Goal: Information Seeking & Learning: Learn about a topic

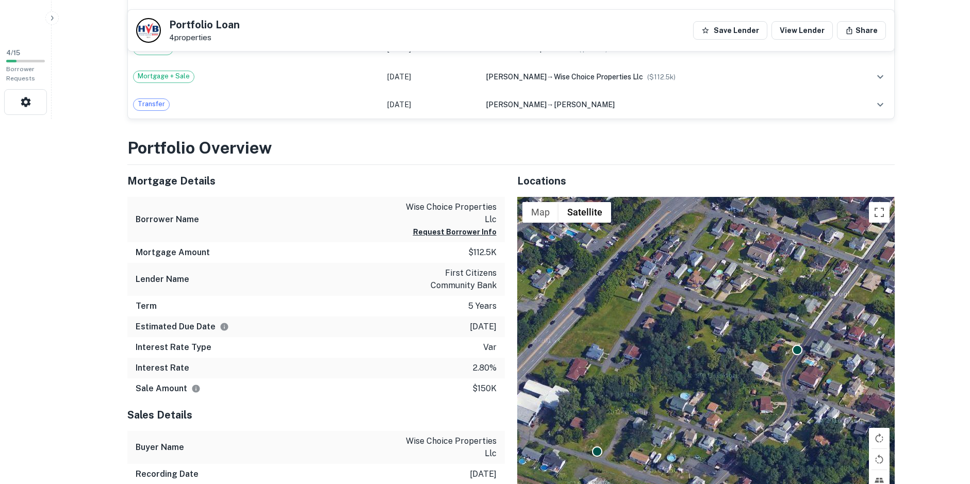
scroll to position [361, 0]
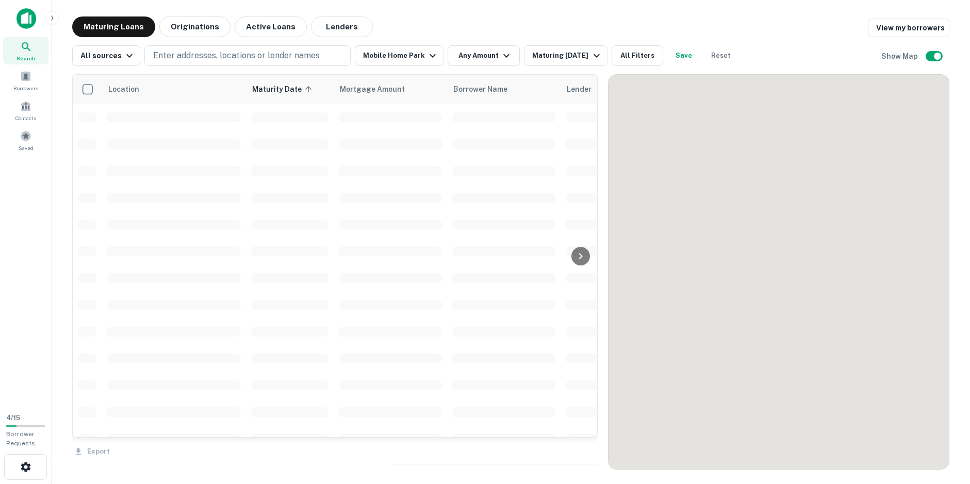
click at [581, 259] on icon at bounding box center [581, 256] width 12 height 12
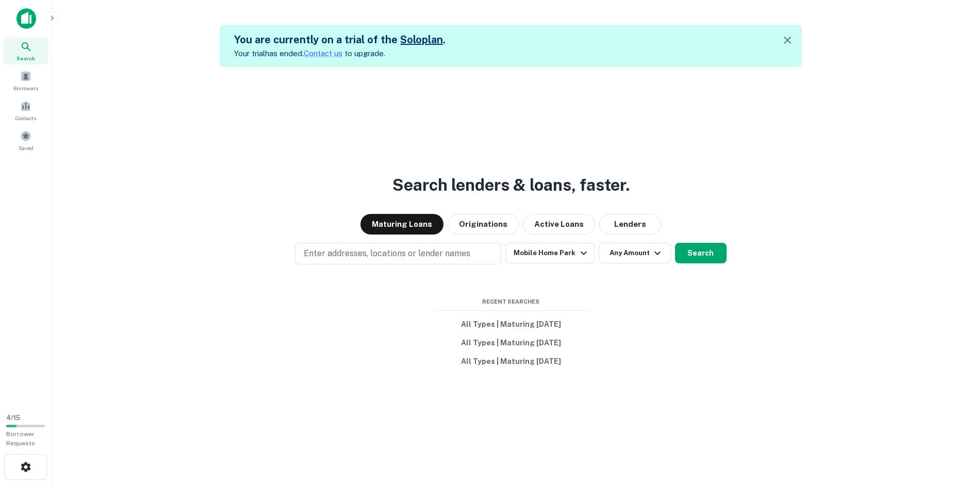
drag, startPoint x: 346, startPoint y: 92, endPoint x: 411, endPoint y: 274, distance: 193.3
click at [411, 274] on div "Search lenders & loans, faster. Maturing Loans Originations Active Loans Lender…" at bounding box center [511, 309] width 902 height 484
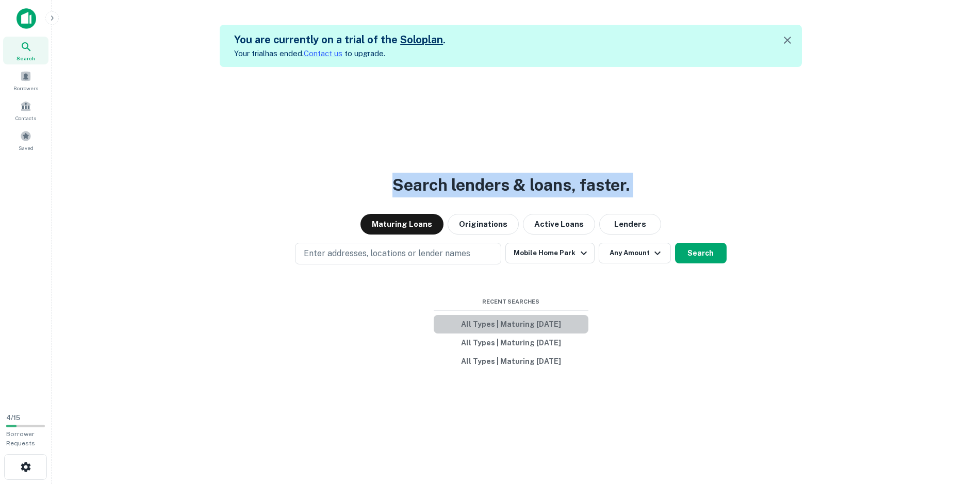
click at [525, 322] on button "All Types | Maturing [DATE]" at bounding box center [511, 324] width 155 height 19
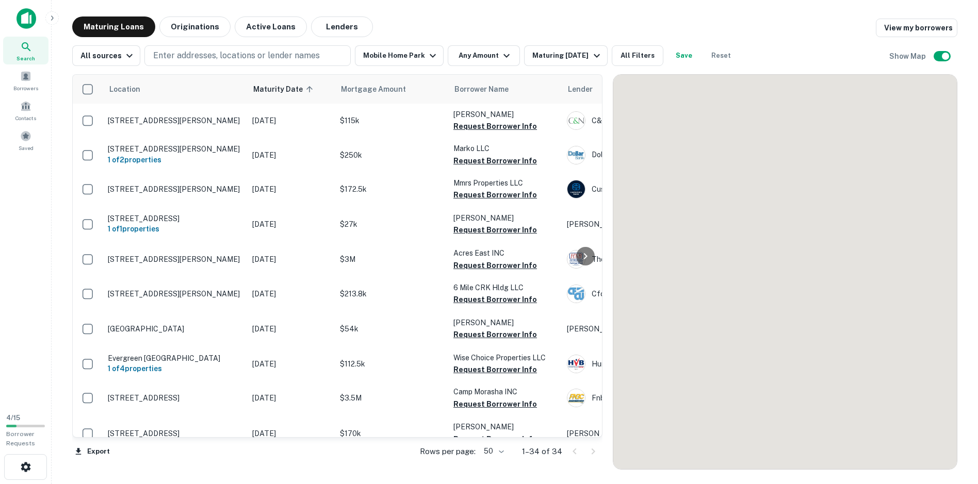
scroll to position [254, 0]
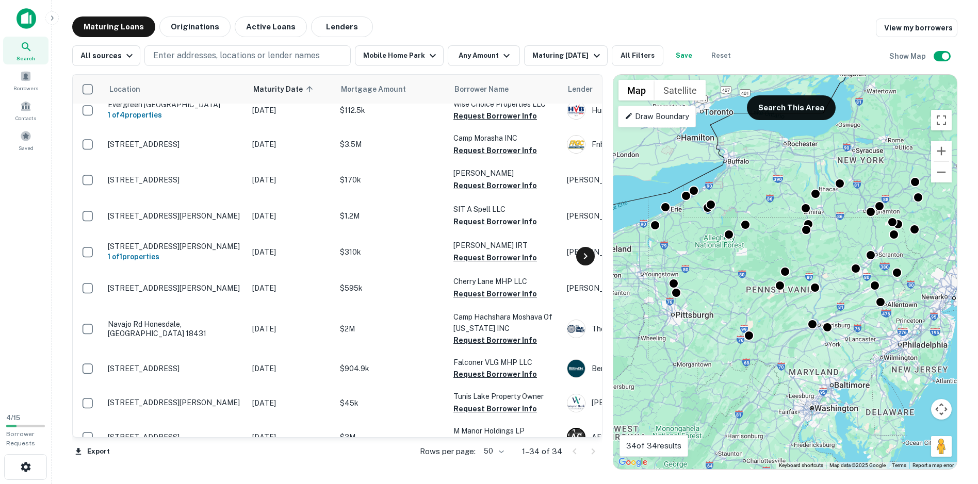
click at [588, 259] on icon at bounding box center [585, 256] width 12 height 12
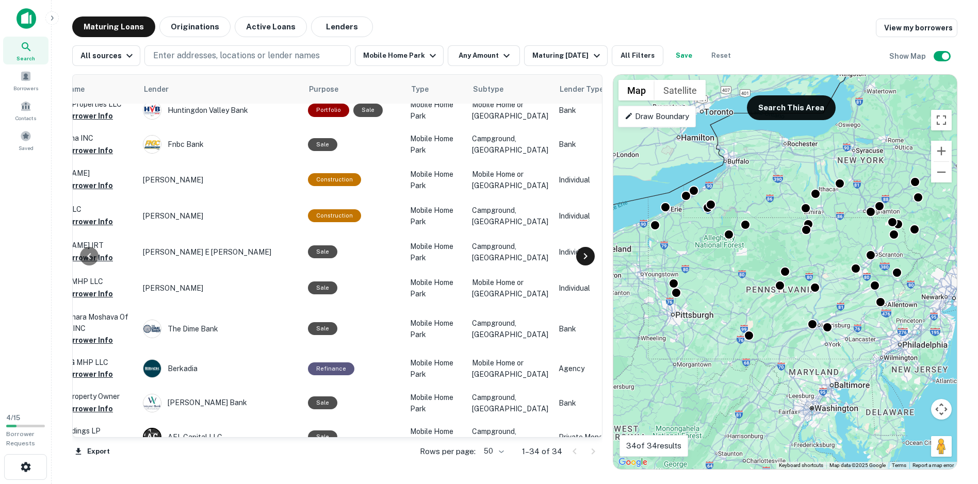
scroll to position [254, 433]
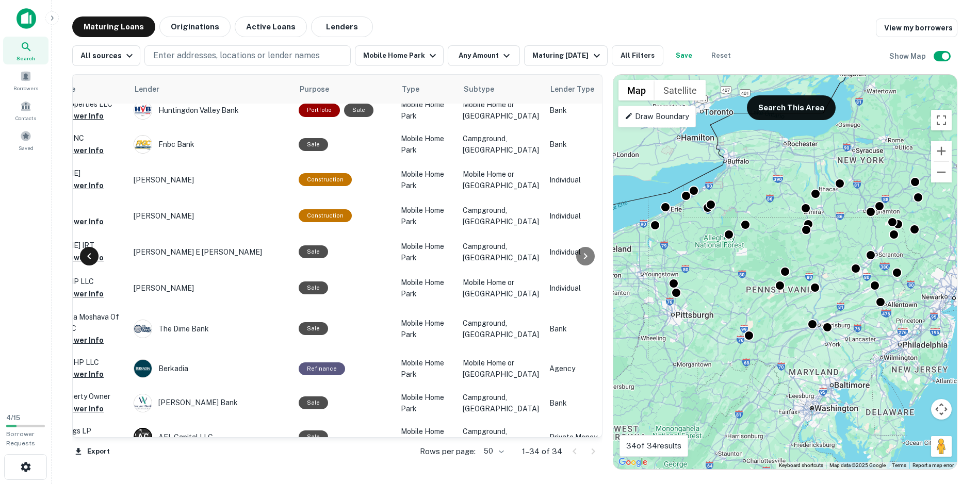
click at [89, 261] on icon at bounding box center [89, 256] width 12 height 12
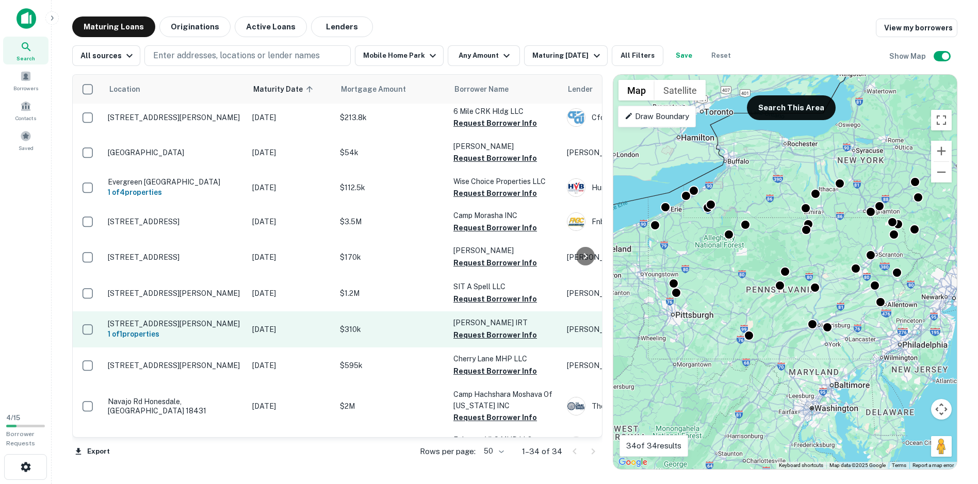
scroll to position [151, 0]
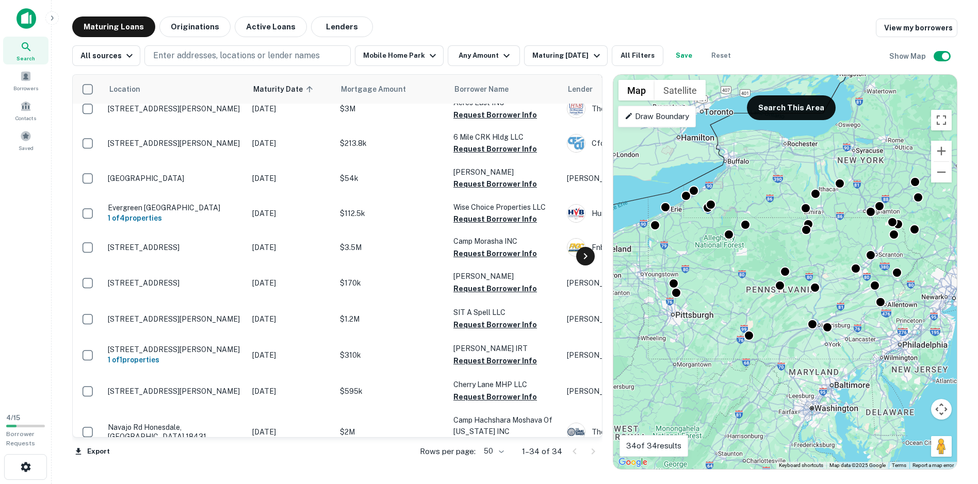
click at [579, 255] on icon at bounding box center [585, 256] width 12 height 12
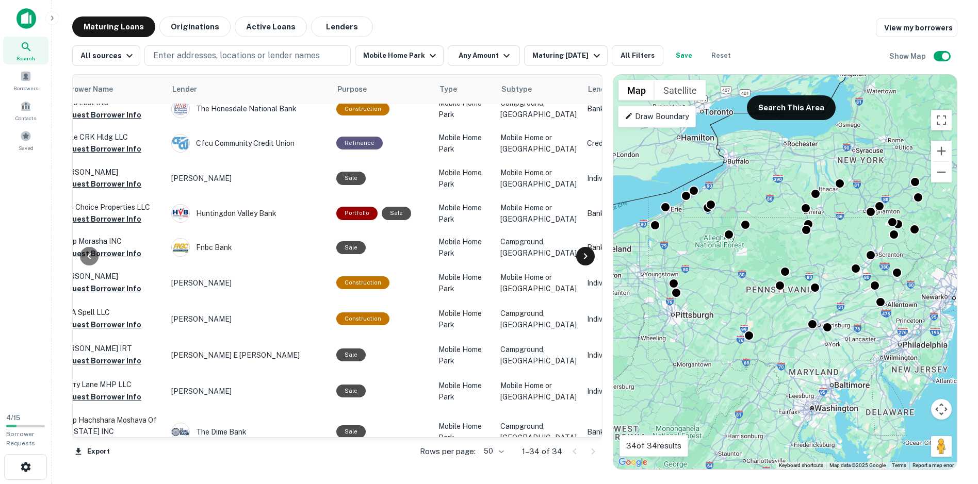
scroll to position [151, 433]
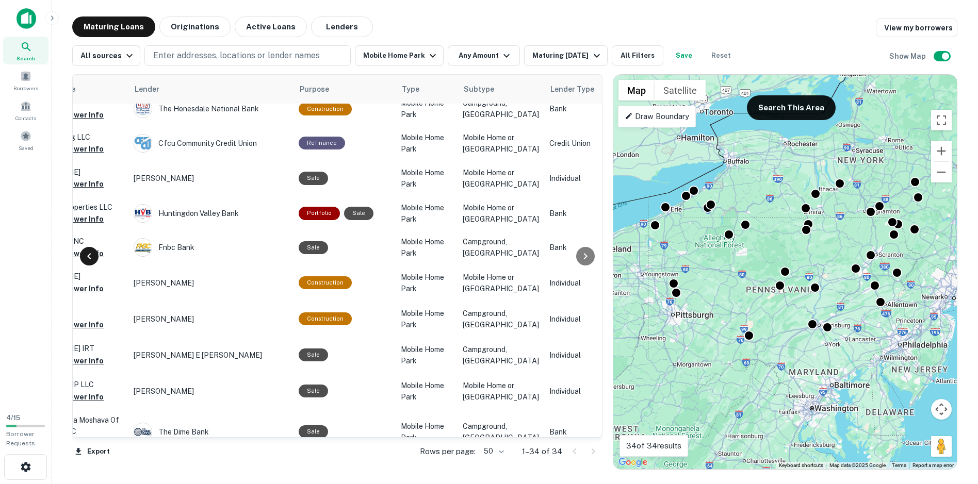
click at [93, 253] on icon at bounding box center [89, 256] width 12 height 12
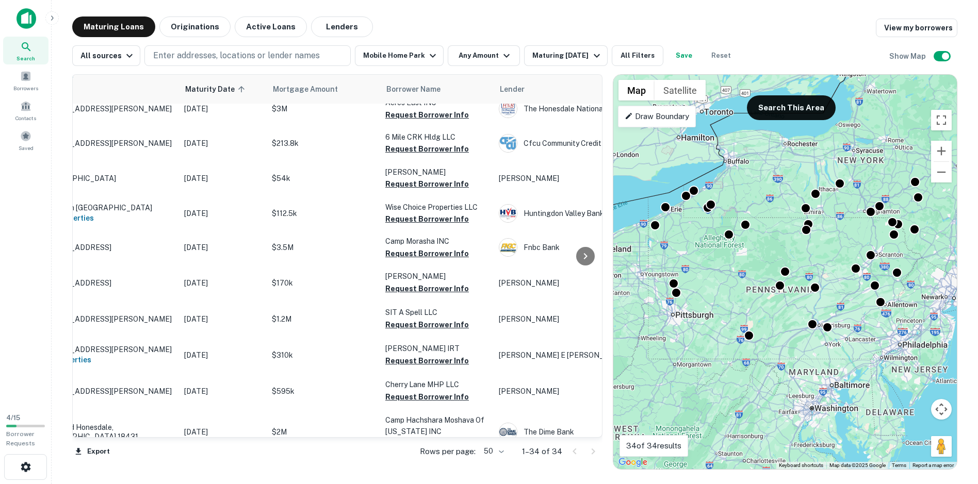
scroll to position [151, 0]
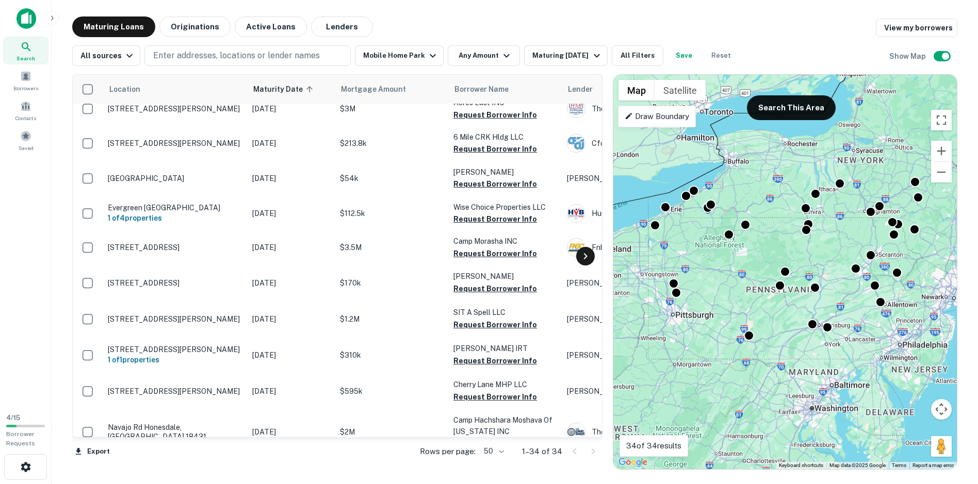
click at [580, 258] on icon at bounding box center [585, 256] width 12 height 12
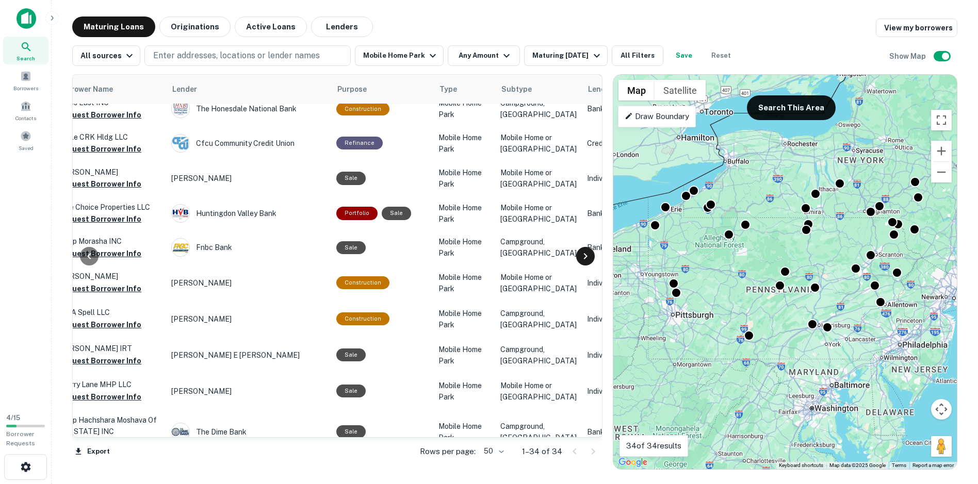
scroll to position [151, 433]
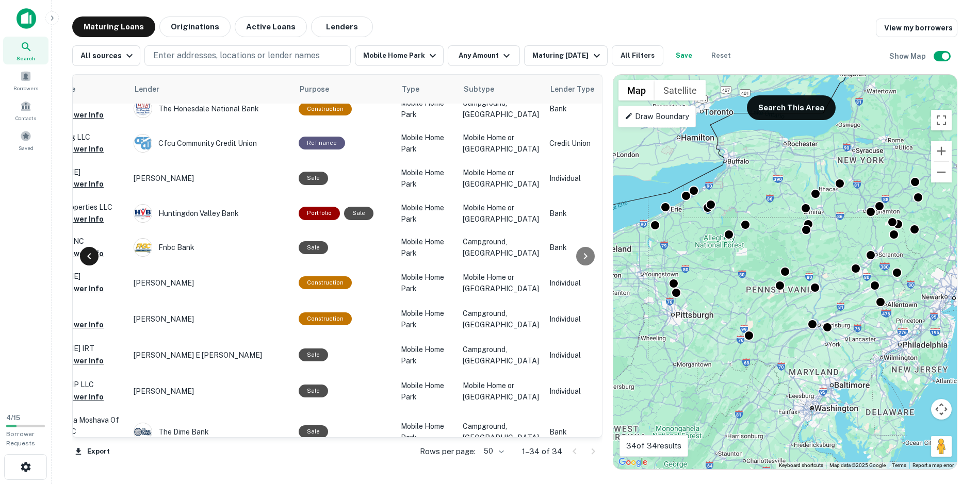
click at [94, 258] on icon at bounding box center [89, 256] width 12 height 12
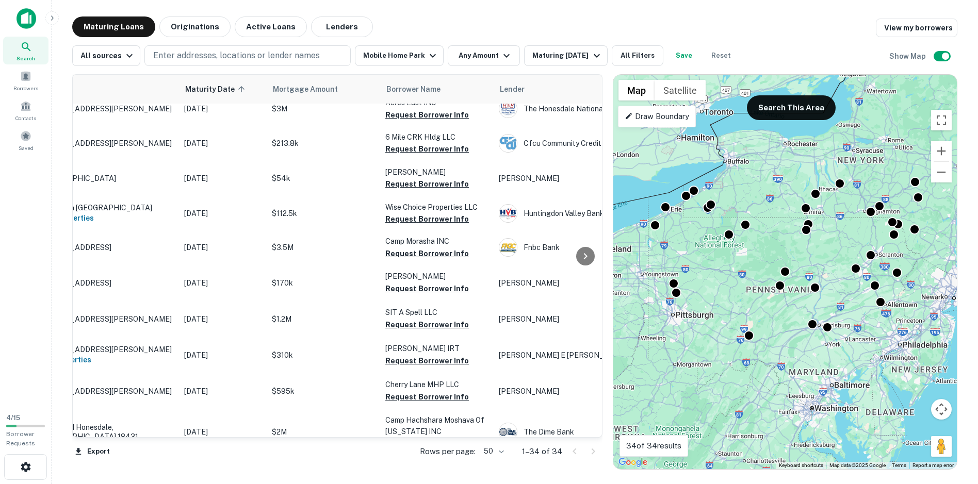
scroll to position [151, 0]
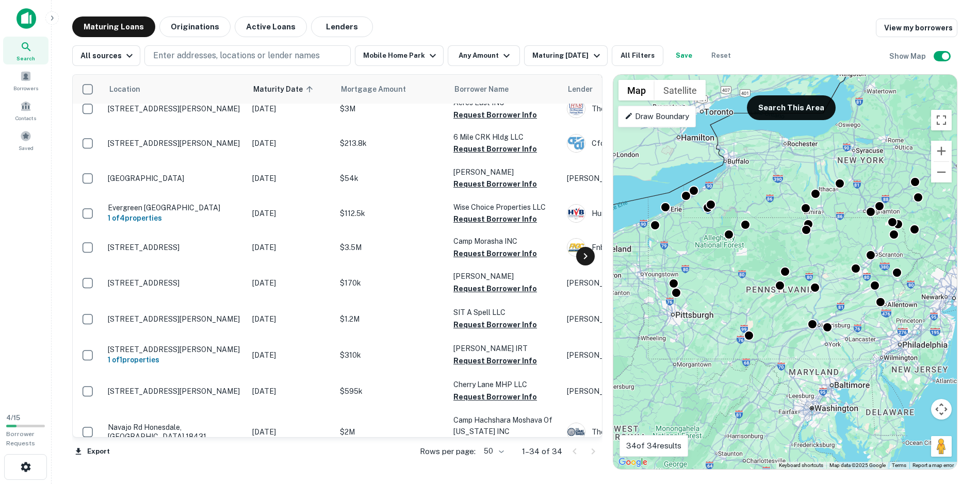
click at [591, 258] on icon at bounding box center [585, 256] width 12 height 12
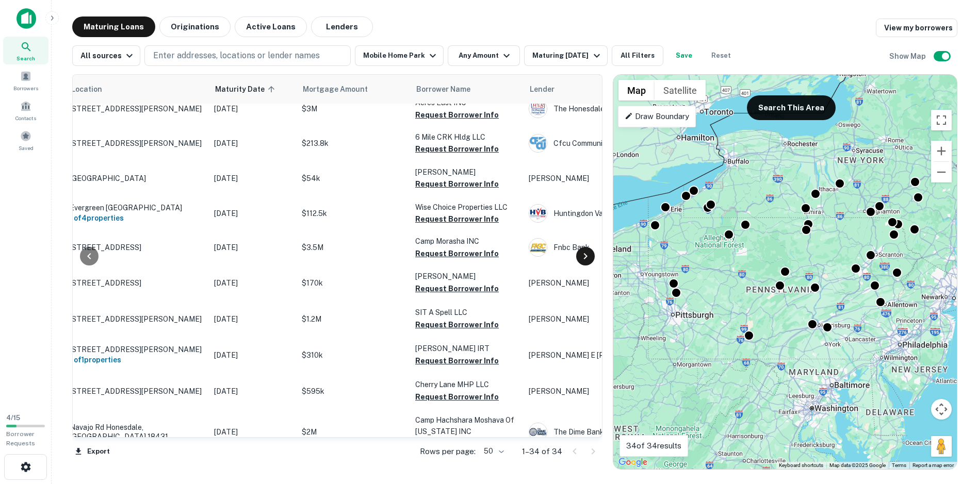
scroll to position [151, 433]
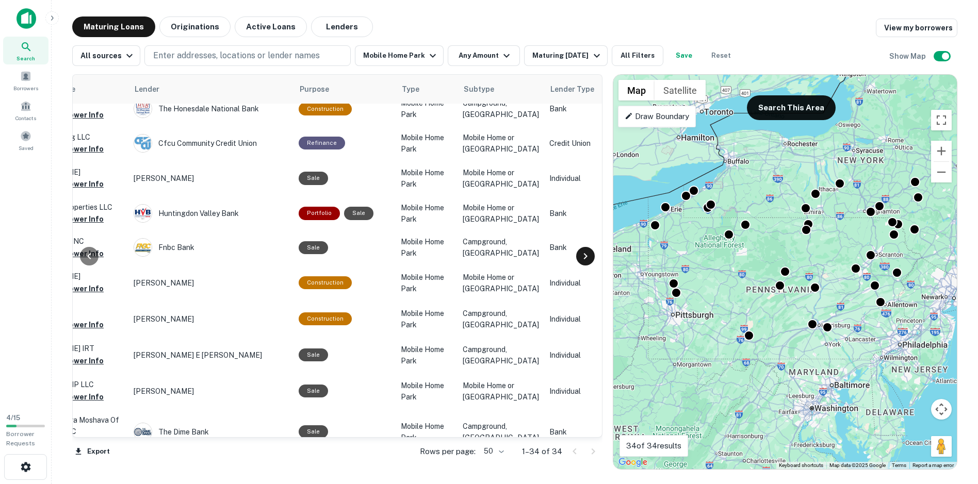
click at [591, 258] on icon at bounding box center [585, 256] width 12 height 12
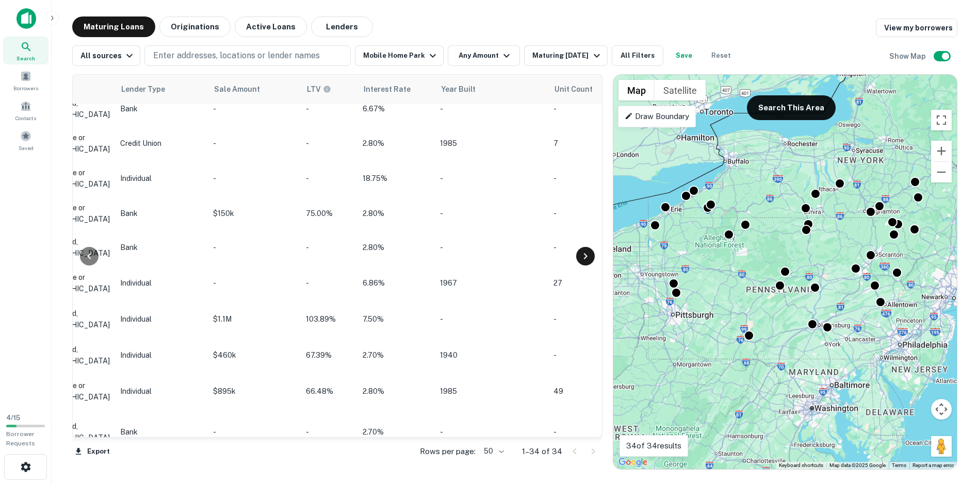
scroll to position [151, 867]
click at [83, 256] on div at bounding box center [89, 256] width 19 height 19
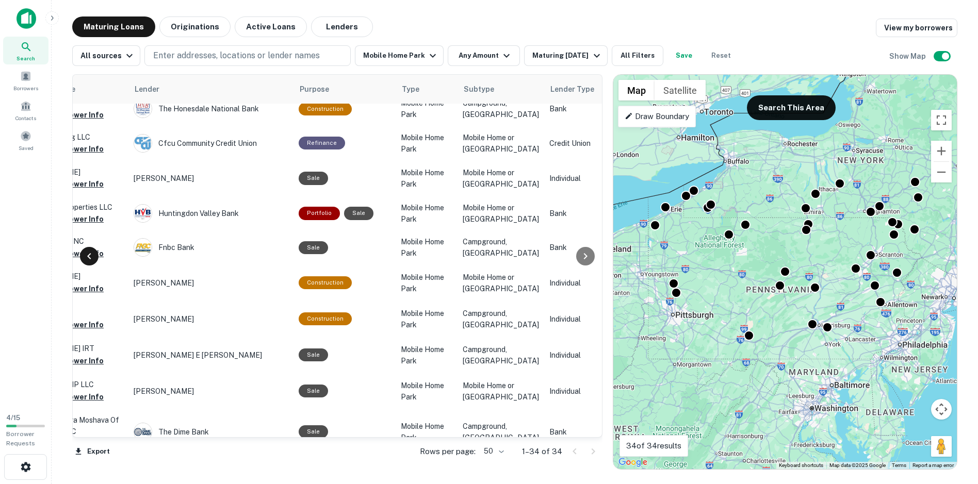
click at [83, 256] on div at bounding box center [89, 256] width 19 height 19
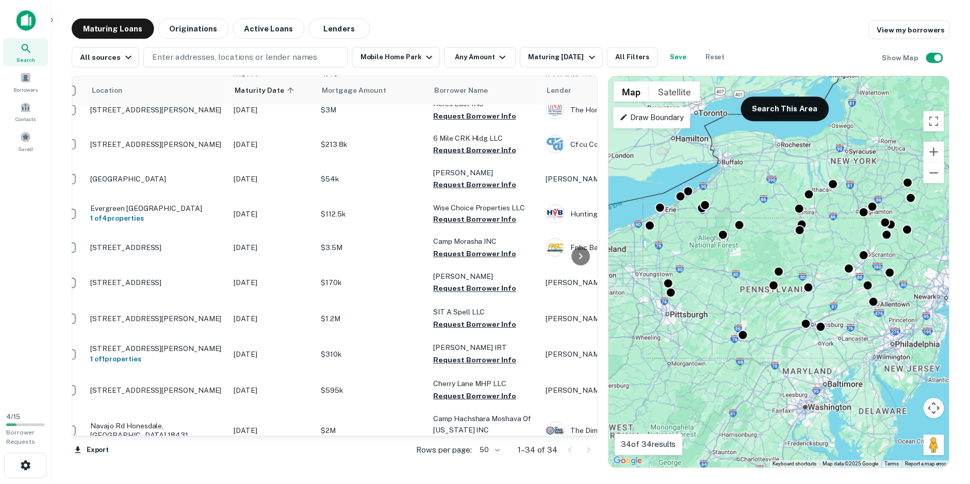
scroll to position [151, 0]
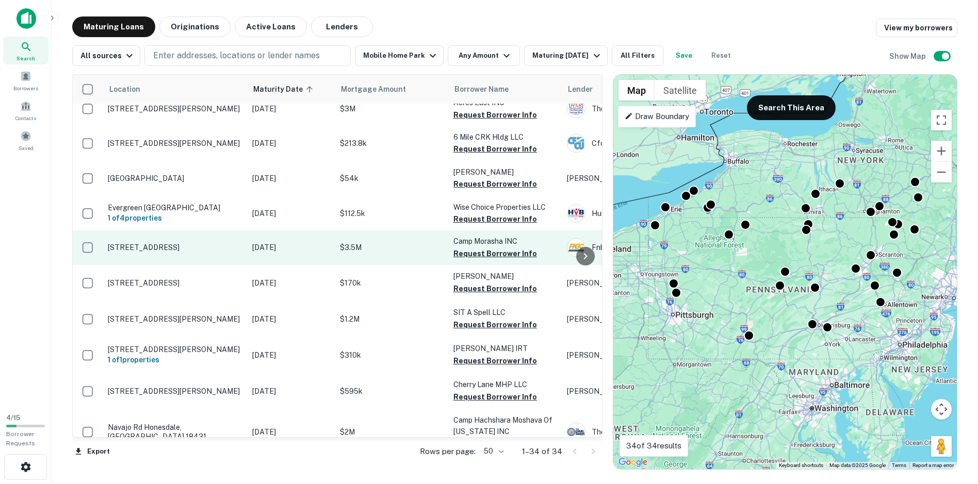
click at [485, 247] on p "Camp Morasha INC" at bounding box center [504, 241] width 103 height 11
click at [478, 245] on p "Camp Morasha INC" at bounding box center [504, 241] width 103 height 11
click at [390, 253] on p "$3.5M" at bounding box center [391, 247] width 103 height 11
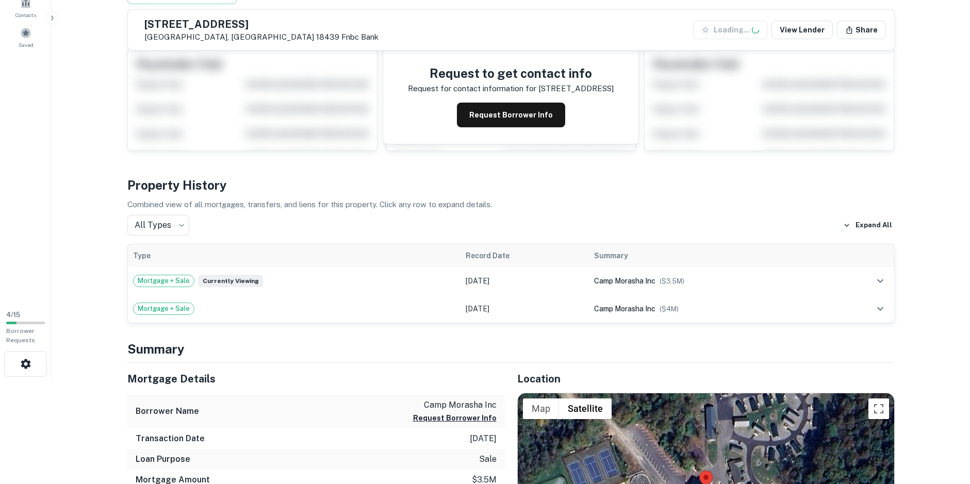
scroll to position [155, 0]
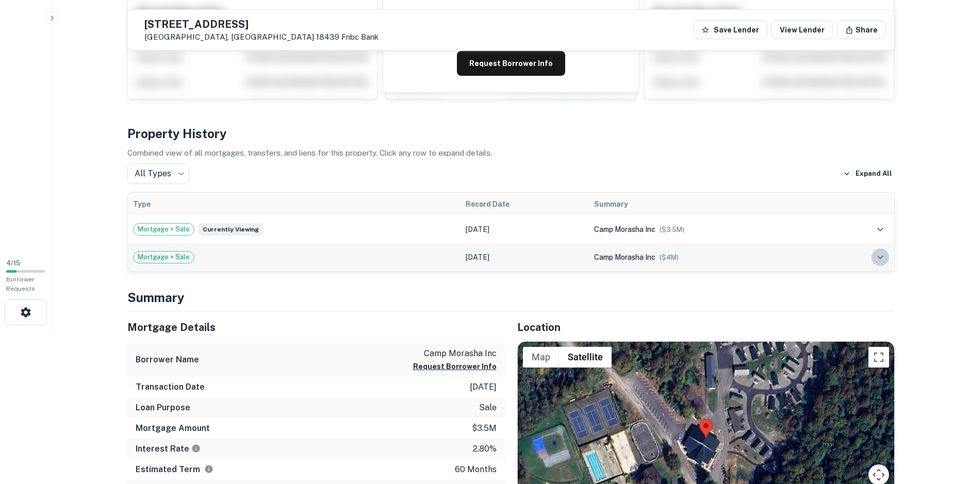
click at [878, 259] on icon "expand row" at bounding box center [880, 257] width 12 height 12
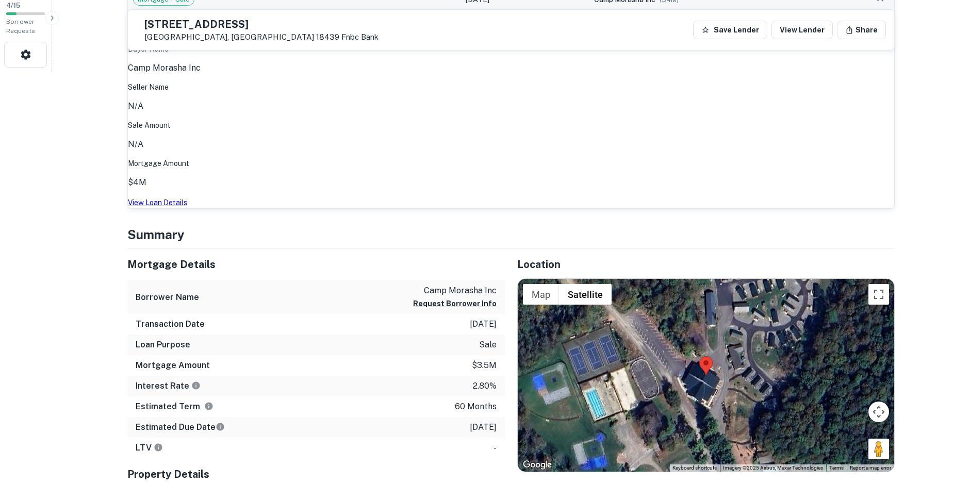
scroll to position [464, 0]
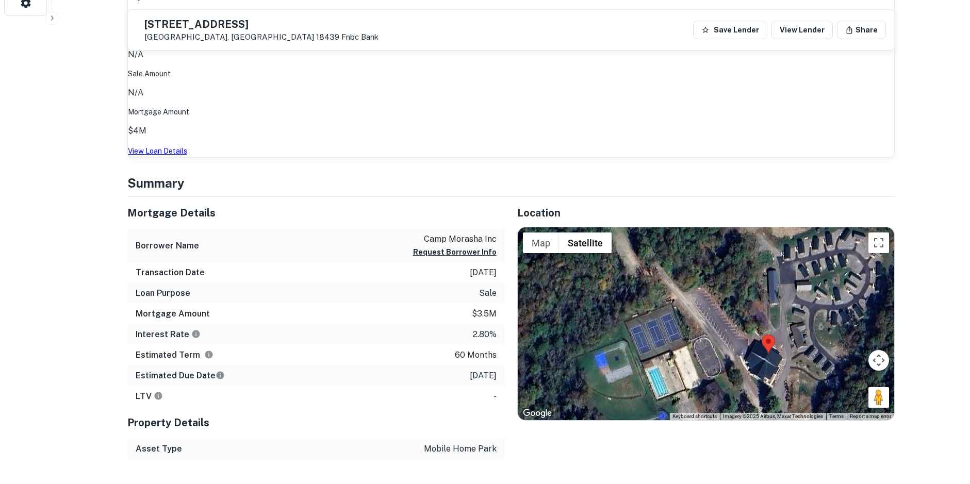
drag, startPoint x: 737, startPoint y: 194, endPoint x: 799, endPoint y: 223, distance: 69.0
click at [799, 227] on div at bounding box center [706, 323] width 377 height 193
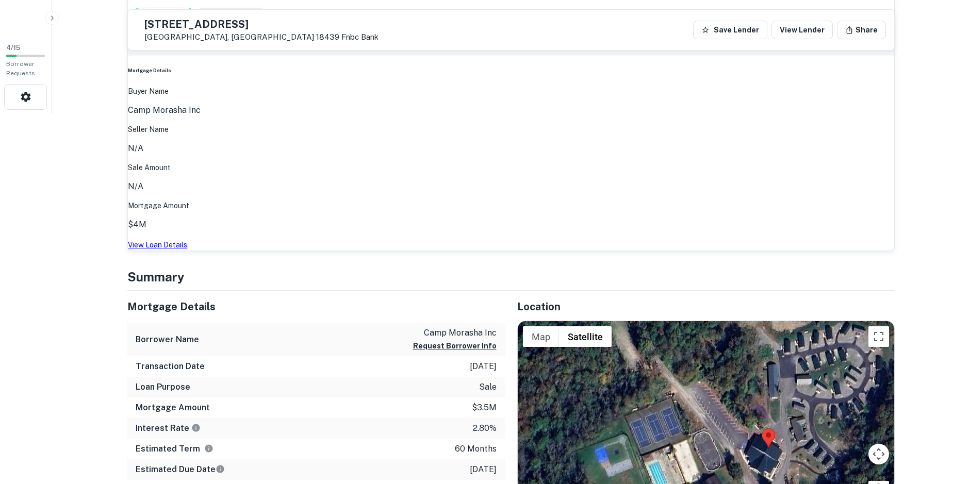
scroll to position [413, 0]
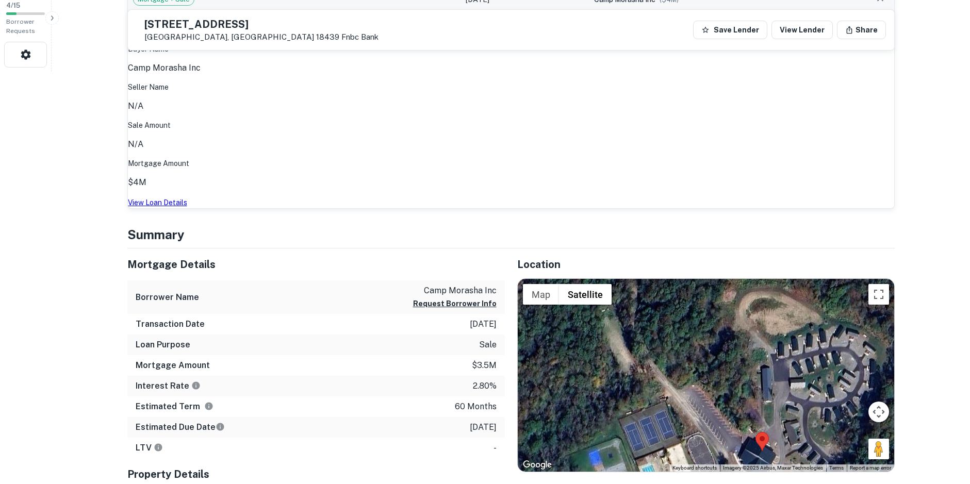
drag, startPoint x: 758, startPoint y: 259, endPoint x: 746, endPoint y: 308, distance: 50.0
click at [746, 308] on div at bounding box center [706, 375] width 377 height 193
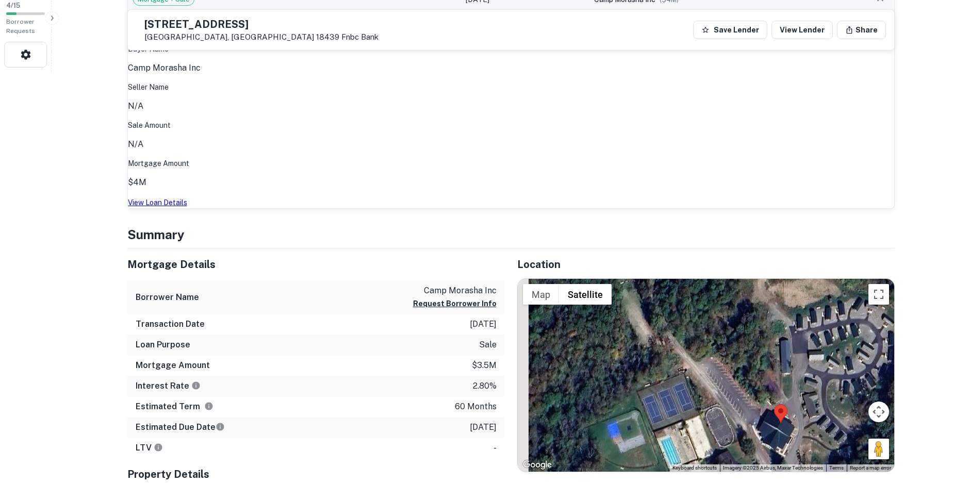
drag, startPoint x: 784, startPoint y: 206, endPoint x: 801, endPoint y: 180, distance: 31.3
click at [801, 279] on div at bounding box center [706, 375] width 377 height 193
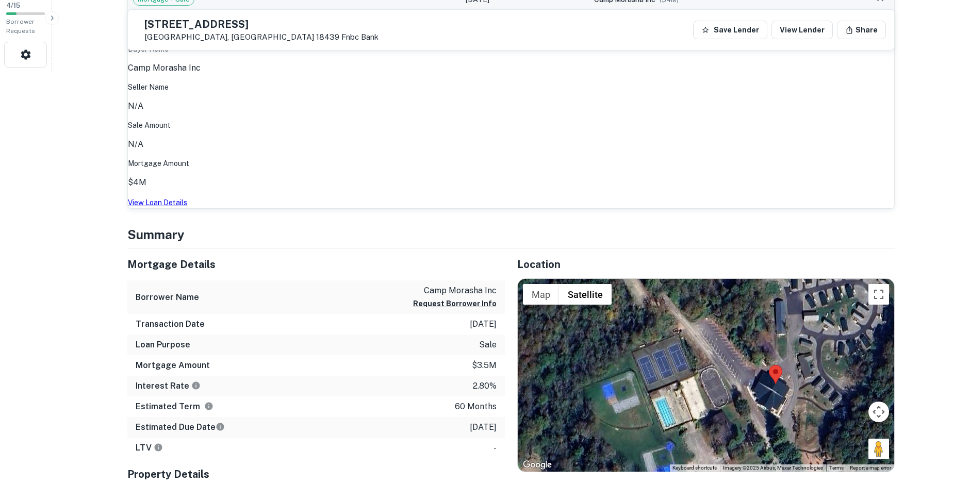
drag, startPoint x: 799, startPoint y: 278, endPoint x: 793, endPoint y: 236, distance: 42.7
click at [793, 279] on div at bounding box center [706, 375] width 377 height 193
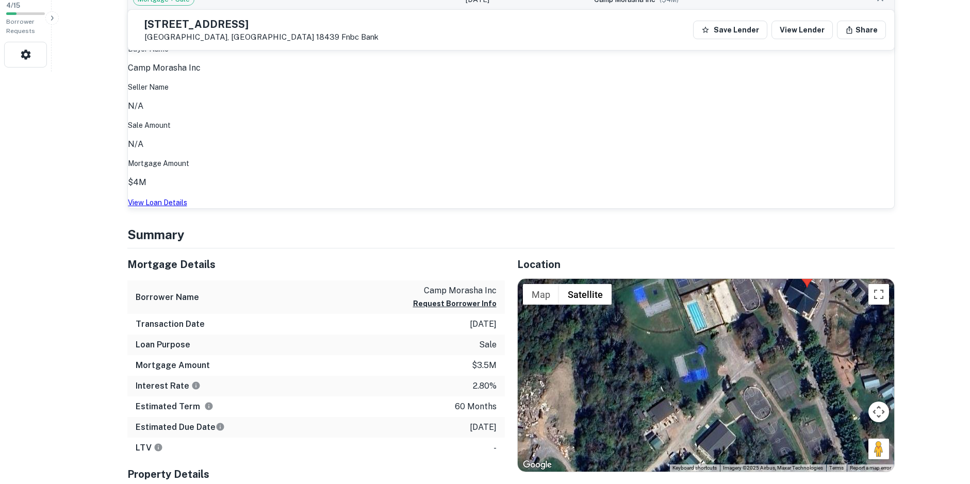
drag, startPoint x: 734, startPoint y: 278, endPoint x: 766, endPoint y: 180, distance: 102.4
click at [766, 279] on div at bounding box center [706, 375] width 377 height 193
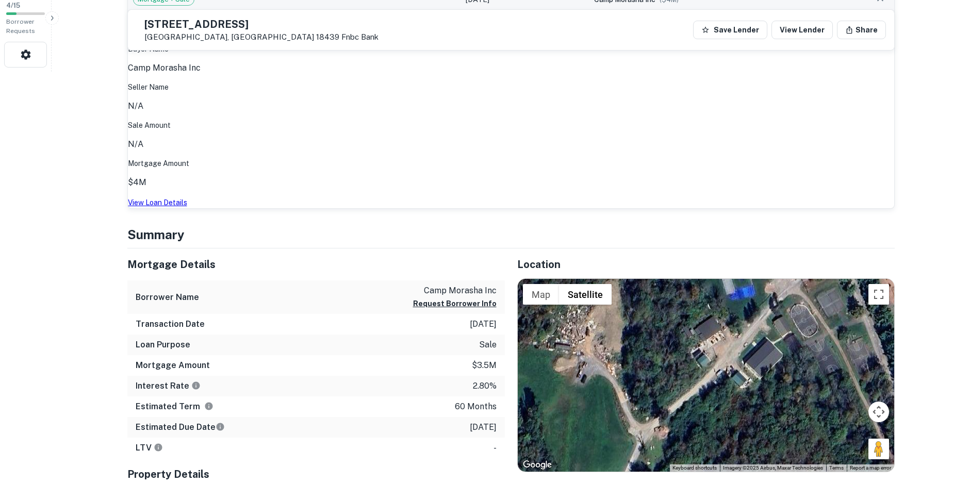
drag, startPoint x: 748, startPoint y: 256, endPoint x: 797, endPoint y: 172, distance: 96.9
click at [797, 279] on div at bounding box center [706, 375] width 377 height 193
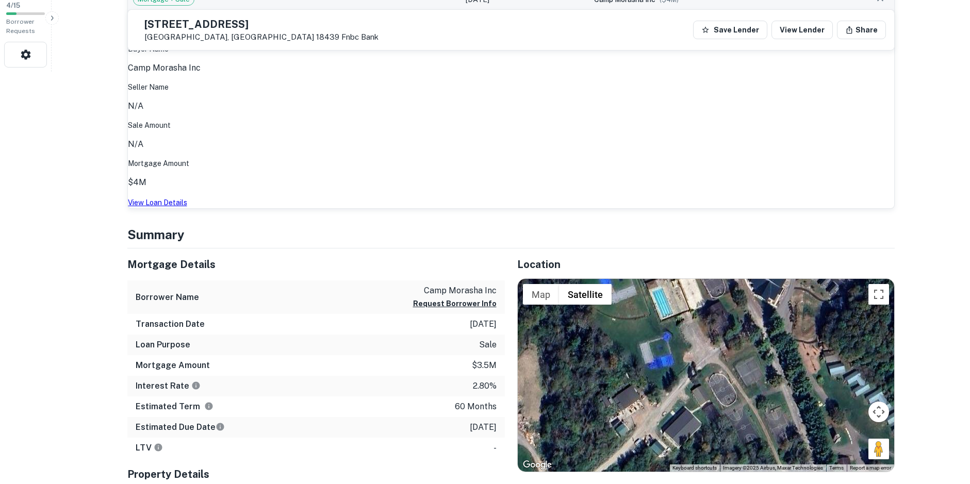
drag, startPoint x: 721, startPoint y: 232, endPoint x: 642, endPoint y: 300, distance: 105.0
click at [642, 300] on div at bounding box center [706, 375] width 377 height 193
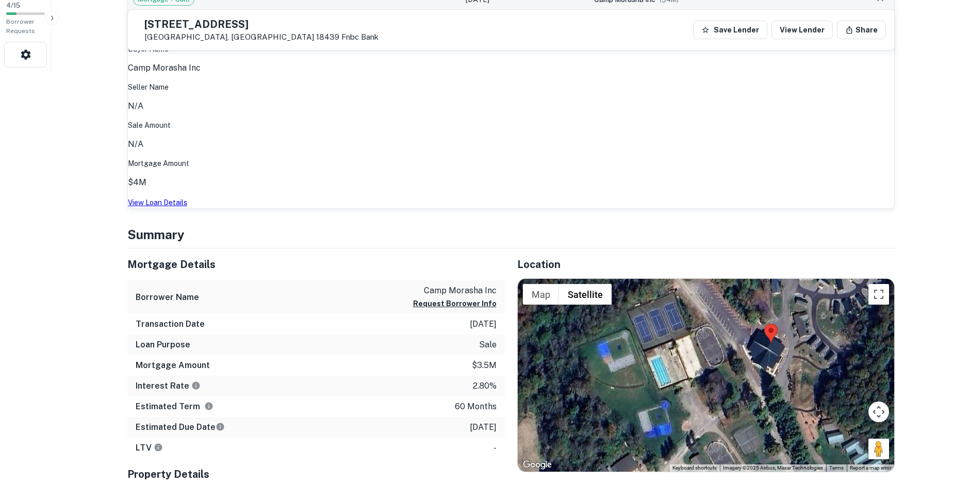
drag, startPoint x: 656, startPoint y: 226, endPoint x: 654, endPoint y: 300, distance: 73.8
click at [654, 300] on div at bounding box center [706, 375] width 377 height 193
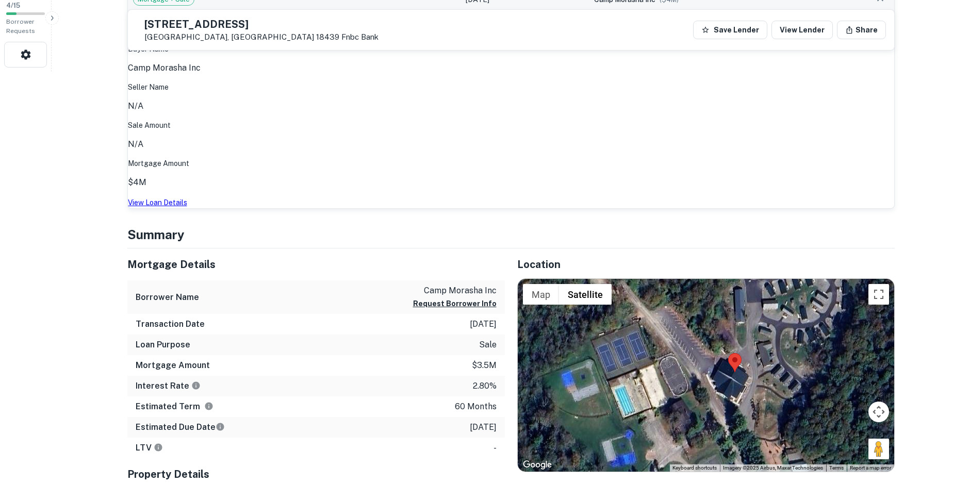
drag, startPoint x: 602, startPoint y: 254, endPoint x: 576, endPoint y: 275, distance: 33.8
click at [560, 286] on div at bounding box center [706, 375] width 377 height 193
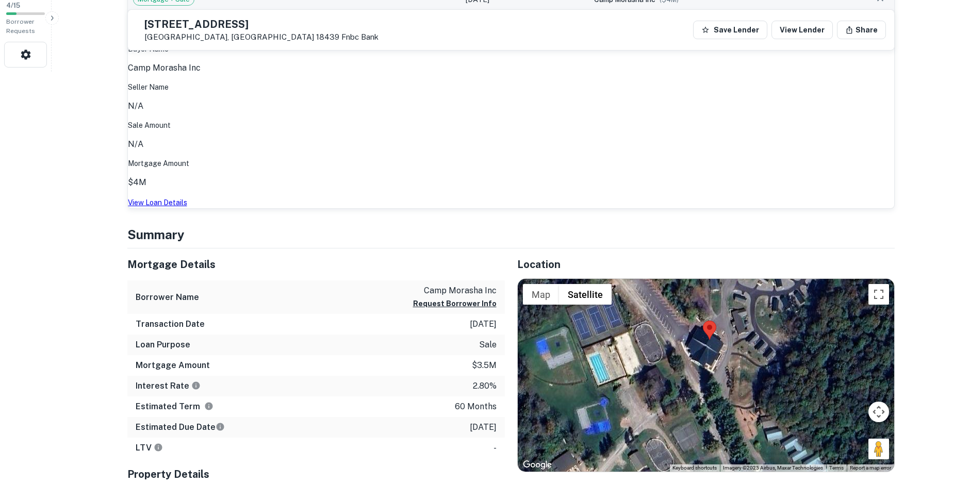
drag, startPoint x: 639, startPoint y: 237, endPoint x: 612, endPoint y: 204, distance: 41.8
click at [612, 279] on div at bounding box center [706, 375] width 377 height 193
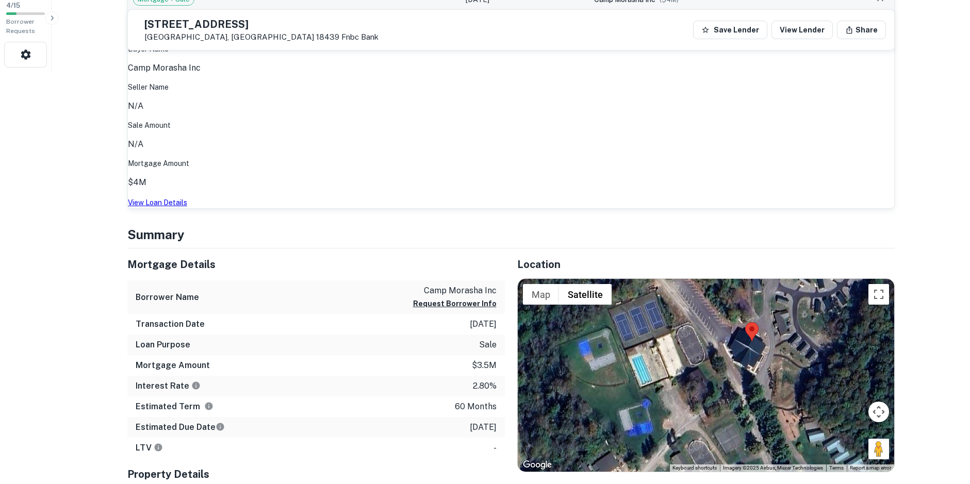
drag, startPoint x: 643, startPoint y: 258, endPoint x: 687, endPoint y: 260, distance: 43.9
click at [687, 279] on div at bounding box center [706, 375] width 377 height 193
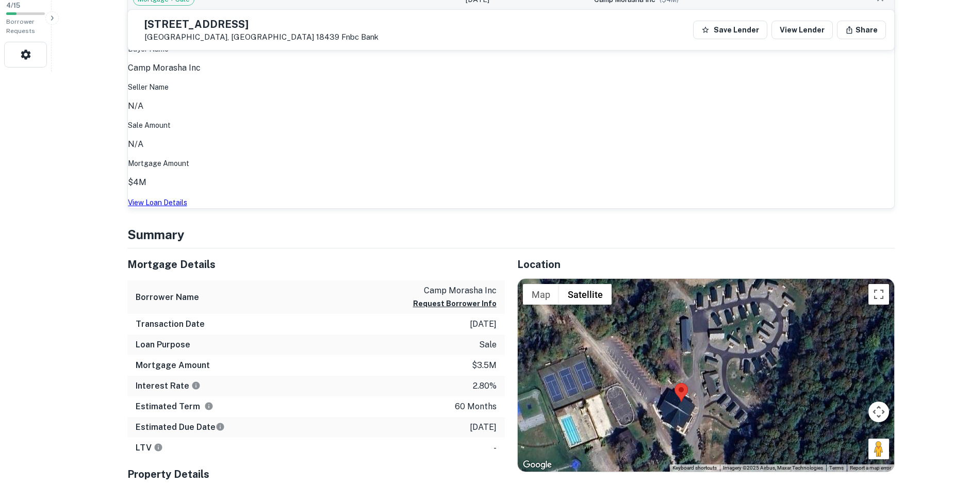
drag, startPoint x: 678, startPoint y: 273, endPoint x: 604, endPoint y: 337, distance: 98.0
click at [604, 337] on div at bounding box center [706, 375] width 377 height 193
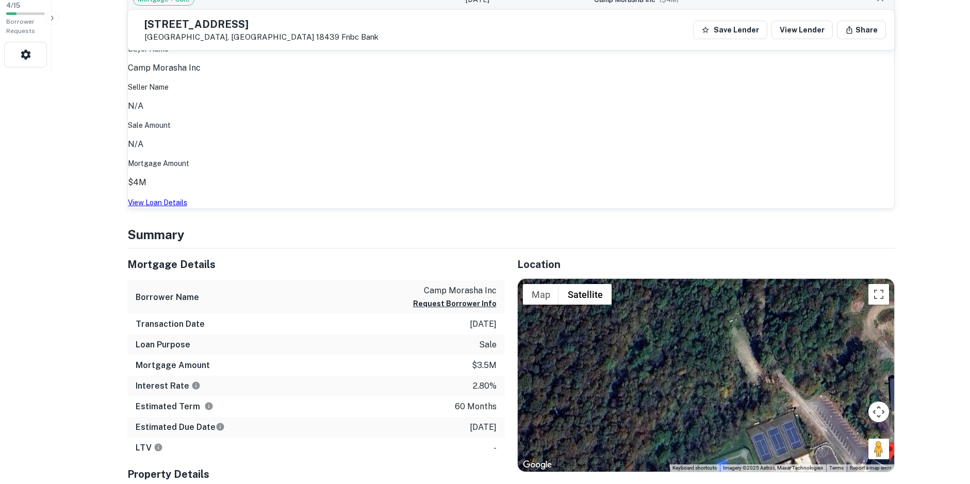
drag, startPoint x: 677, startPoint y: 298, endPoint x: 887, endPoint y: 363, distance: 219.8
click at [887, 363] on div "Location ← Move left → Move right ↑ Move up ↓ Move down + Zoom in - Zoom out Ho…" at bounding box center [700, 380] width 390 height 263
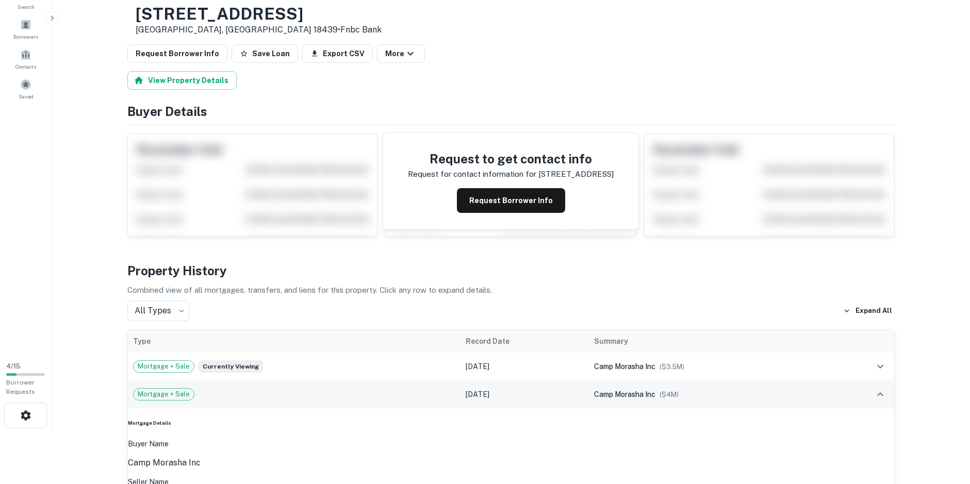
scroll to position [0, 0]
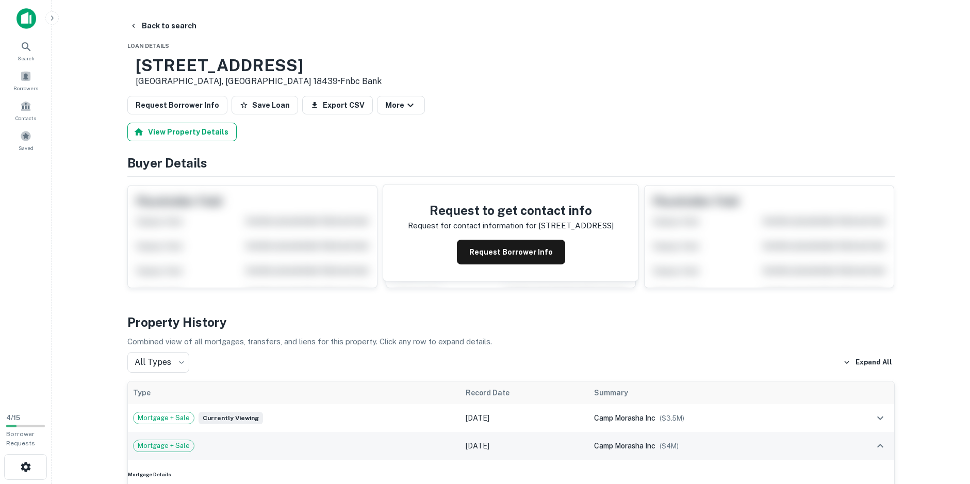
click at [159, 135] on button "View Property Details" at bounding box center [181, 132] width 109 height 19
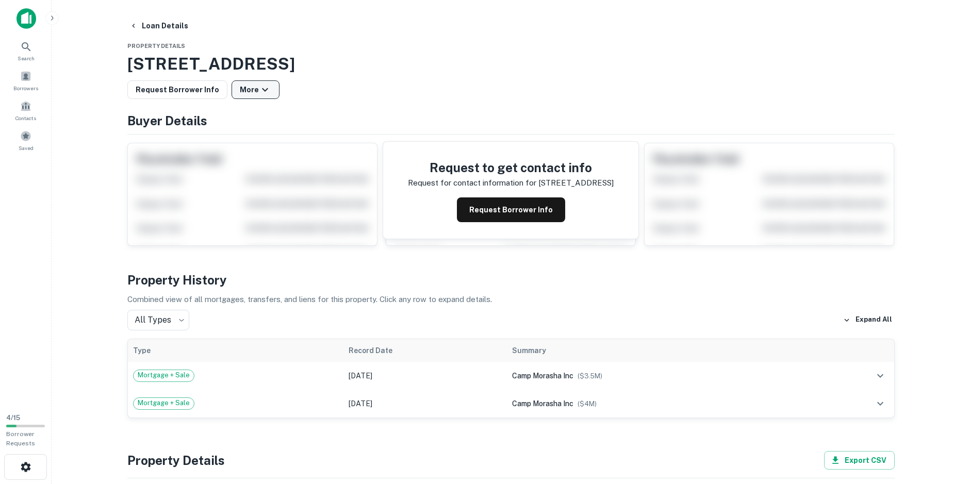
click at [259, 92] on icon "button" at bounding box center [265, 90] width 12 height 12
click at [183, 90] on div at bounding box center [489, 242] width 978 height 484
click at [190, 93] on button "Request Borrower Info" at bounding box center [177, 89] width 100 height 19
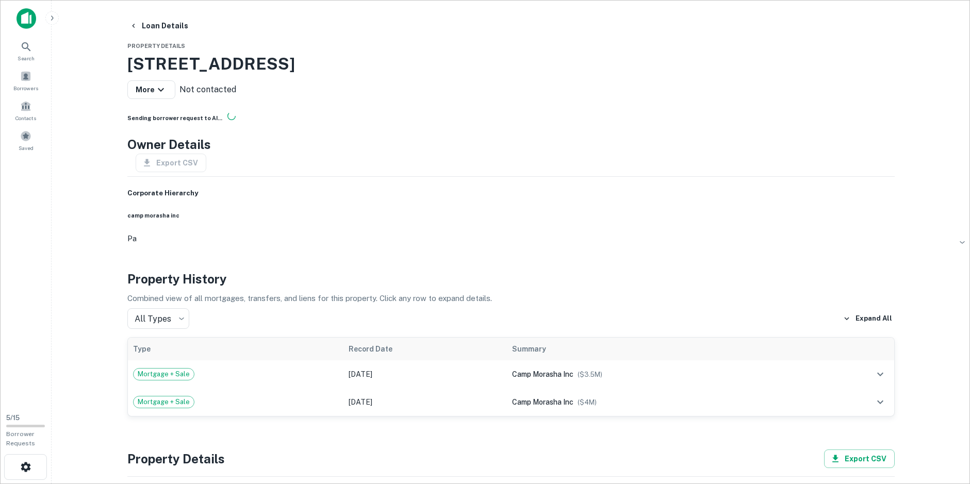
click at [317, 164] on div "Owner Details Export CSV Corporate Hierarchy camp morasha inc pa" at bounding box center [511, 190] width 768 height 110
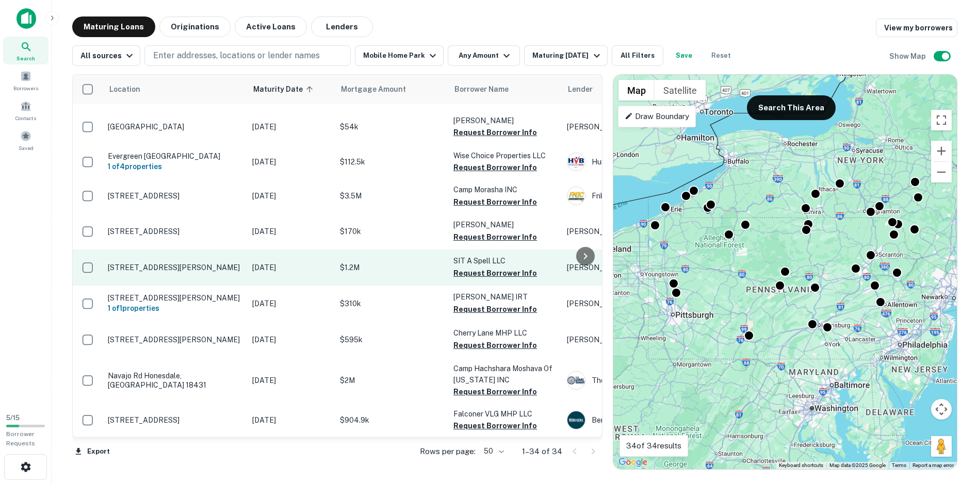
scroll to position [254, 0]
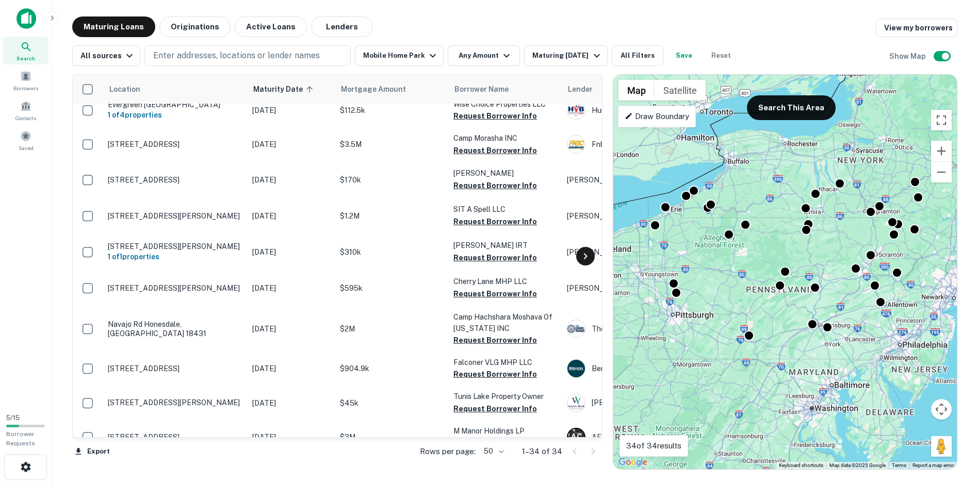
click at [584, 260] on icon at bounding box center [585, 256] width 12 height 12
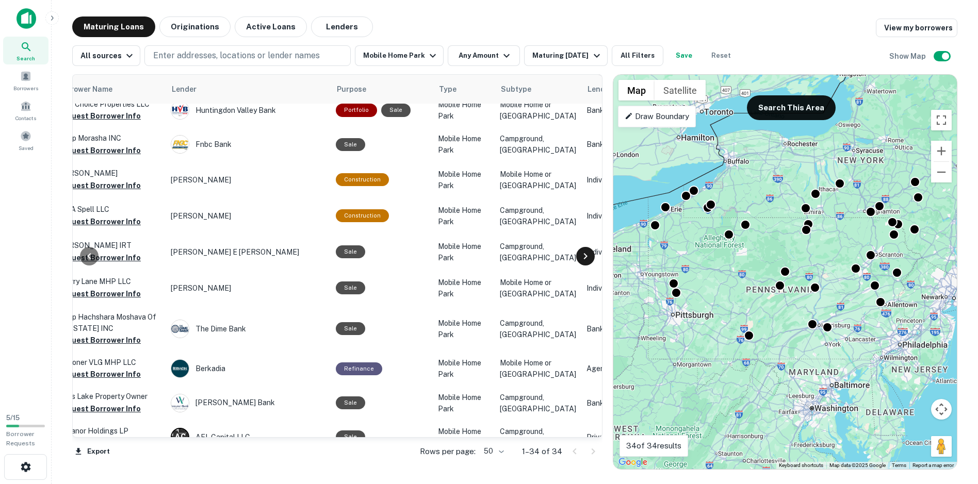
scroll to position [254, 433]
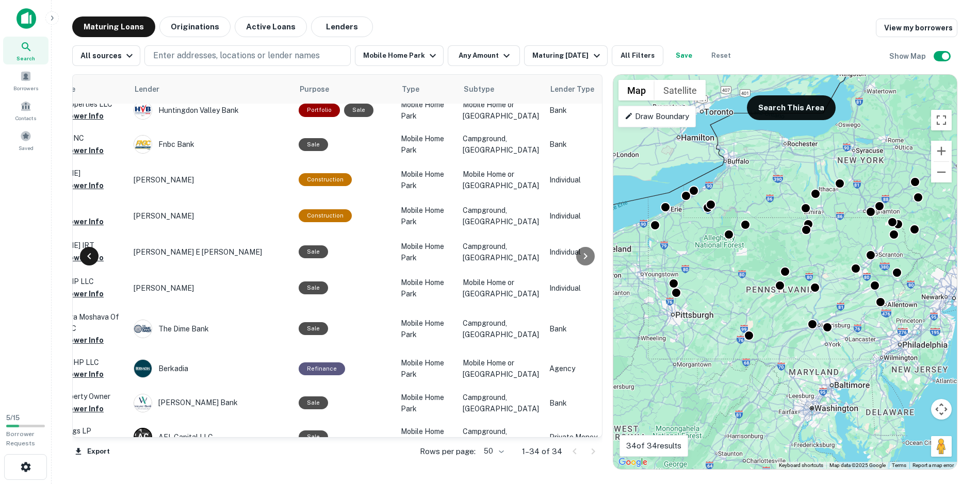
click at [85, 252] on icon at bounding box center [89, 256] width 12 height 12
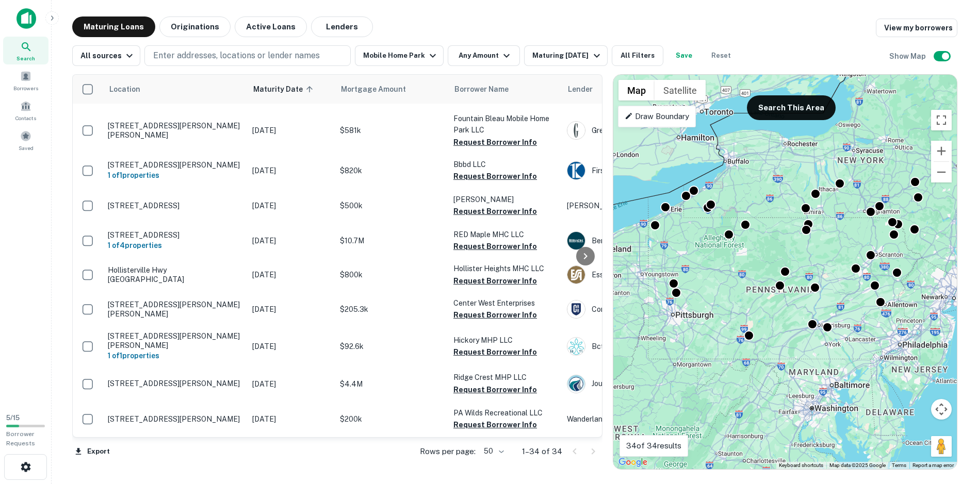
scroll to position [890, 0]
click at [584, 250] on icon at bounding box center [585, 256] width 12 height 12
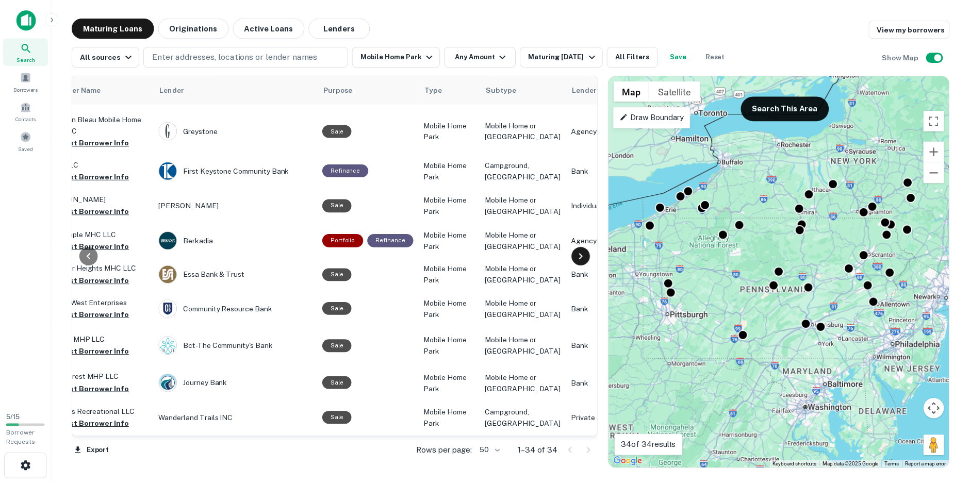
scroll to position [890, 433]
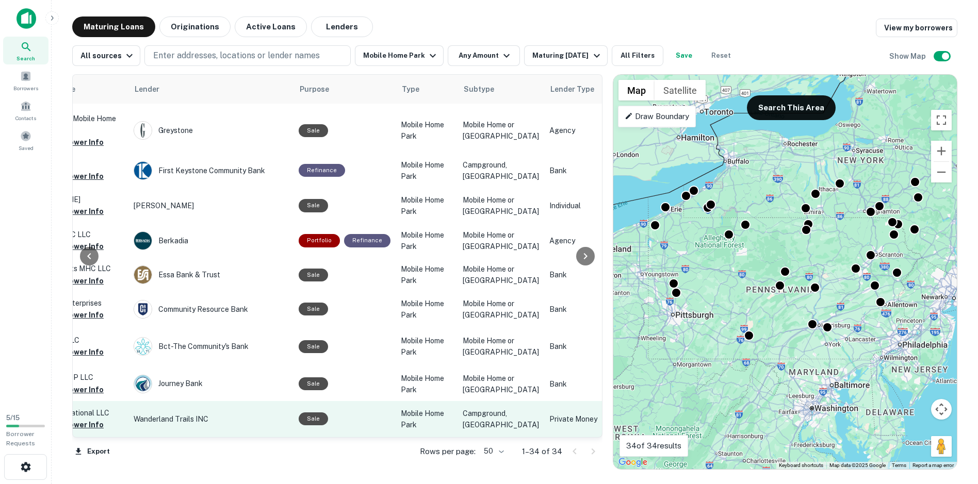
click at [476, 414] on p "Campground, [GEOGRAPHIC_DATA]" at bounding box center [501, 419] width 76 height 23
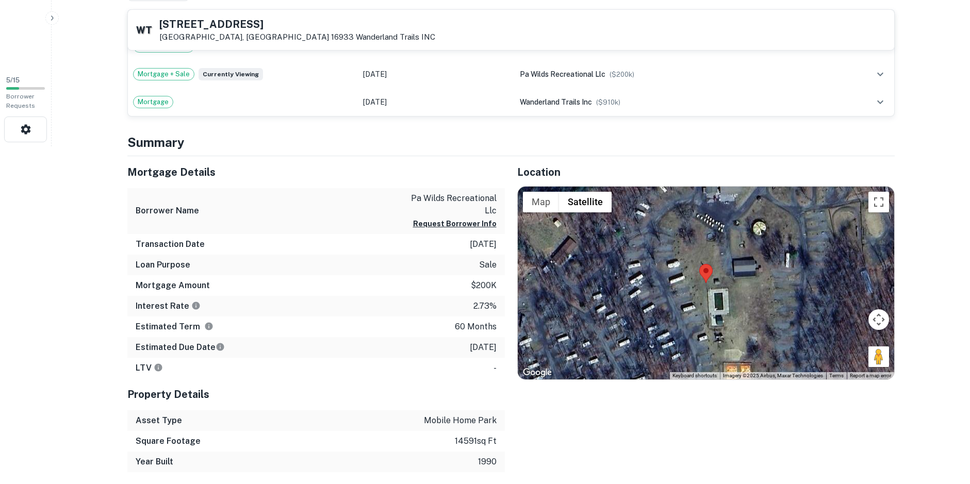
scroll to position [413, 0]
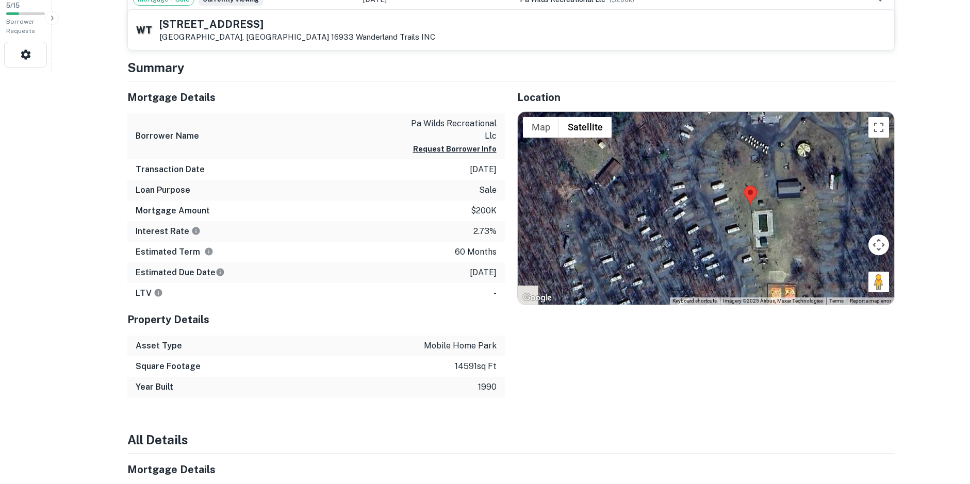
drag, startPoint x: 638, startPoint y: 267, endPoint x: 678, endPoint y: 266, distance: 40.2
click at [678, 266] on div at bounding box center [706, 208] width 377 height 193
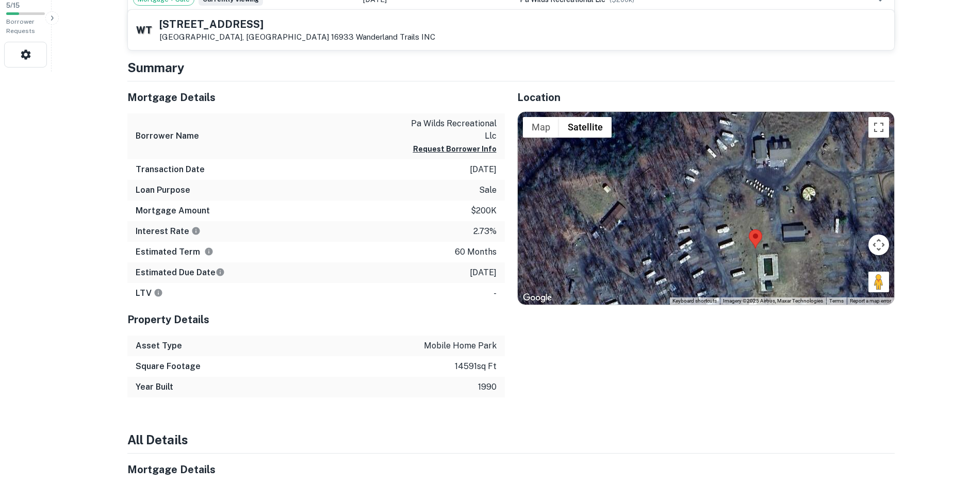
drag, startPoint x: 593, startPoint y: 287, endPoint x: 601, endPoint y: 324, distance: 37.7
click at [601, 324] on div "Location ← Move left → Move right ↑ Move up ↓ Move down + Zoom in - Zoom out Ho…" at bounding box center [700, 240] width 390 height 316
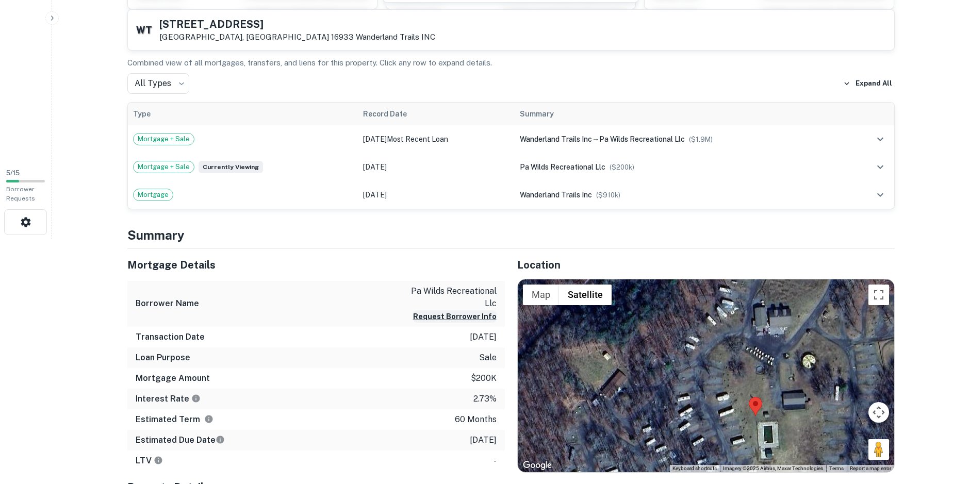
scroll to position [310, 0]
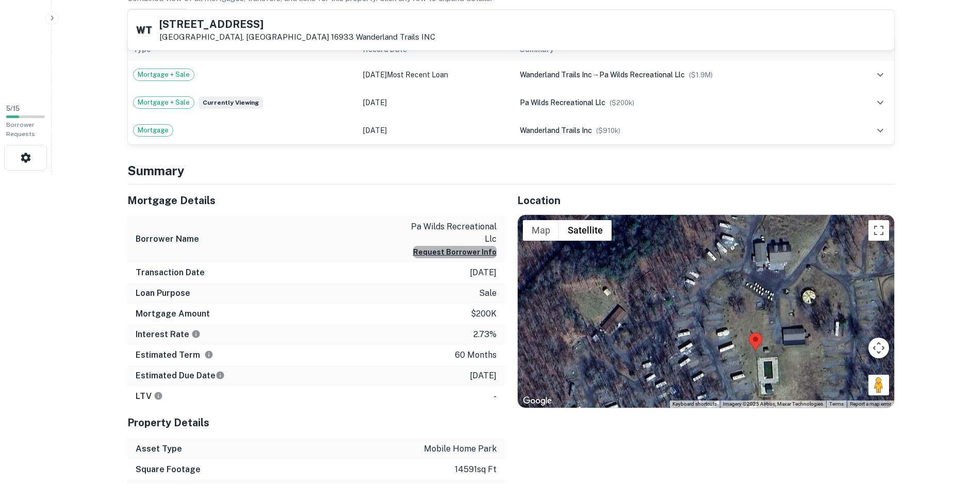
click at [464, 253] on button "Request Borrower Info" at bounding box center [455, 252] width 84 height 12
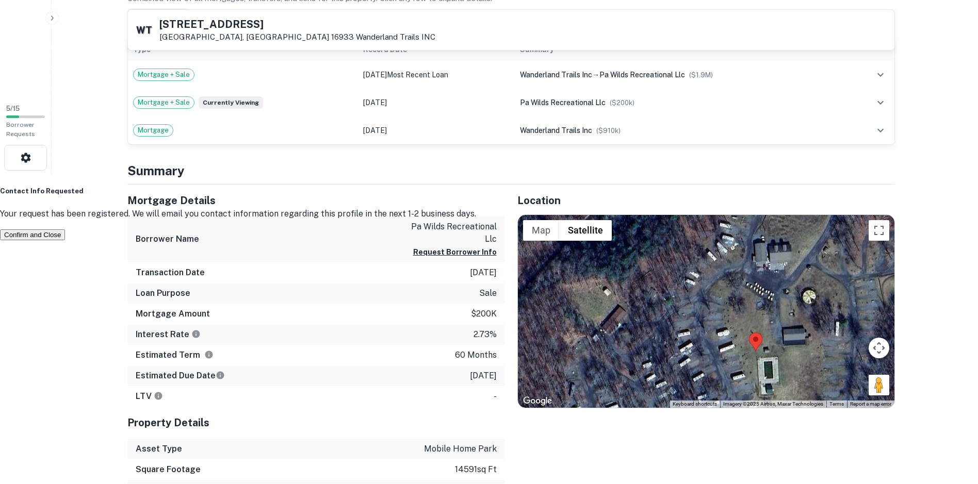
click at [65, 240] on button "Confirm and Close" at bounding box center [32, 235] width 65 height 11
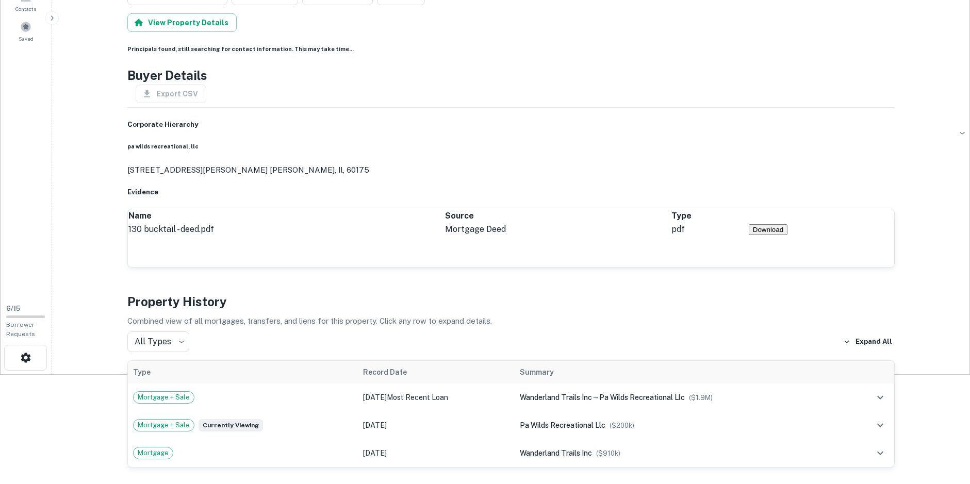
scroll to position [0, 0]
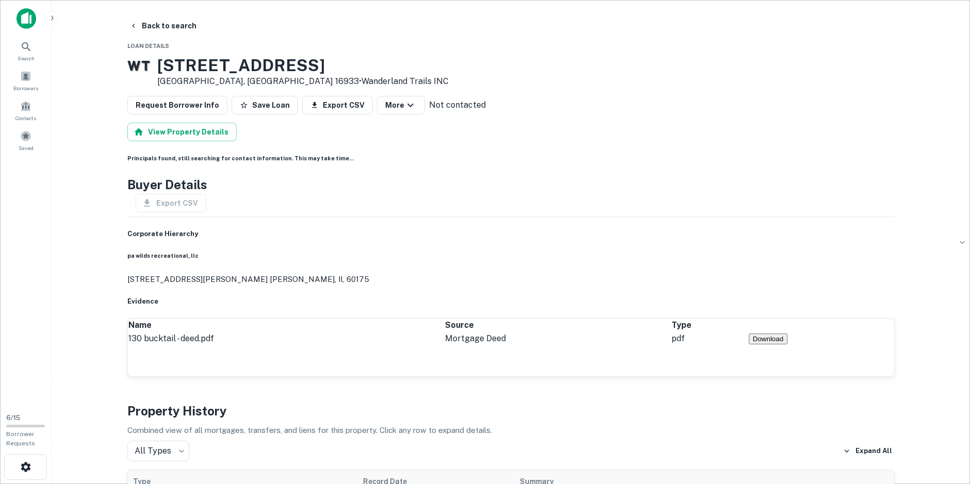
click at [479, 108] on body "Search Borrowers Contacts Saved 6 / 15 Borrower Requests Back to search Loan De…" at bounding box center [485, 242] width 970 height 484
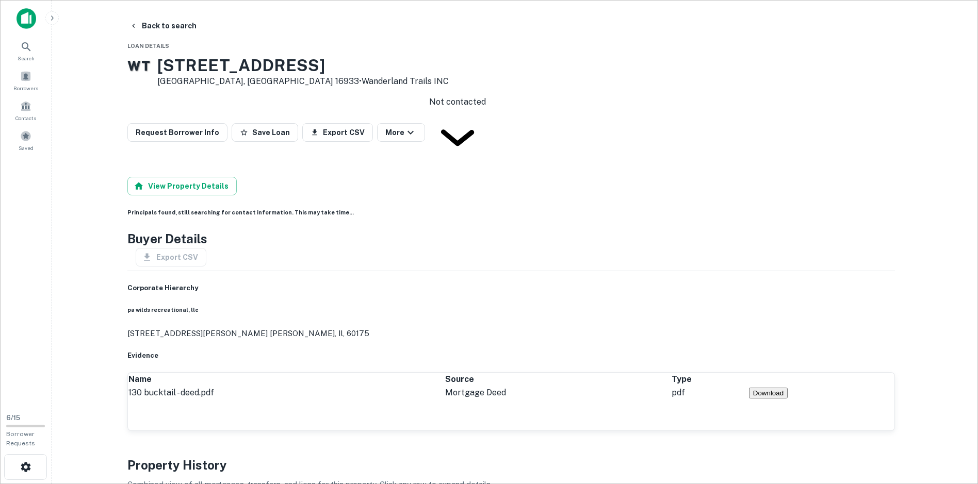
click at [605, 162] on div at bounding box center [489, 242] width 978 height 484
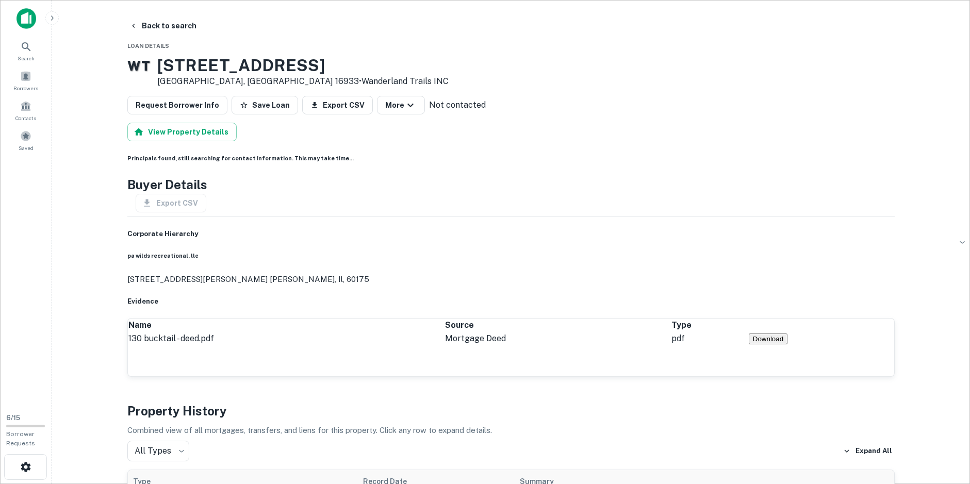
scroll to position [52, 0]
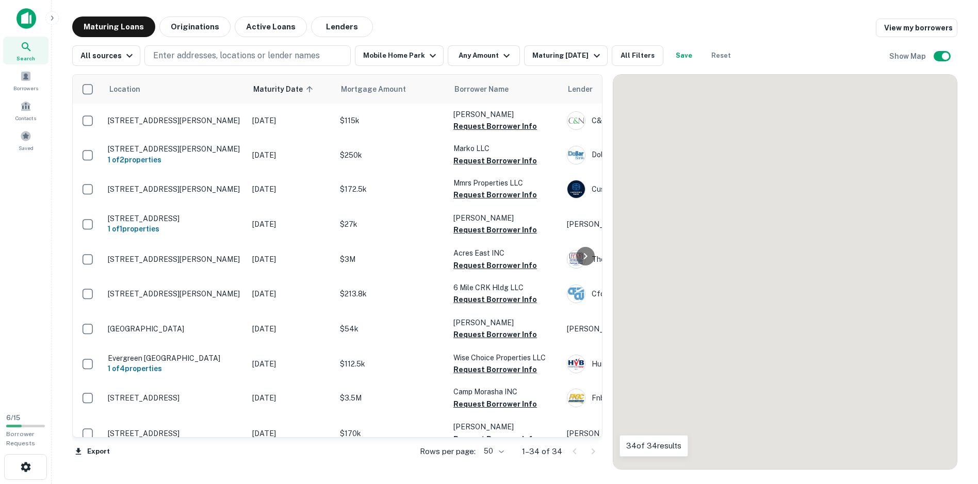
scroll to position [890, 0]
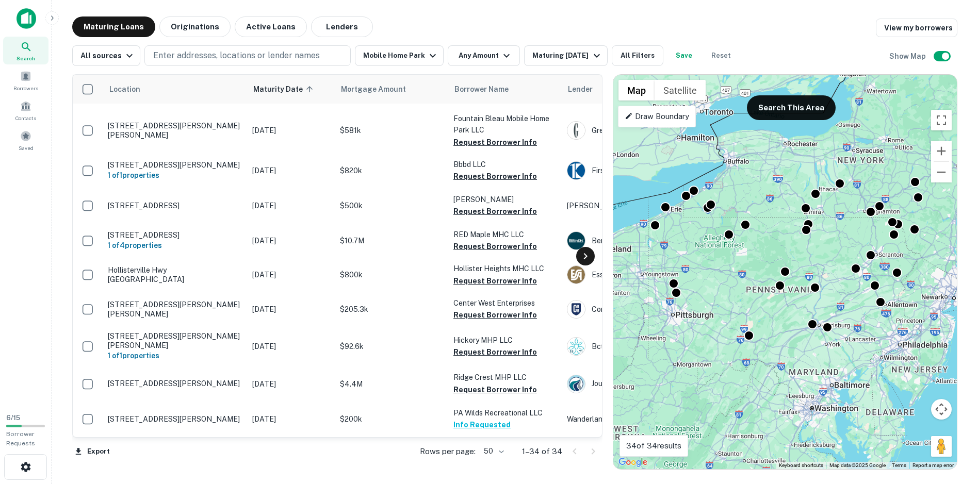
click at [582, 258] on icon at bounding box center [585, 256] width 12 height 12
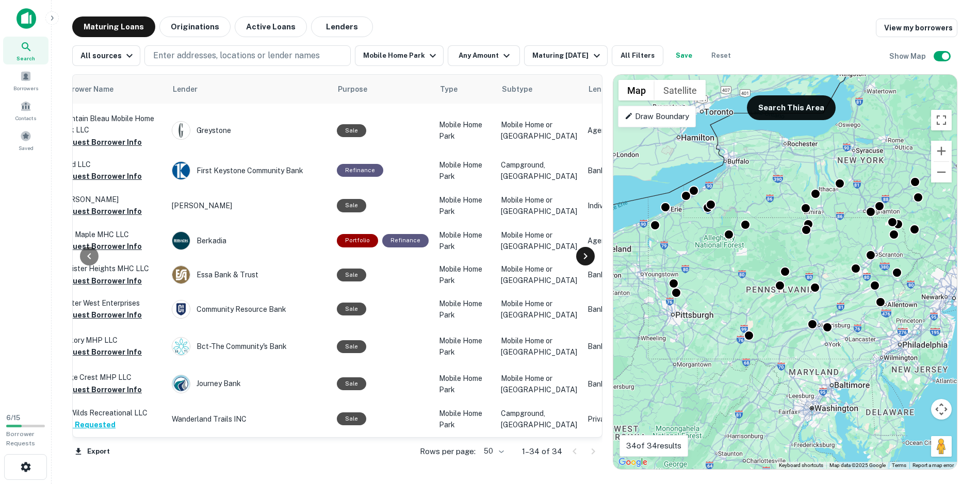
scroll to position [890, 433]
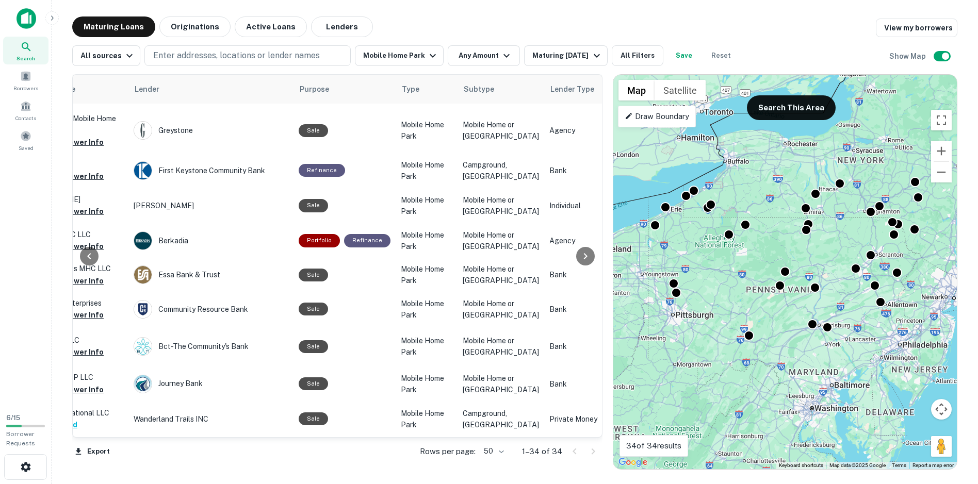
click at [595, 422] on div at bounding box center [585, 256] width 21 height 363
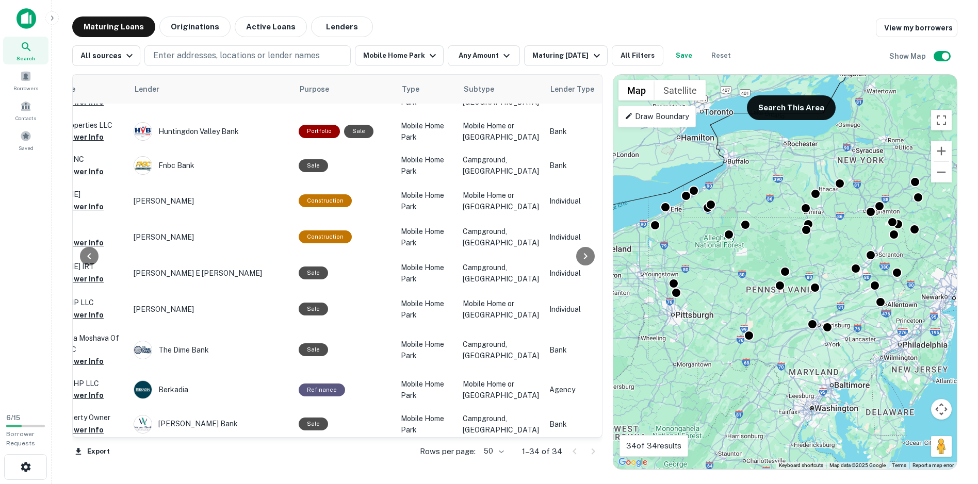
scroll to position [231, 433]
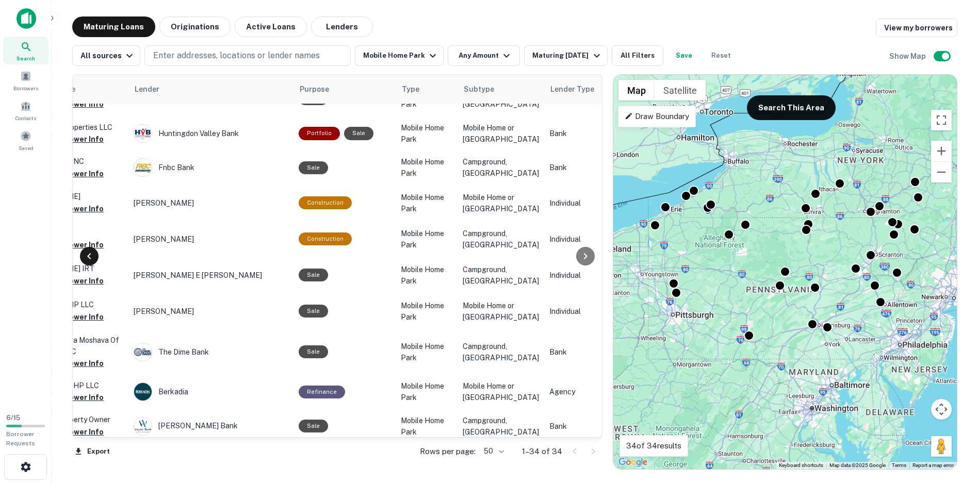
click at [82, 257] on div at bounding box center [89, 256] width 19 height 19
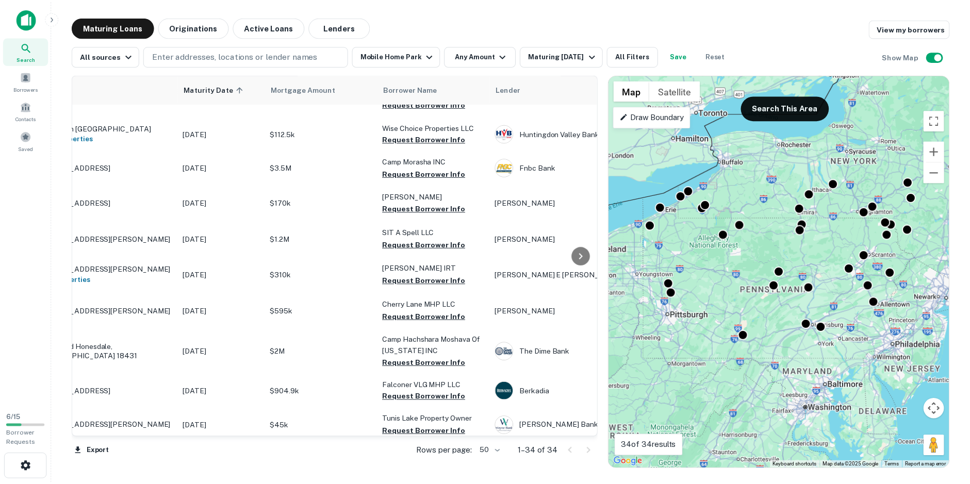
scroll to position [231, 0]
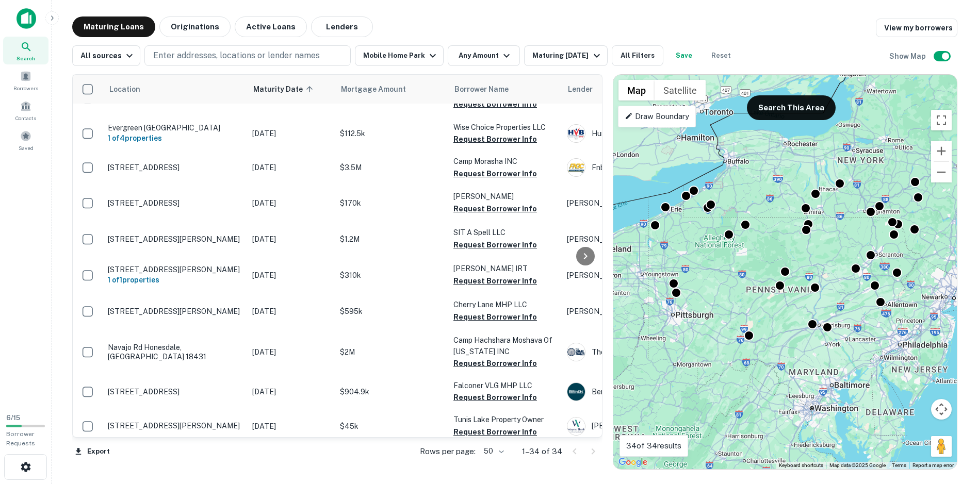
click at [82, 257] on td at bounding box center [88, 239] width 30 height 36
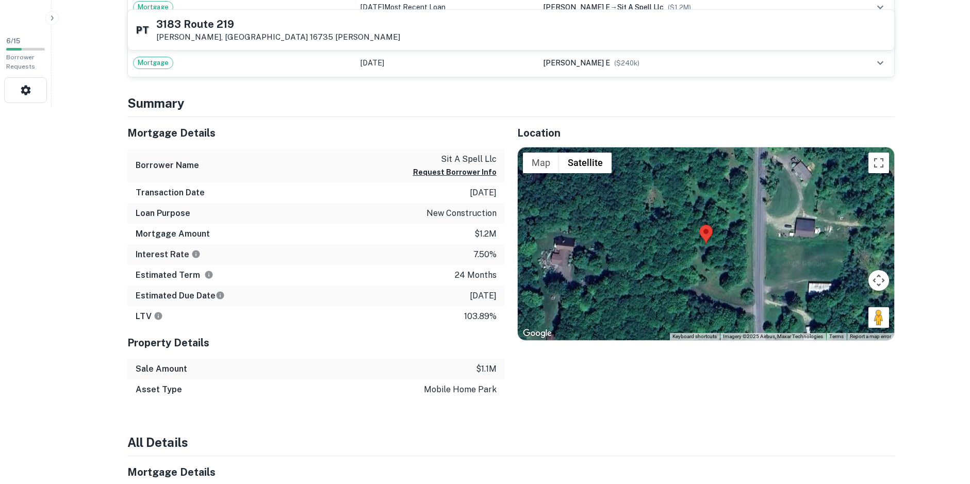
scroll to position [361, 0]
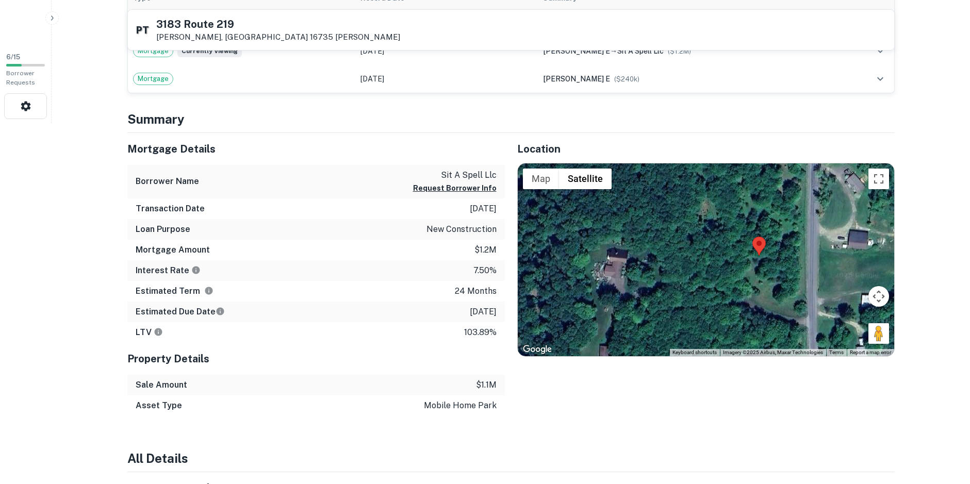
drag, startPoint x: 557, startPoint y: 295, endPoint x: 609, endPoint y: 290, distance: 52.3
click at [609, 290] on div at bounding box center [706, 260] width 377 height 193
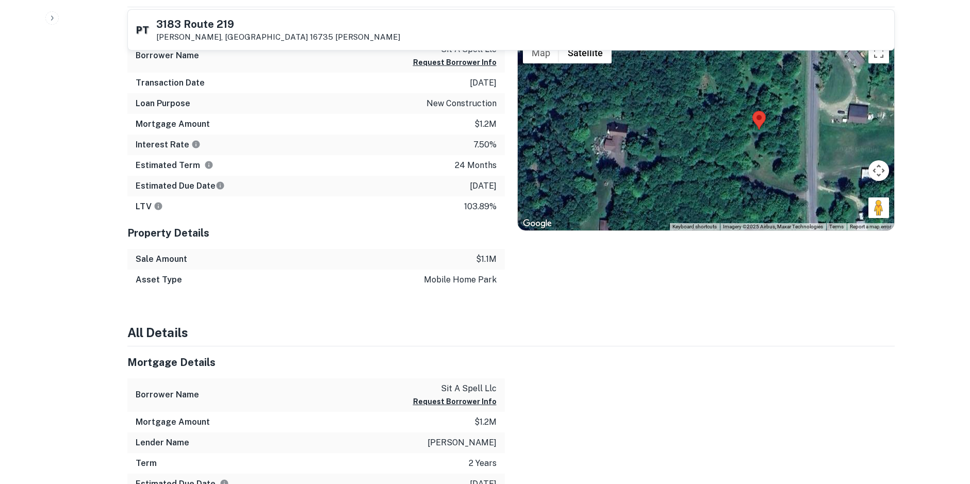
scroll to position [464, 0]
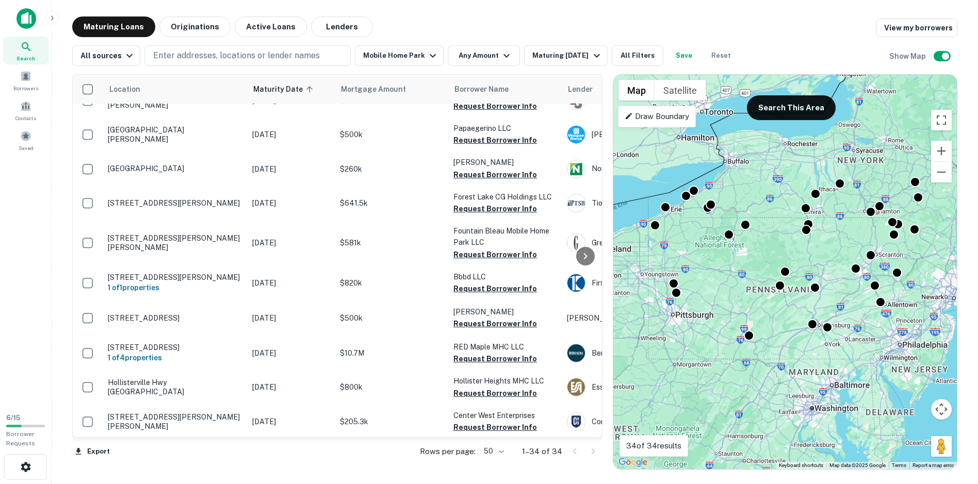
scroll to position [798, 0]
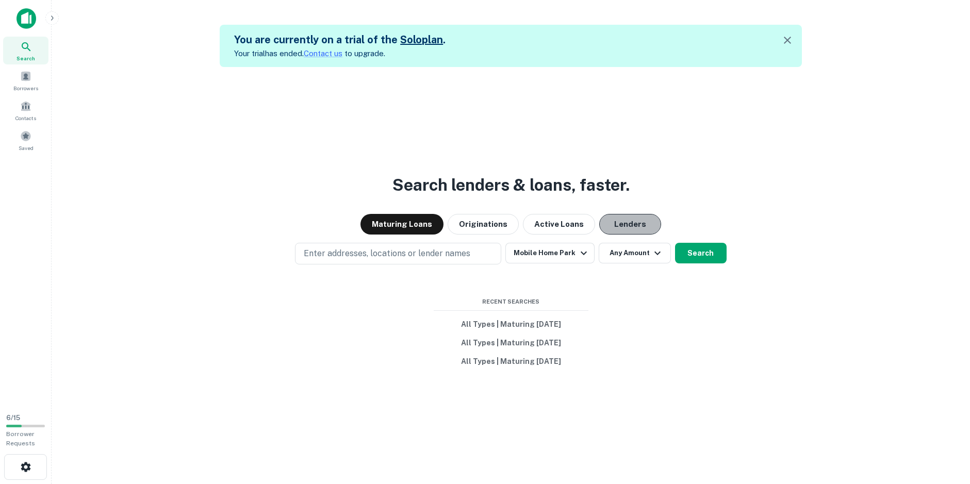
click at [600, 224] on button "Lenders" at bounding box center [630, 224] width 62 height 21
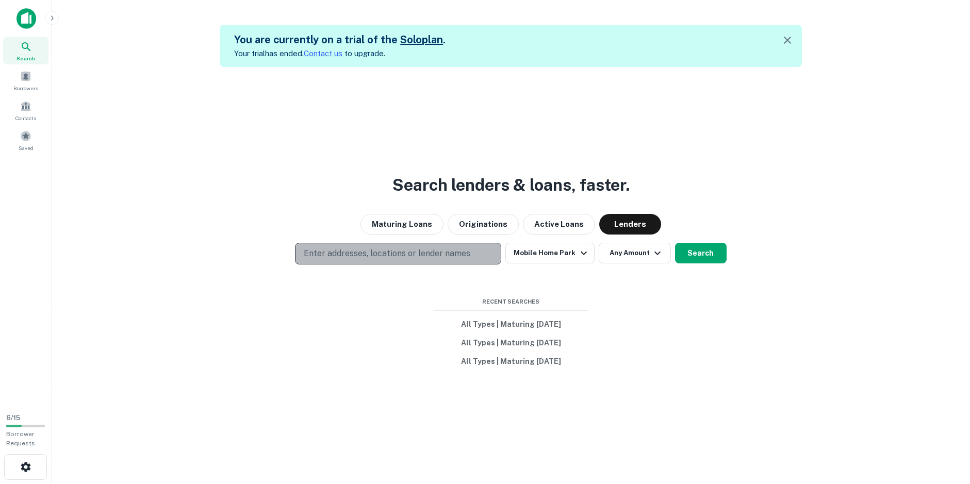
click at [431, 256] on p "Enter addresses, locations or lender names" at bounding box center [387, 254] width 167 height 12
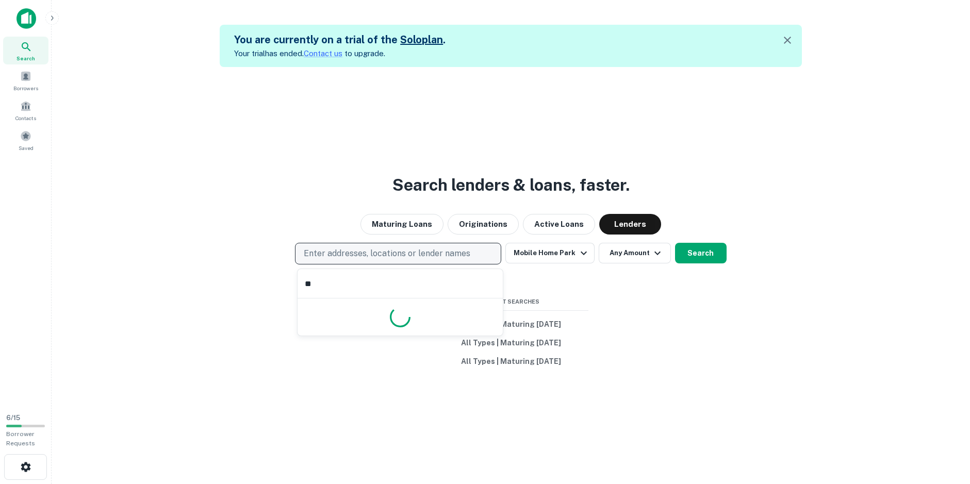
type input "*"
click at [387, 252] on p "Enter addresses, locations or lender names" at bounding box center [387, 254] width 167 height 12
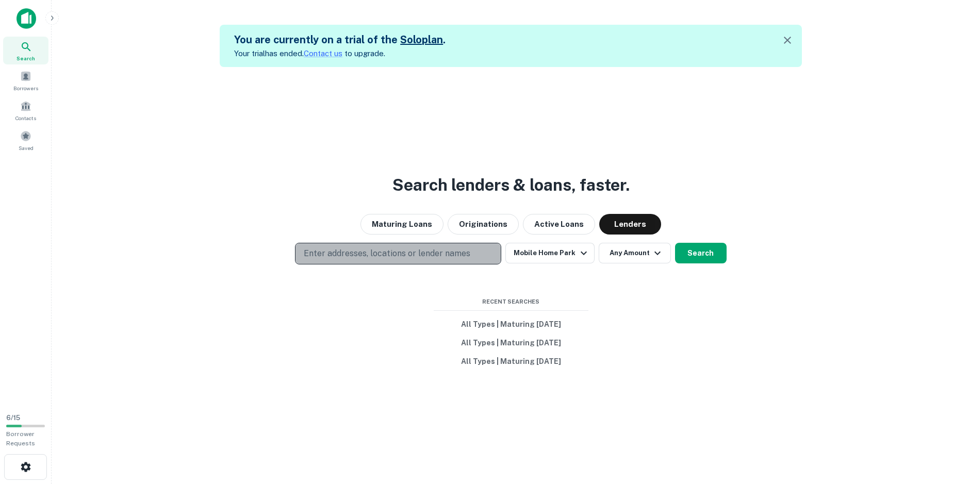
click at [360, 259] on p "Enter addresses, locations or lender names" at bounding box center [387, 254] width 167 height 12
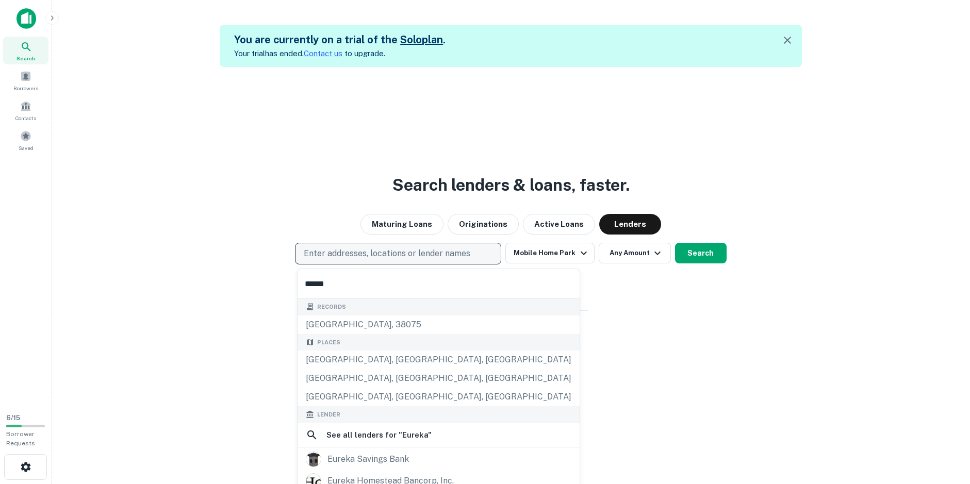
type input "******"
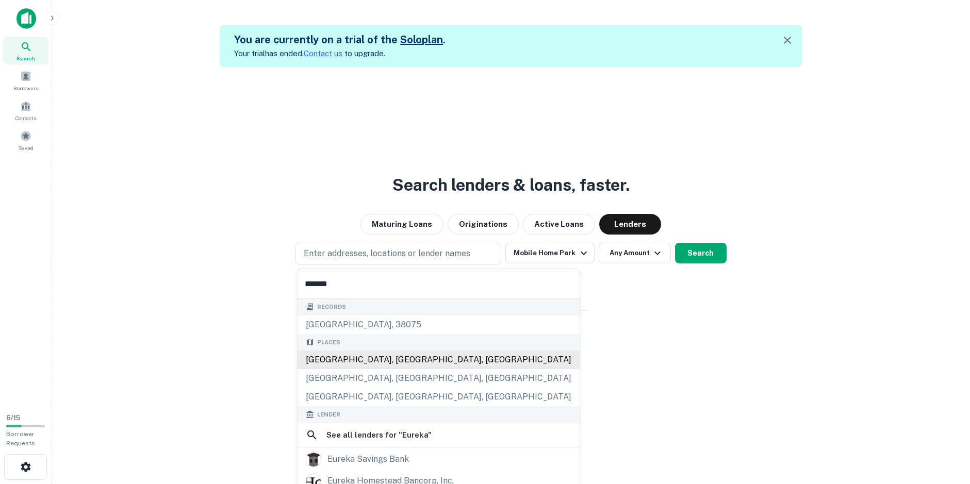
click at [399, 358] on div "[GEOGRAPHIC_DATA], [GEOGRAPHIC_DATA], [GEOGRAPHIC_DATA]" at bounding box center [439, 360] width 282 height 19
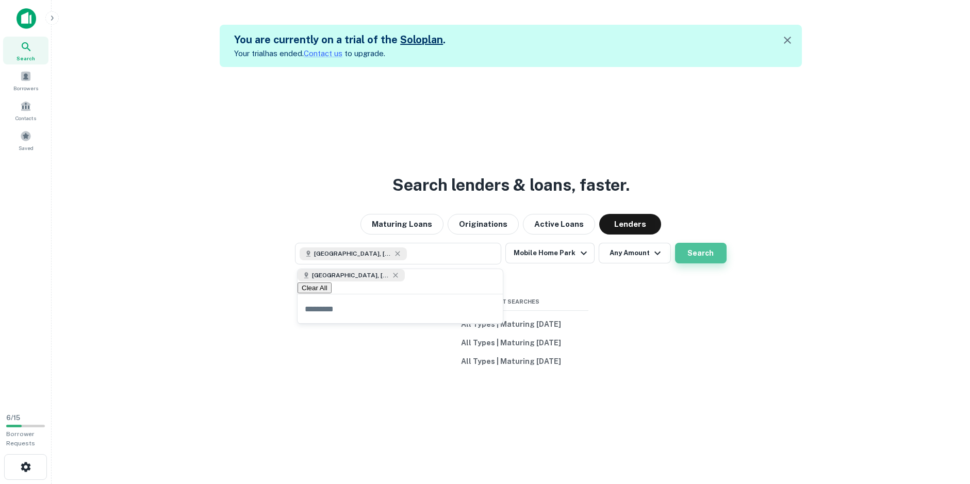
click at [717, 257] on button "Search" at bounding box center [701, 253] width 52 height 21
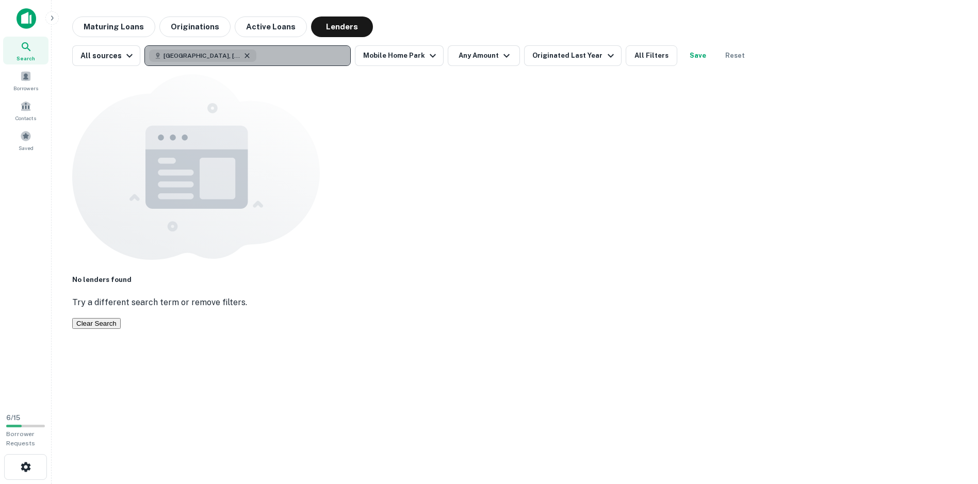
click at [243, 55] on icon "button" at bounding box center [247, 56] width 8 height 8
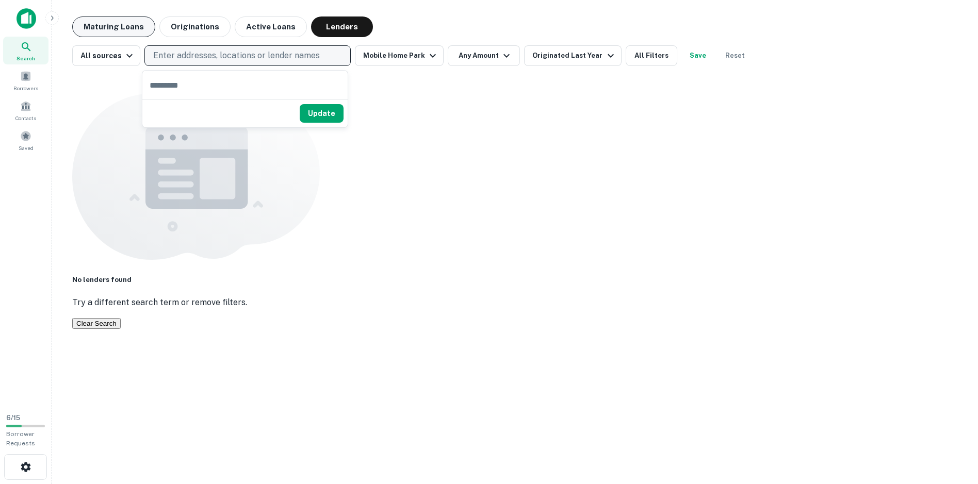
click at [141, 28] on button "Maturing Loans" at bounding box center [113, 27] width 83 height 21
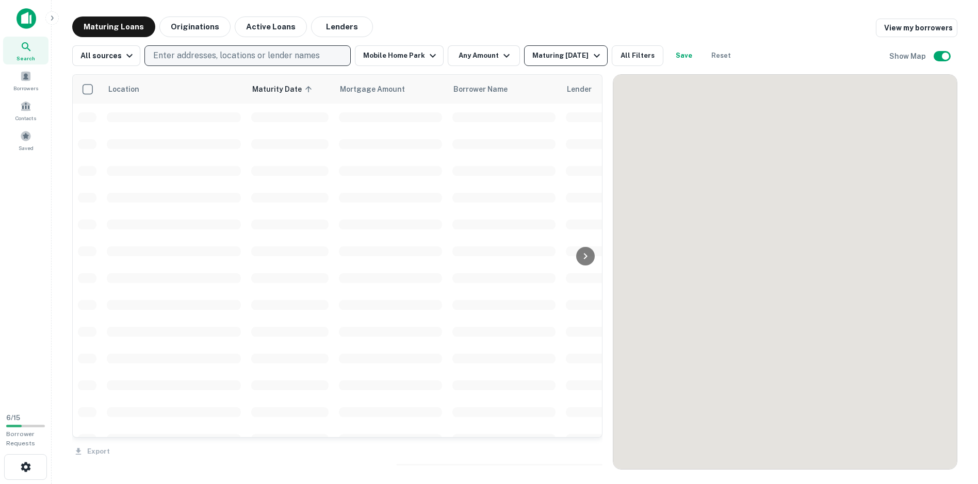
click at [591, 56] on icon "button" at bounding box center [597, 56] width 12 height 12
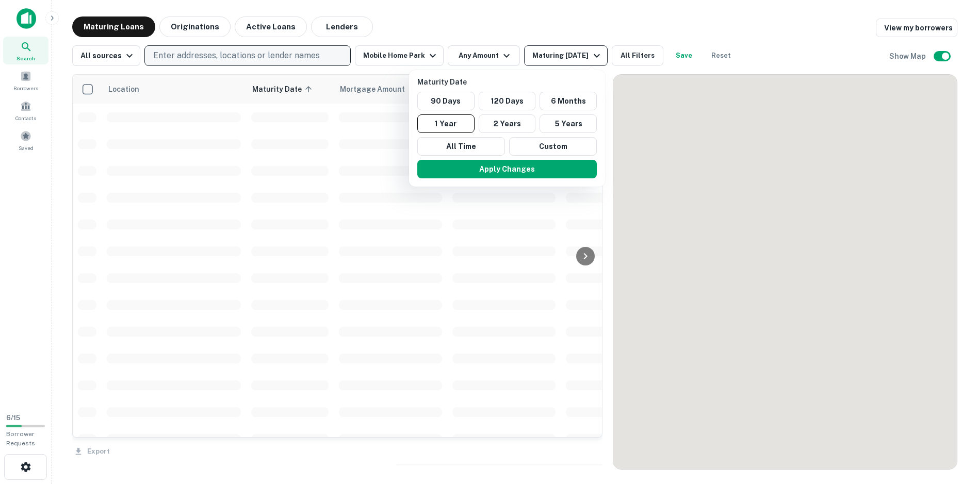
scroll to position [798, 0]
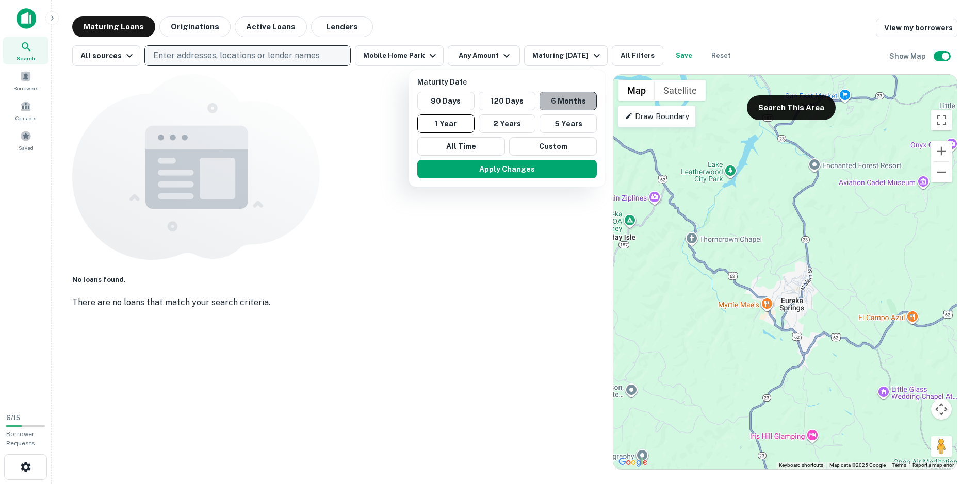
click at [580, 103] on button "6 Months" at bounding box center [568, 101] width 57 height 19
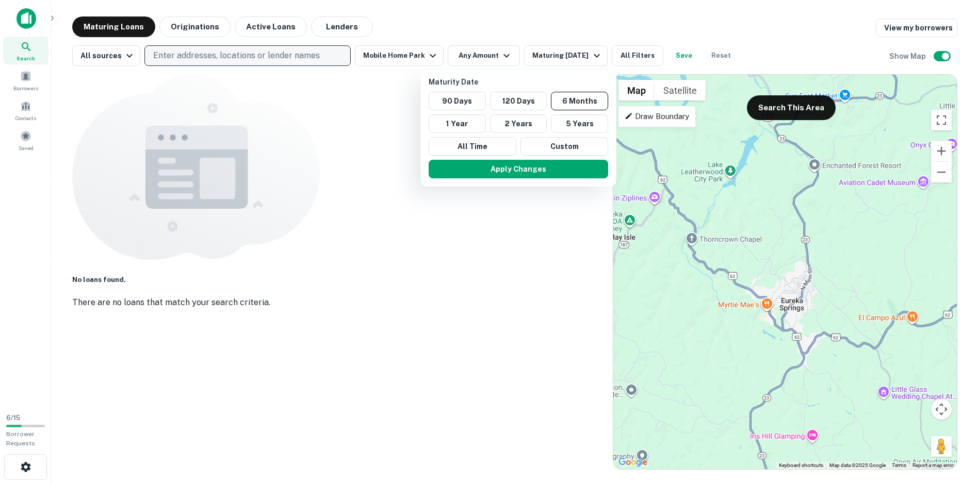
click at [207, 58] on div at bounding box center [489, 242] width 978 height 484
click at [211, 55] on div at bounding box center [489, 242] width 978 height 484
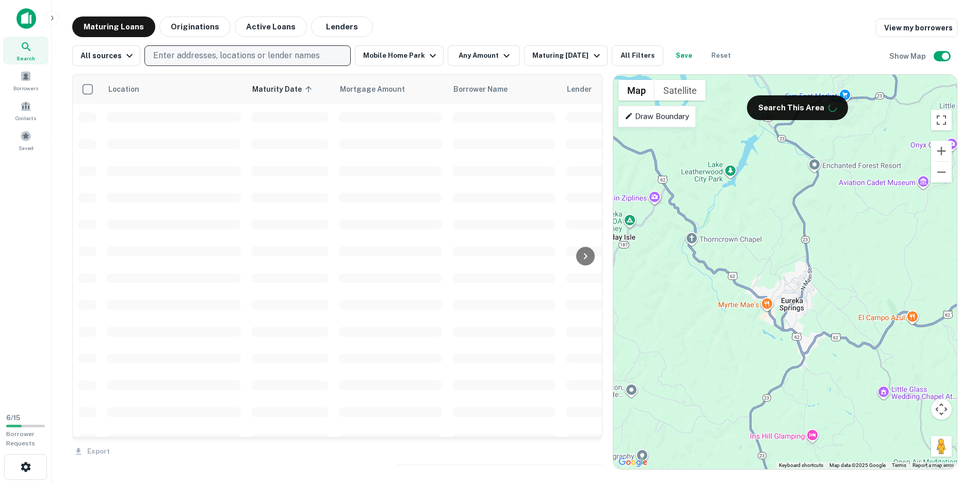
click at [267, 56] on p "Enter addresses, locations or lender names" at bounding box center [236, 56] width 167 height 12
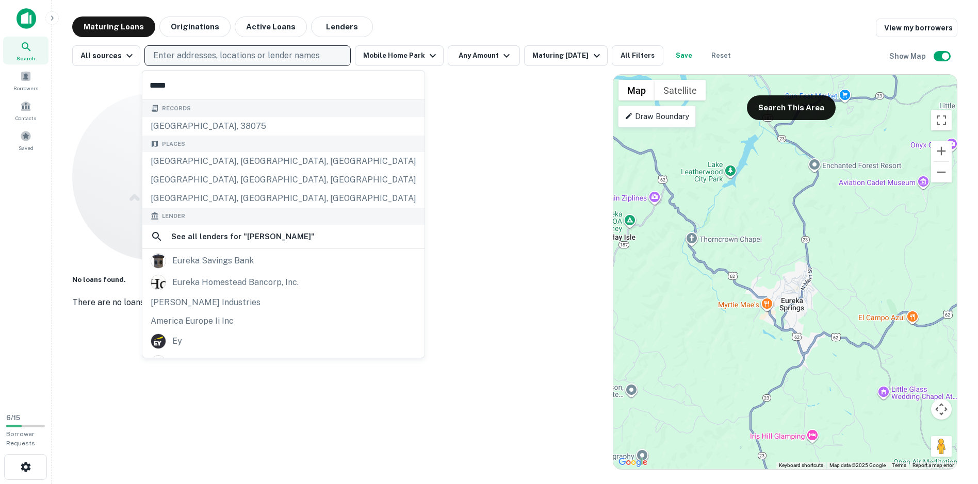
type input "******"
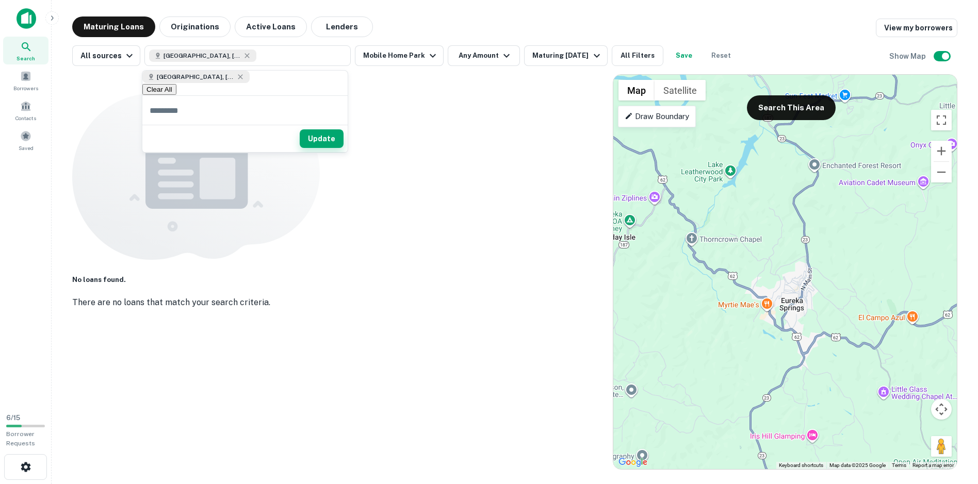
click at [332, 138] on button "Update" at bounding box center [322, 138] width 44 height 19
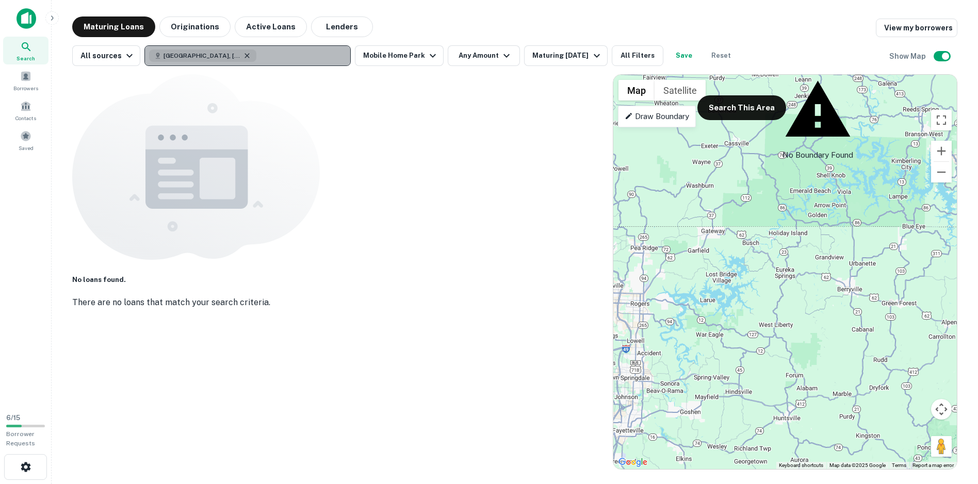
click at [245, 57] on icon "button" at bounding box center [247, 55] width 5 height 5
click at [237, 57] on p "Enter addresses, locations or lender names" at bounding box center [236, 56] width 167 height 12
click at [237, 56] on p "Enter addresses, locations or lender names" at bounding box center [236, 56] width 167 height 12
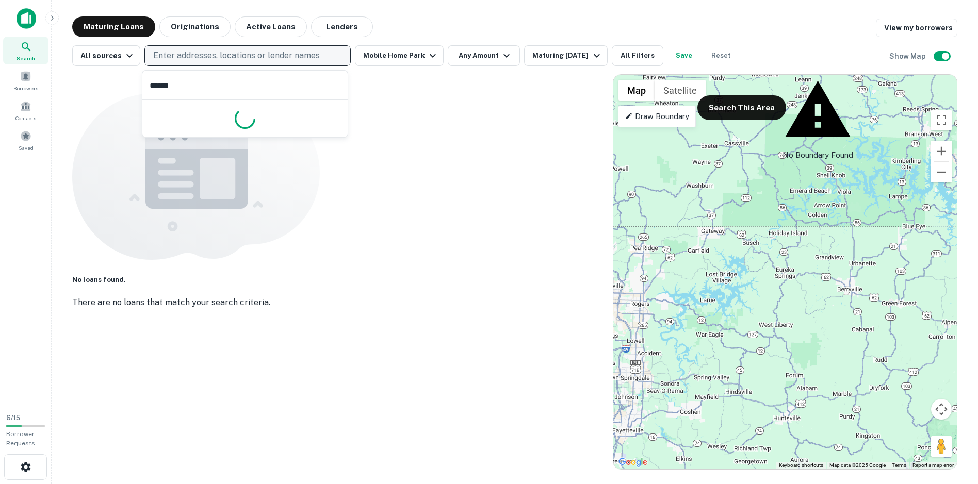
type input "*******"
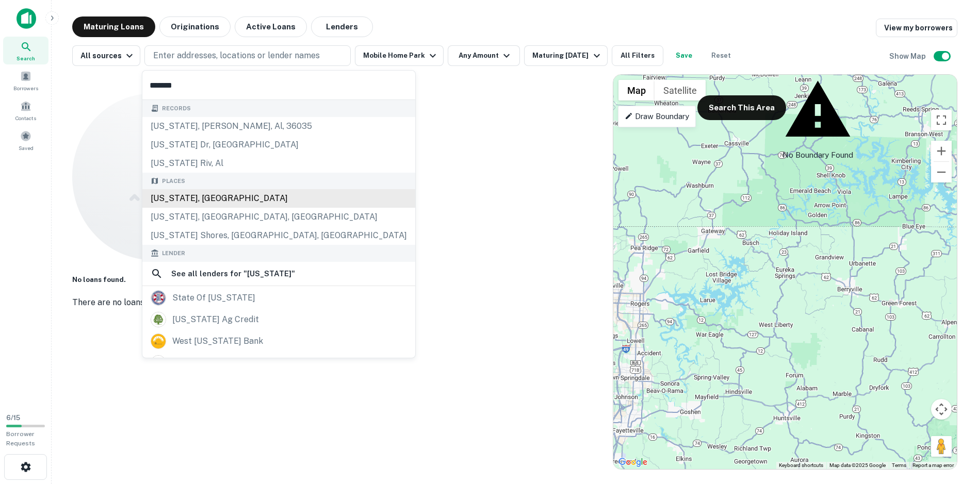
click at [284, 194] on div "[US_STATE], [GEOGRAPHIC_DATA]" at bounding box center [278, 198] width 273 height 19
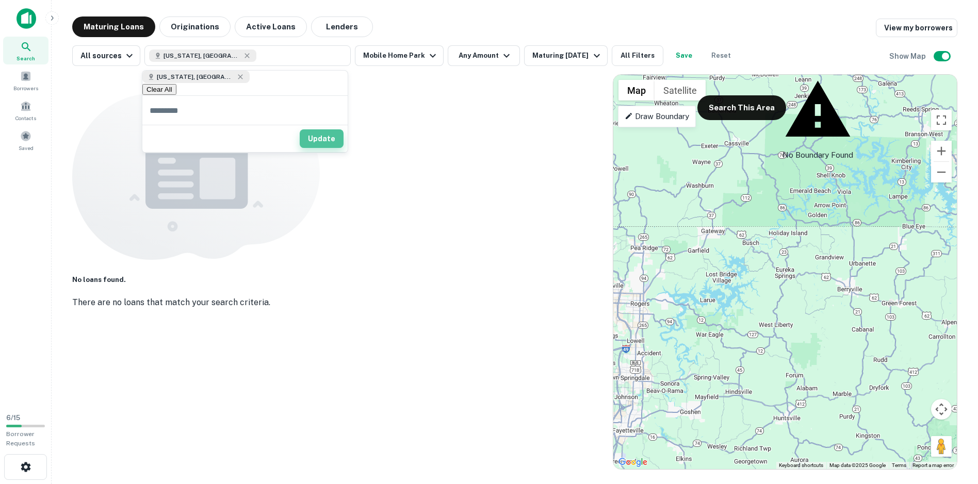
click at [333, 137] on button "Update" at bounding box center [322, 138] width 44 height 19
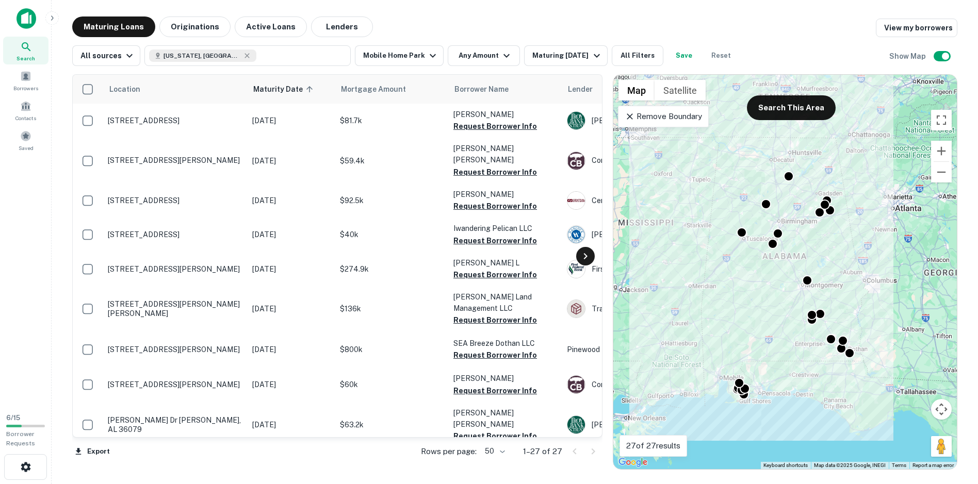
click at [588, 254] on icon at bounding box center [585, 256] width 12 height 12
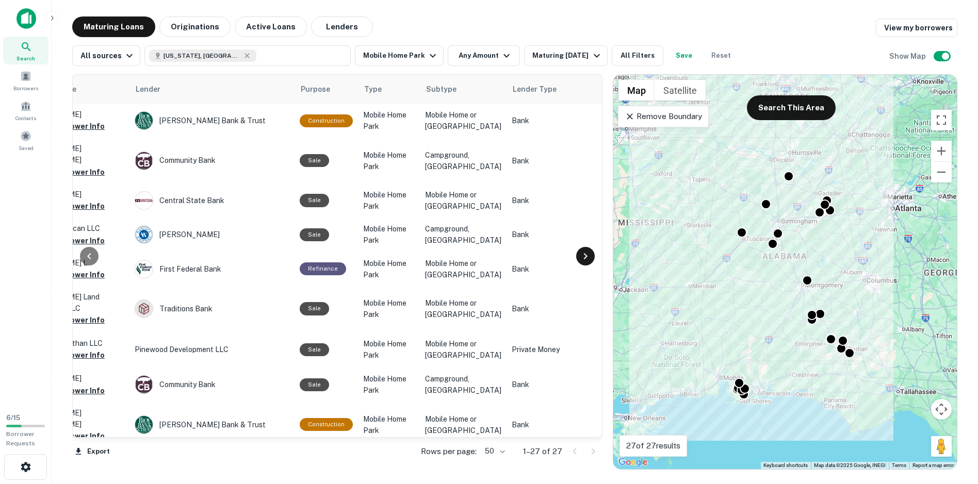
scroll to position [0, 433]
click at [90, 258] on icon at bounding box center [89, 256] width 4 height 6
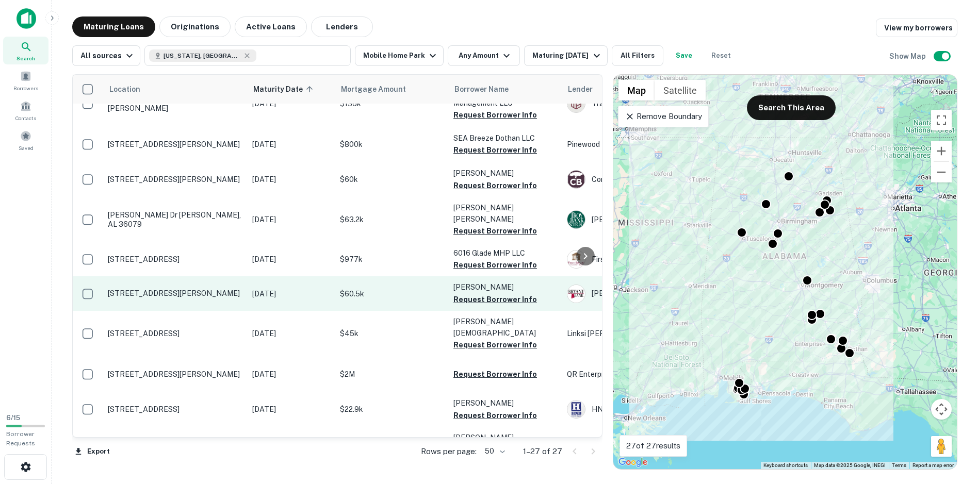
scroll to position [206, 0]
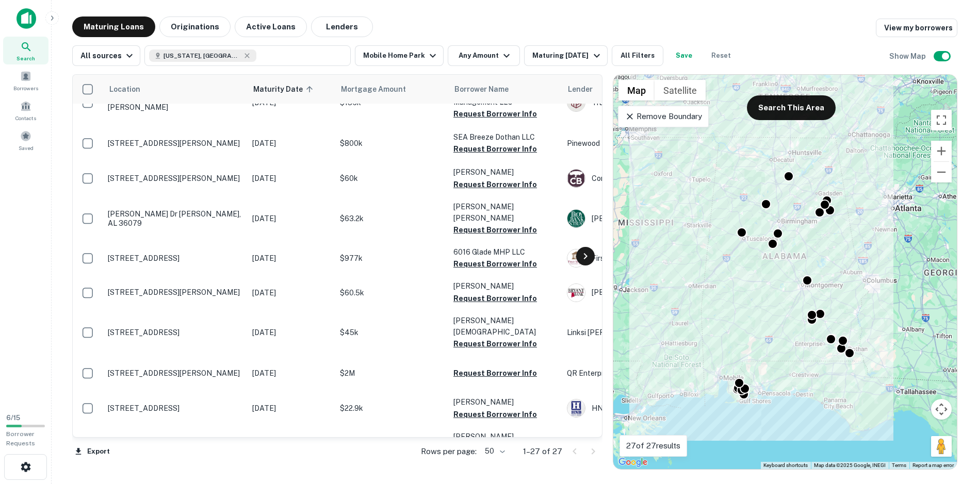
click at [589, 258] on icon at bounding box center [585, 256] width 12 height 12
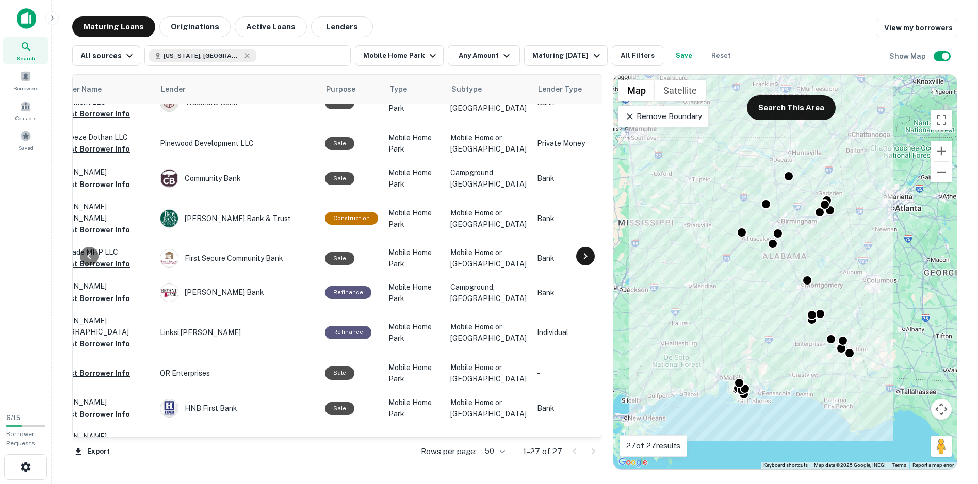
scroll to position [206, 433]
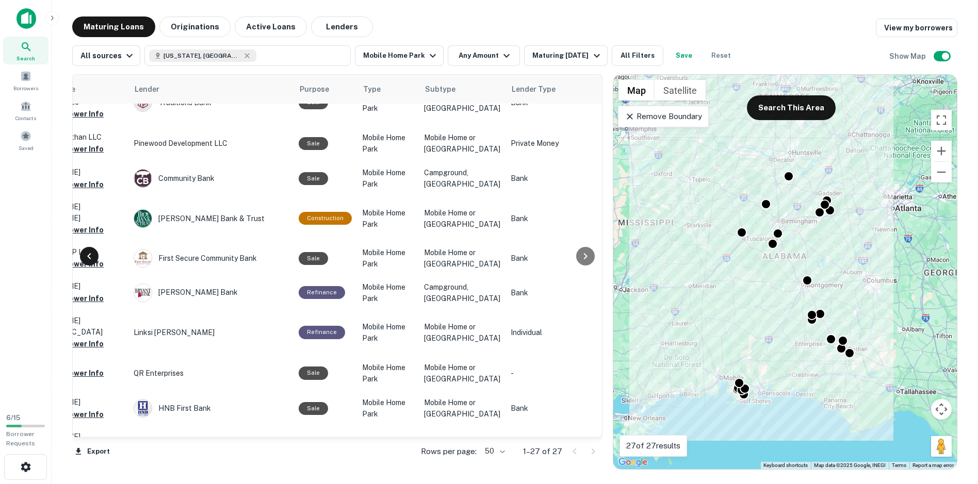
click at [86, 252] on icon at bounding box center [89, 256] width 12 height 12
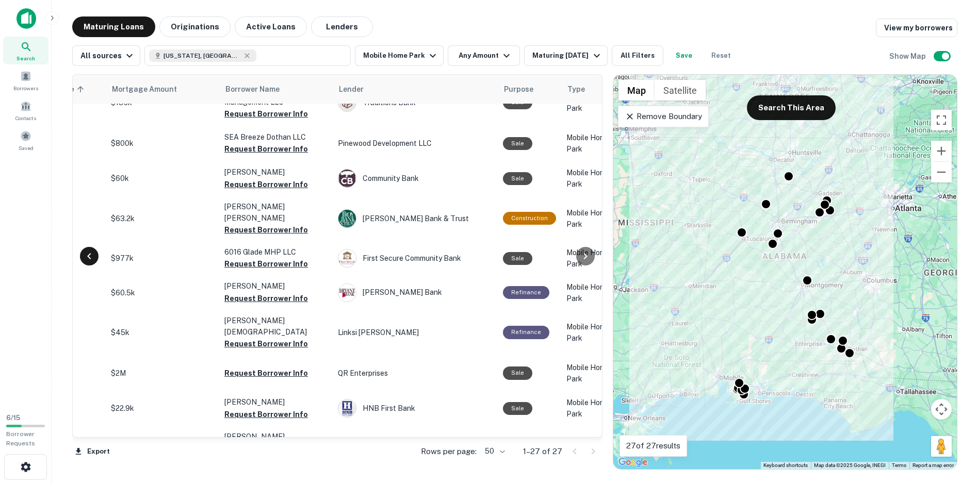
scroll to position [206, 69]
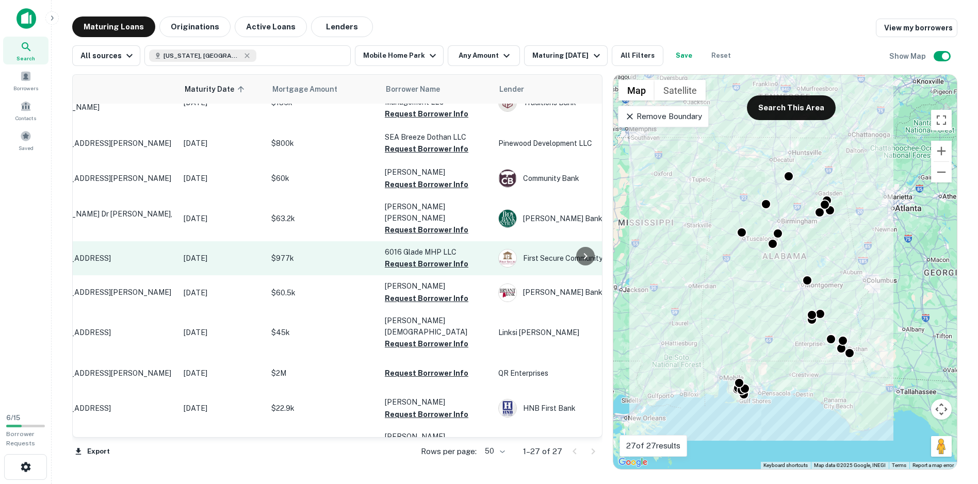
click at [86, 252] on link "[STREET_ADDRESS] [DATE] $977k 6016 Glade MHP LLC Request Borrower Info First Se…" at bounding box center [725, 258] width 1442 height 34
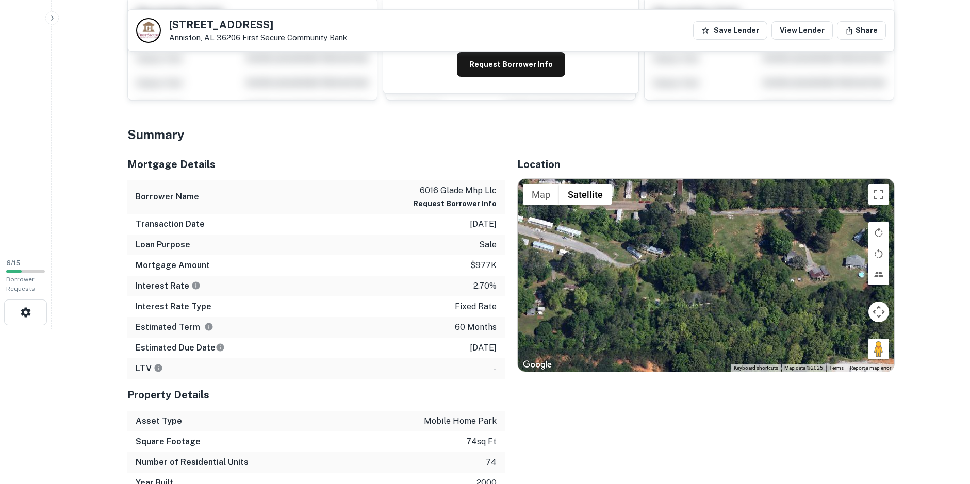
drag, startPoint x: 654, startPoint y: 272, endPoint x: 380, endPoint y: 204, distance: 282.7
click at [380, 204] on div "Mortgage Details Borrower Name 6016 glade mhp llc Request Borrower Info Transac…" at bounding box center [505, 321] width 780 height 345
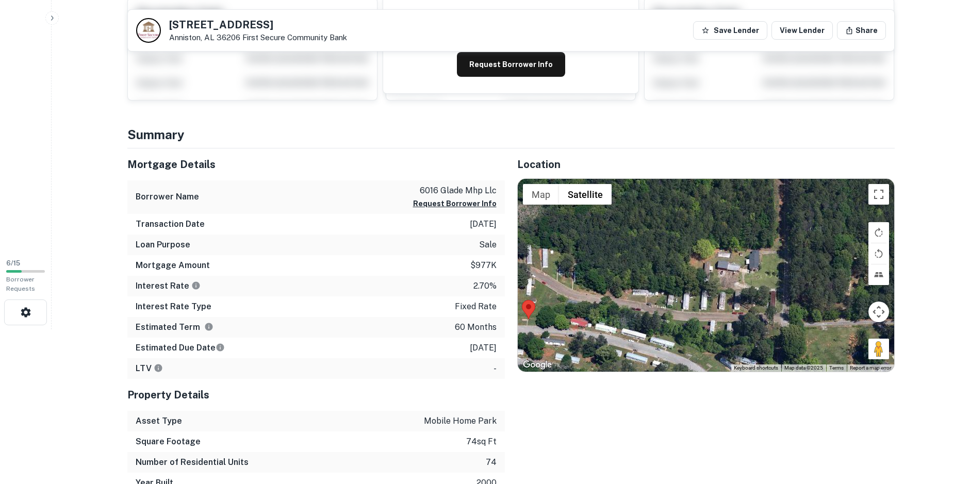
drag, startPoint x: 674, startPoint y: 251, endPoint x: 766, endPoint y: 363, distance: 144.8
click at [766, 363] on div at bounding box center [706, 275] width 377 height 193
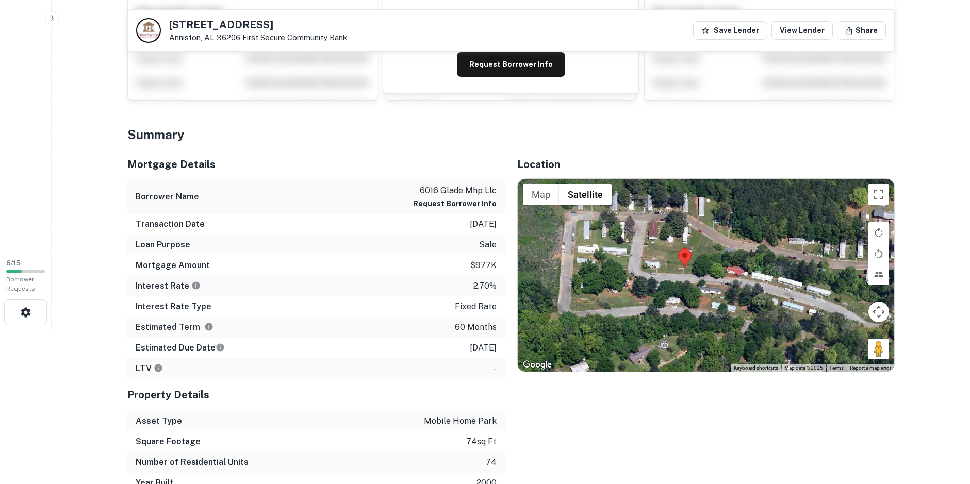
drag, startPoint x: 610, startPoint y: 302, endPoint x: 754, endPoint y: 258, distance: 150.0
click at [754, 258] on div at bounding box center [706, 275] width 377 height 193
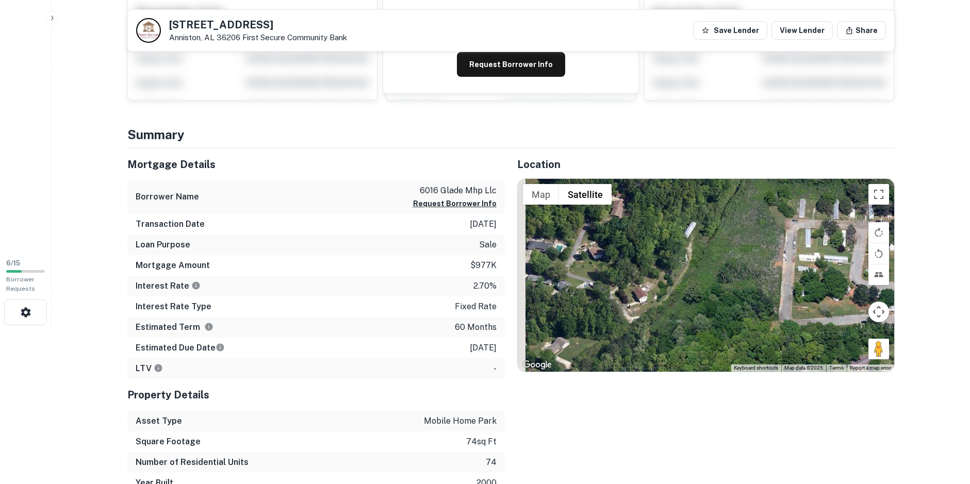
drag, startPoint x: 615, startPoint y: 292, endPoint x: 840, endPoint y: 304, distance: 225.7
click at [840, 304] on div at bounding box center [706, 275] width 377 height 193
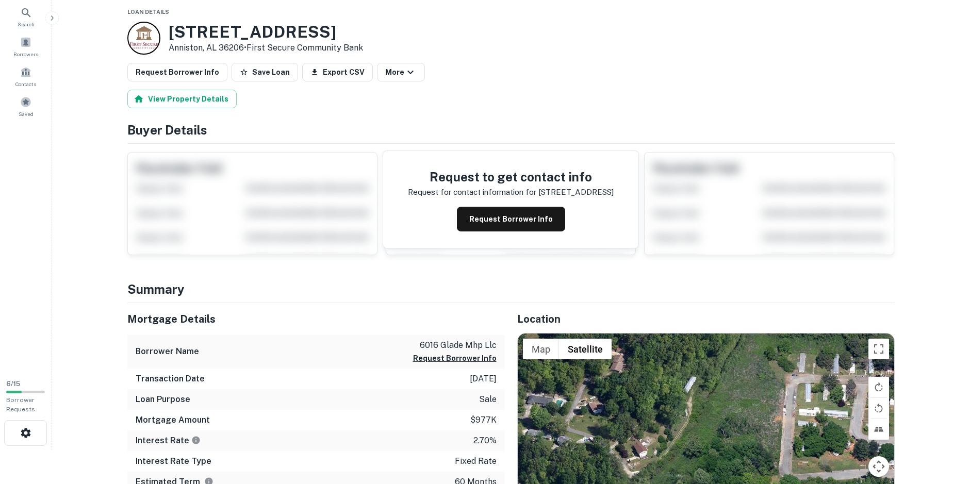
scroll to position [52, 0]
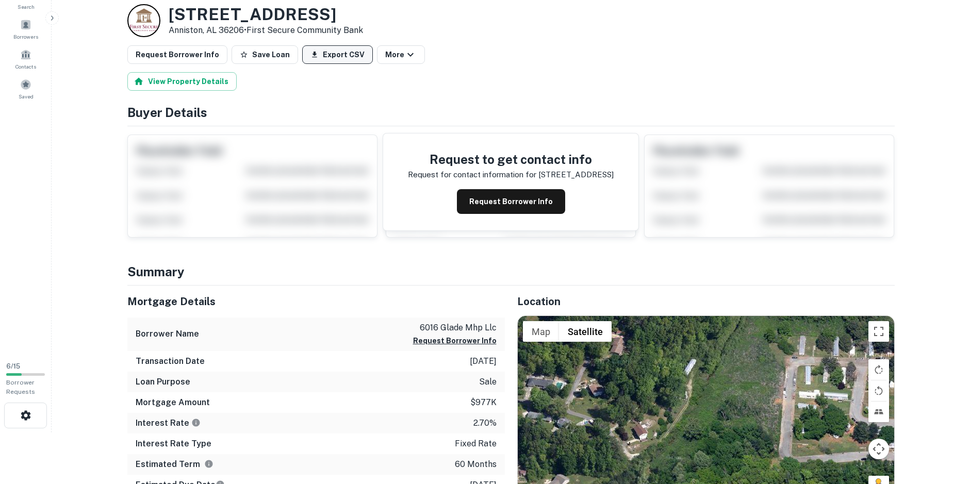
click at [334, 58] on button "Export CSV" at bounding box center [337, 54] width 71 height 19
click at [565, 90] on div "View Property Details" at bounding box center [511, 81] width 768 height 19
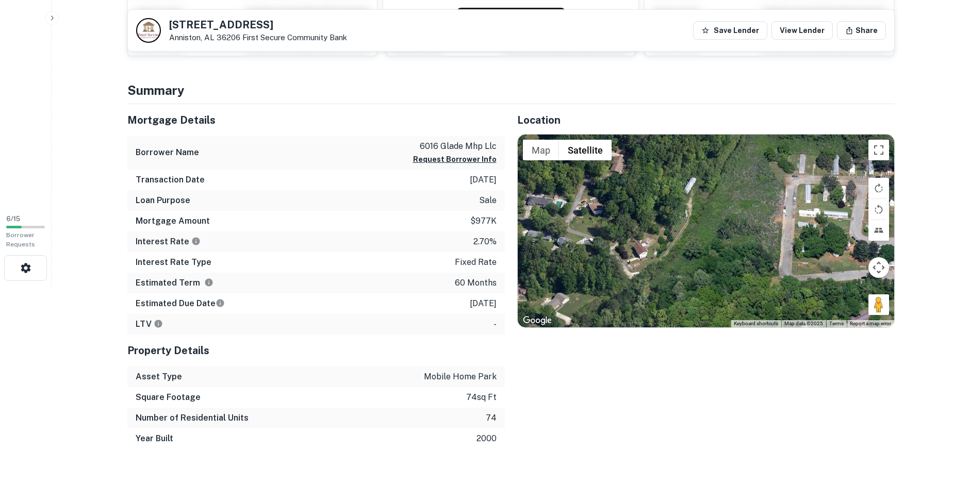
scroll to position [206, 0]
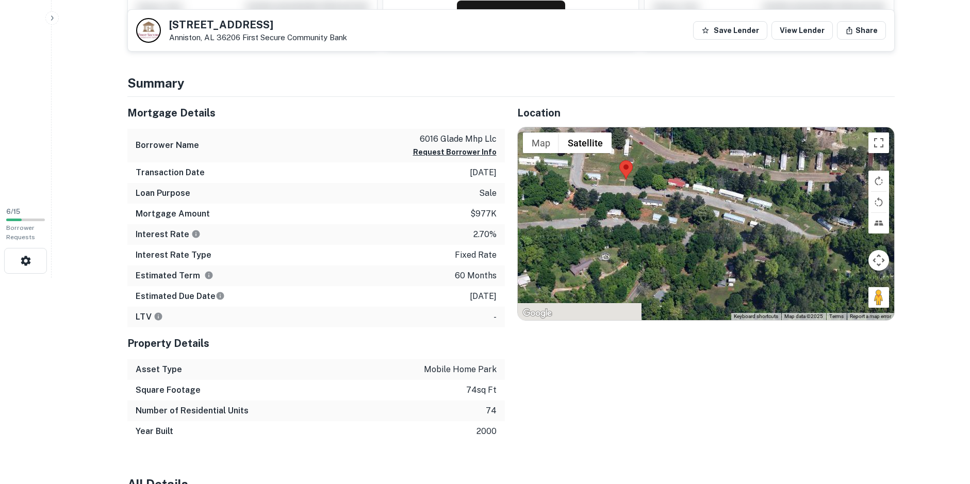
drag, startPoint x: 720, startPoint y: 255, endPoint x: 461, endPoint y: 202, distance: 263.9
click at [461, 202] on div "Mortgage Details Borrower Name 6016 glade mhp llc Request Borrower Info Transac…" at bounding box center [505, 269] width 780 height 345
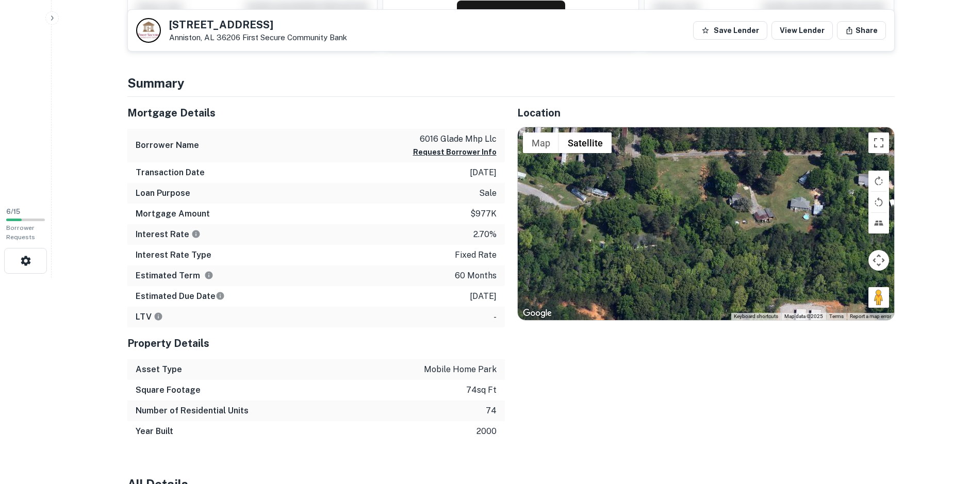
drag, startPoint x: 736, startPoint y: 245, endPoint x: 491, endPoint y: 220, distance: 246.2
click at [491, 220] on div "Mortgage Details Borrower Name 6016 glade mhp llc Request Borrower Info Transac…" at bounding box center [505, 269] width 780 height 345
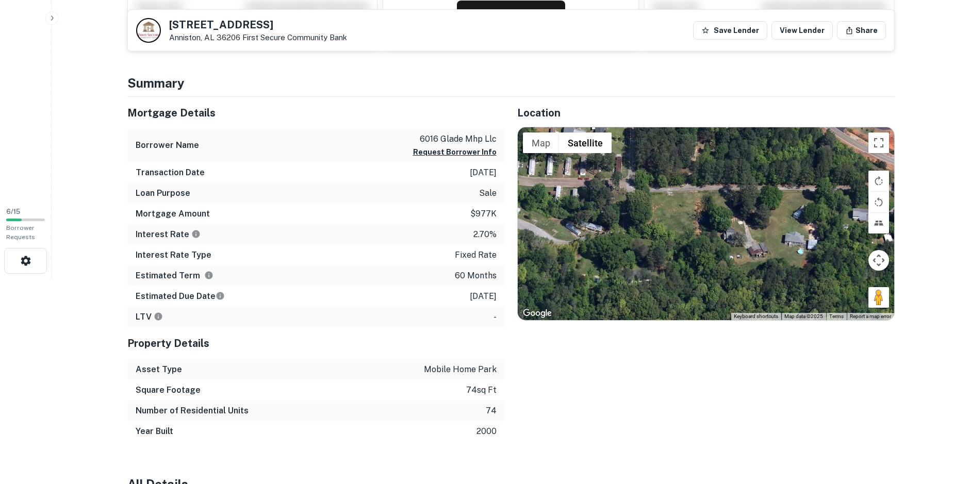
drag, startPoint x: 762, startPoint y: 235, endPoint x: 752, endPoint y: 272, distance: 38.5
click at [752, 272] on div at bounding box center [706, 223] width 377 height 193
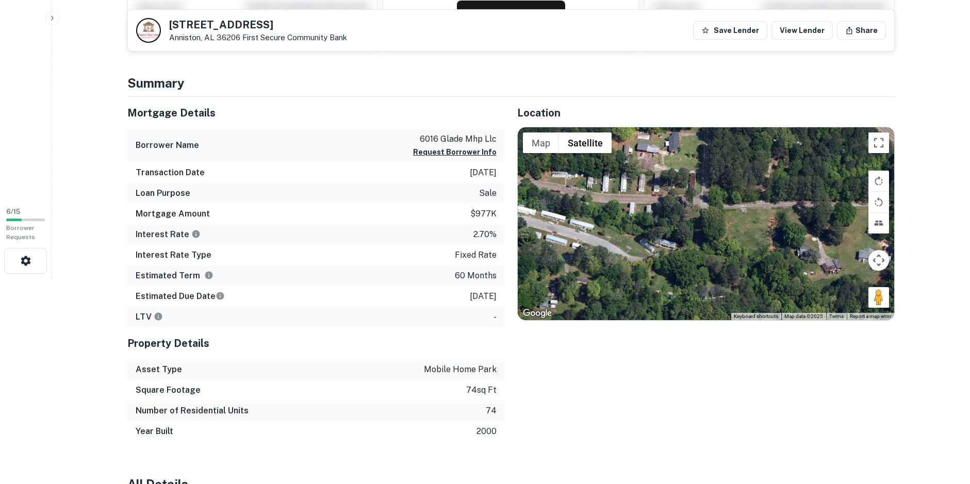
drag, startPoint x: 599, startPoint y: 261, endPoint x: 678, endPoint y: 283, distance: 82.5
click at [678, 283] on div at bounding box center [706, 223] width 377 height 193
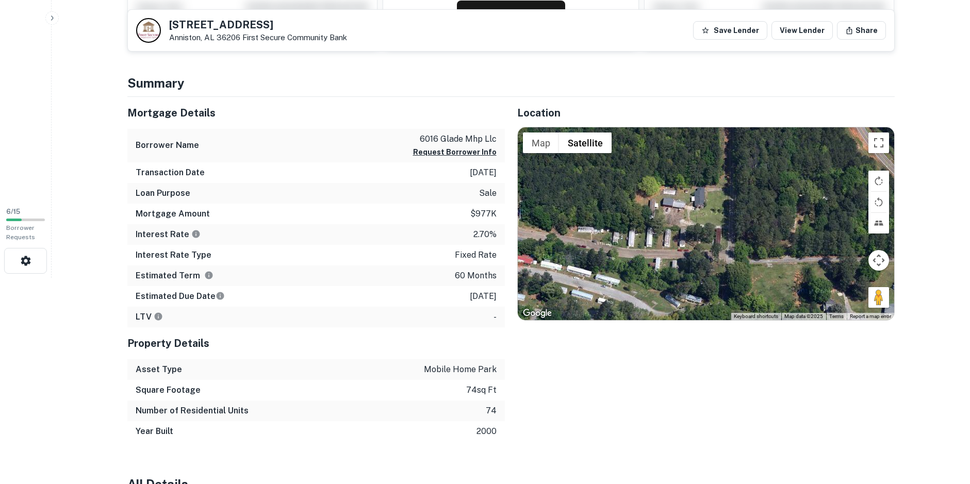
drag, startPoint x: 686, startPoint y: 249, endPoint x: 711, endPoint y: 291, distance: 48.8
click at [711, 303] on div at bounding box center [706, 223] width 377 height 193
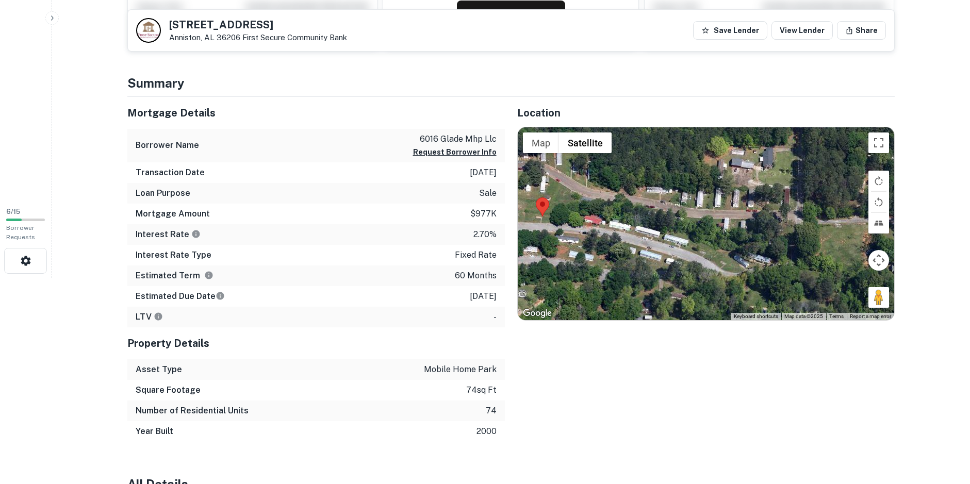
drag, startPoint x: 643, startPoint y: 222, endPoint x: 712, endPoint y: 182, distance: 80.0
click at [712, 182] on div at bounding box center [706, 223] width 377 height 193
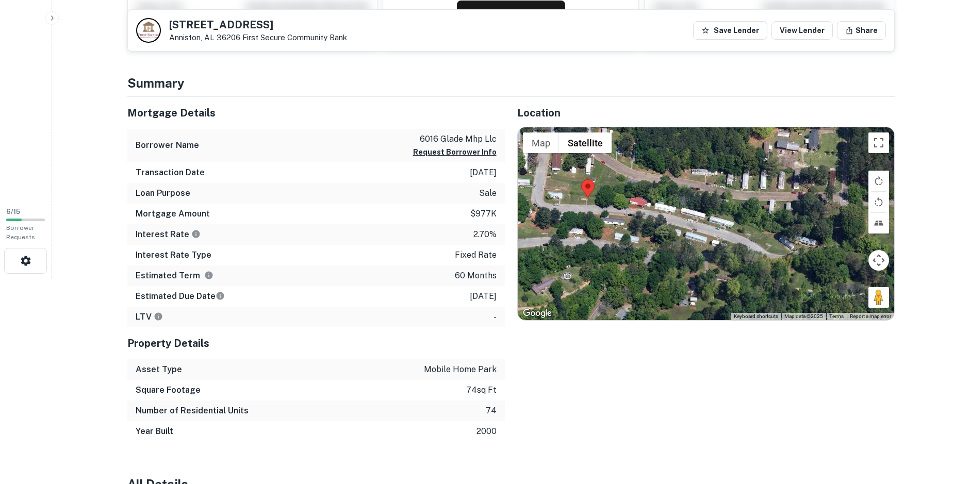
drag, startPoint x: 637, startPoint y: 195, endPoint x: 683, endPoint y: 175, distance: 50.4
click at [683, 175] on div at bounding box center [706, 223] width 377 height 193
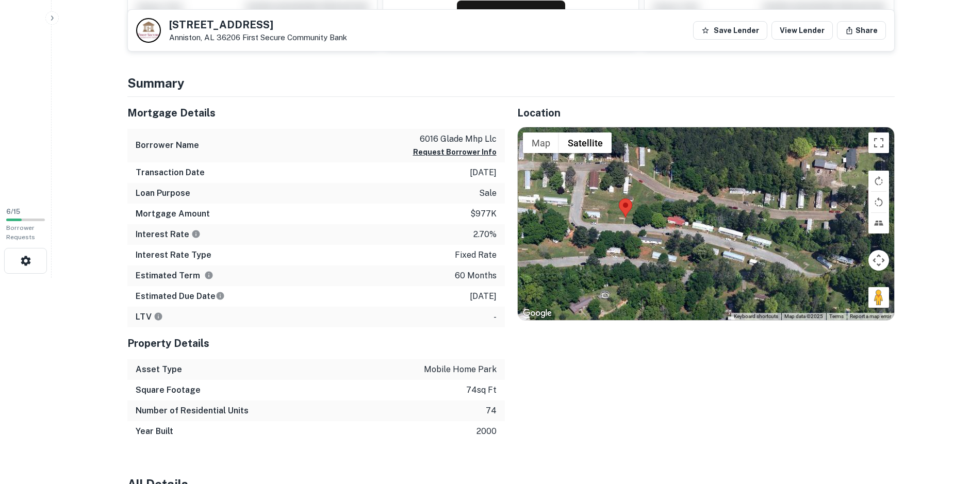
drag, startPoint x: 653, startPoint y: 239, endPoint x: 691, endPoint y: 261, distance: 43.4
click at [691, 261] on div at bounding box center [706, 223] width 377 height 193
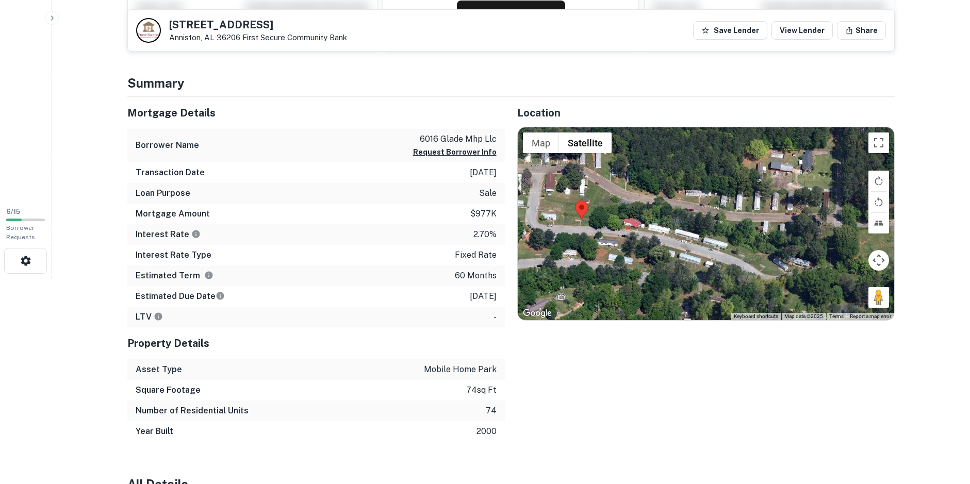
drag, startPoint x: 709, startPoint y: 262, endPoint x: 659, endPoint y: 271, distance: 50.9
click at [659, 271] on div at bounding box center [706, 223] width 377 height 193
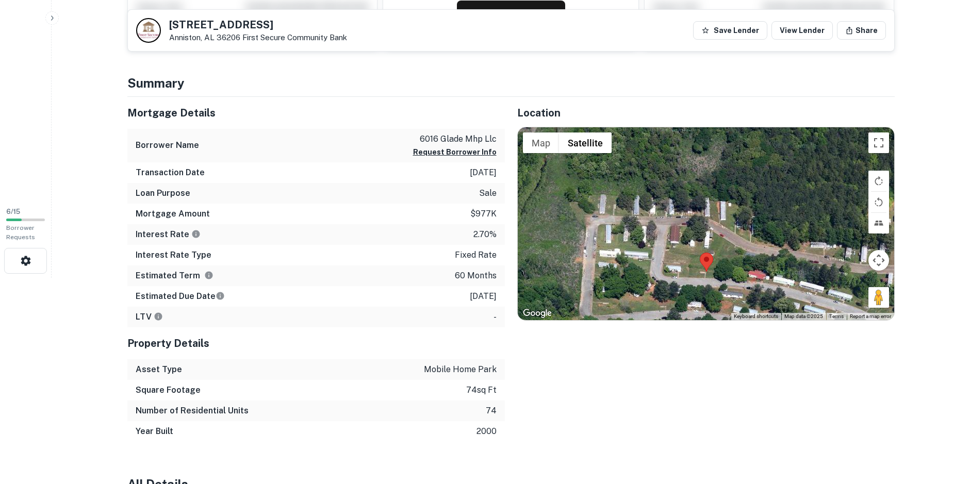
drag, startPoint x: 623, startPoint y: 239, endPoint x: 752, endPoint y: 281, distance: 135.6
click at [752, 281] on div at bounding box center [706, 223] width 377 height 193
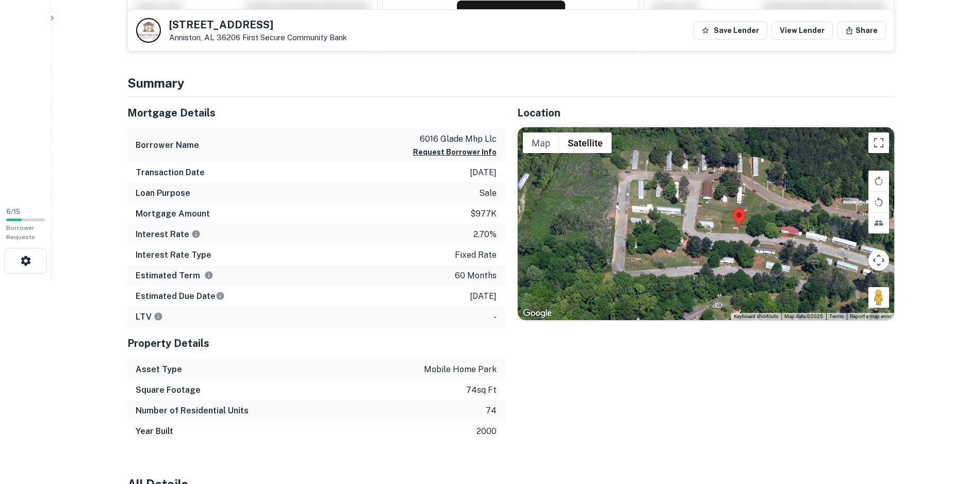
drag, startPoint x: 628, startPoint y: 255, endPoint x: 661, endPoint y: 209, distance: 56.5
click at [661, 209] on div at bounding box center [706, 223] width 377 height 193
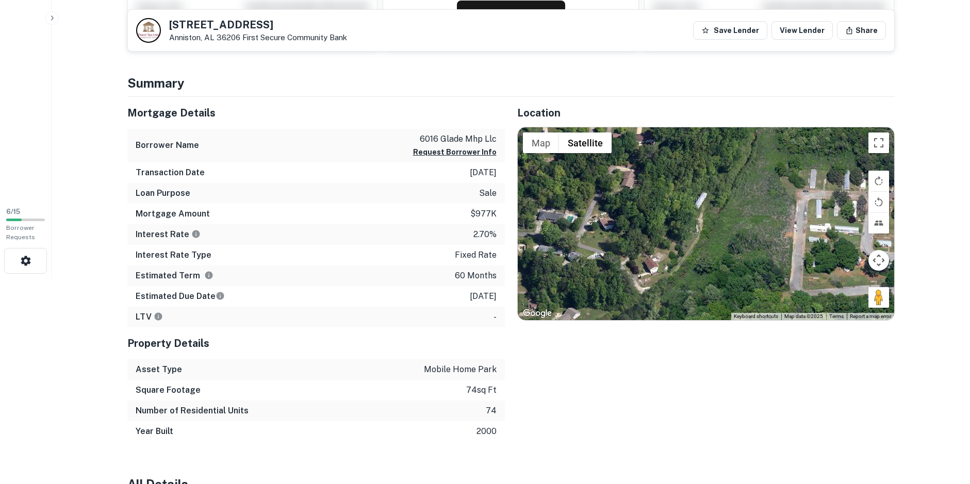
drag, startPoint x: 636, startPoint y: 232, endPoint x: 814, endPoint y: 253, distance: 179.7
click at [814, 253] on div at bounding box center [706, 223] width 377 height 193
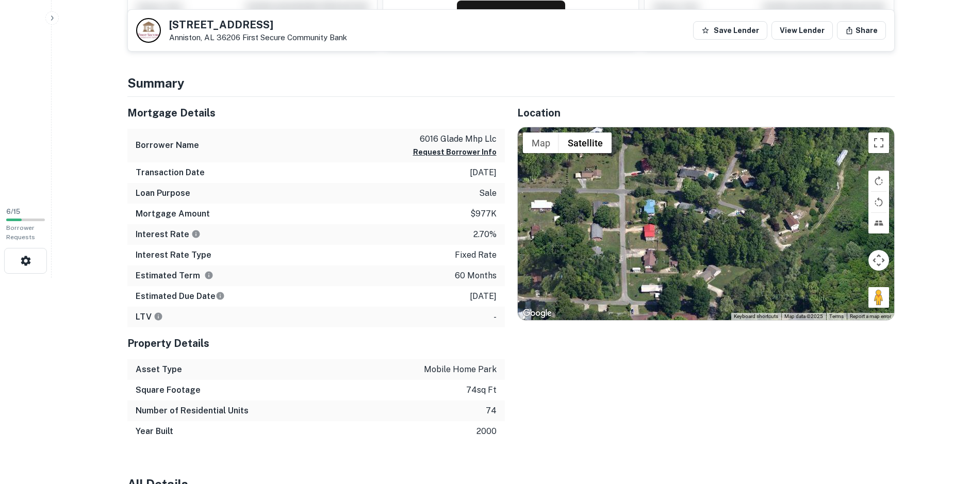
drag, startPoint x: 682, startPoint y: 271, endPoint x: 823, endPoint y: 229, distance: 146.5
click at [823, 229] on div at bounding box center [706, 223] width 377 height 193
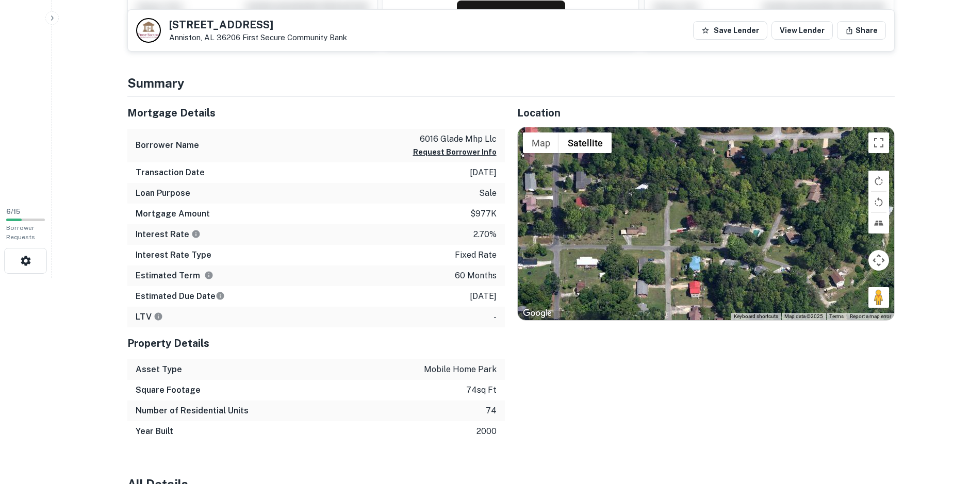
drag, startPoint x: 709, startPoint y: 258, endPoint x: 754, endPoint y: 316, distance: 73.2
click at [754, 316] on div "Map Terrain Satellite Labels Keyboard shortcuts Map Data Map data ©2025 Map dat…" at bounding box center [706, 223] width 377 height 193
click at [883, 144] on button "Toggle fullscreen view" at bounding box center [879, 143] width 21 height 21
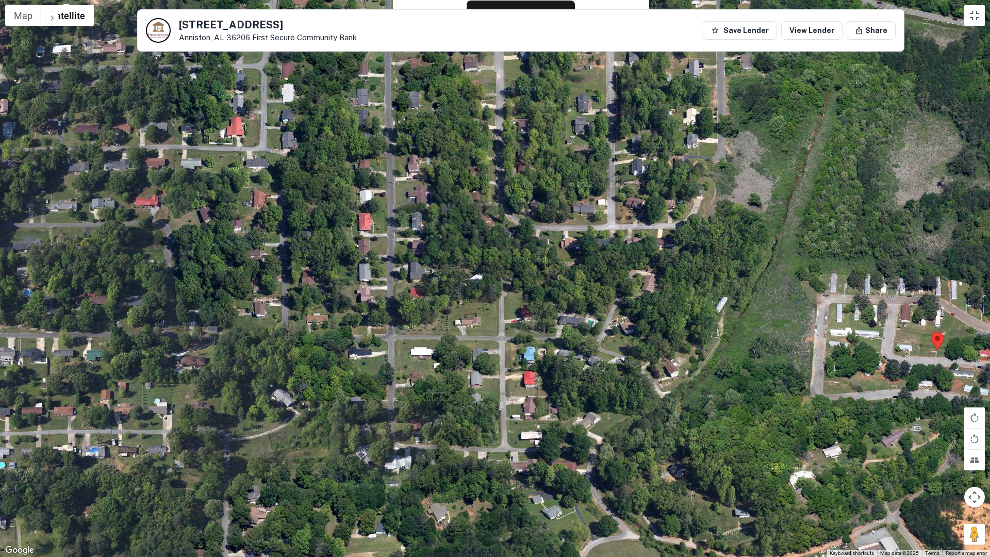
drag, startPoint x: 773, startPoint y: 252, endPoint x: 816, endPoint y: 281, distance: 51.9
click at [816, 281] on div at bounding box center [495, 278] width 990 height 557
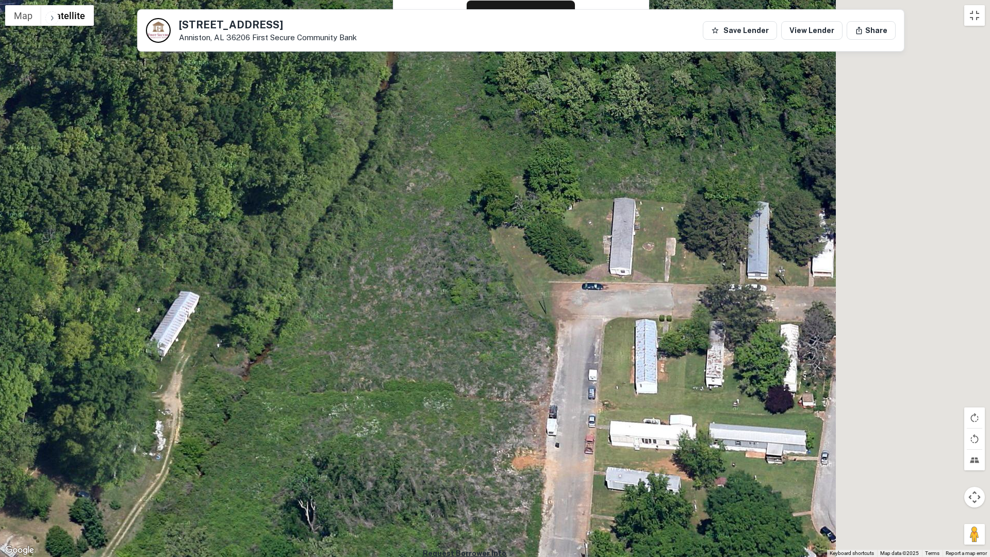
drag, startPoint x: 797, startPoint y: 285, endPoint x: 504, endPoint y: 221, distance: 299.5
click at [504, 221] on div at bounding box center [495, 278] width 990 height 557
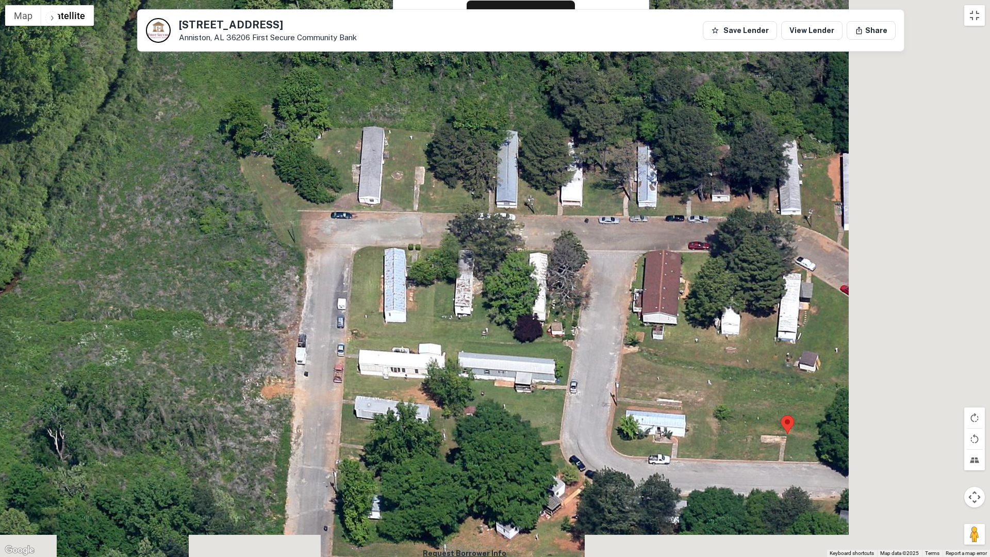
drag, startPoint x: 795, startPoint y: 317, endPoint x: 567, endPoint y: 246, distance: 238.9
click at [567, 246] on div at bounding box center [495, 278] width 990 height 557
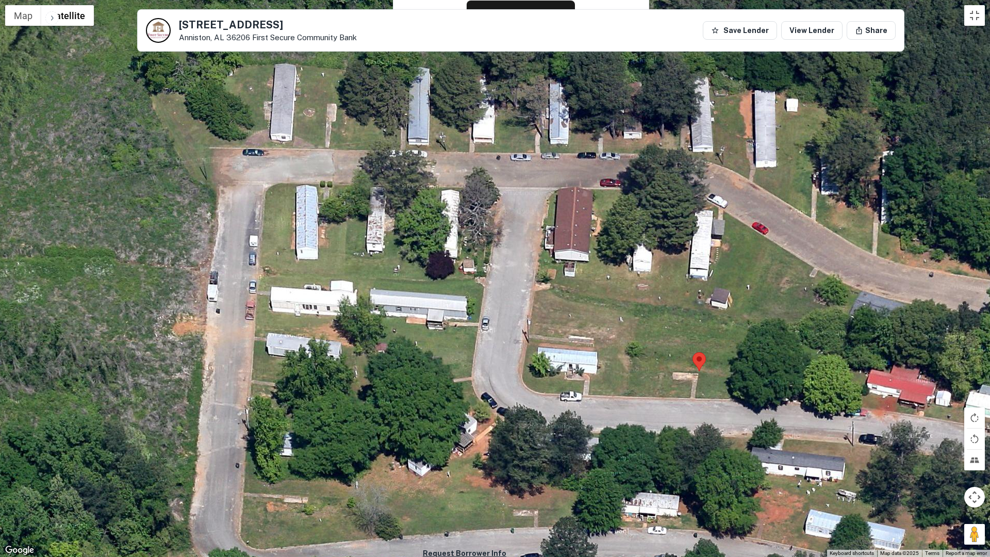
drag, startPoint x: 735, startPoint y: 306, endPoint x: 648, endPoint y: 243, distance: 107.5
click at [648, 243] on div at bounding box center [495, 278] width 990 height 557
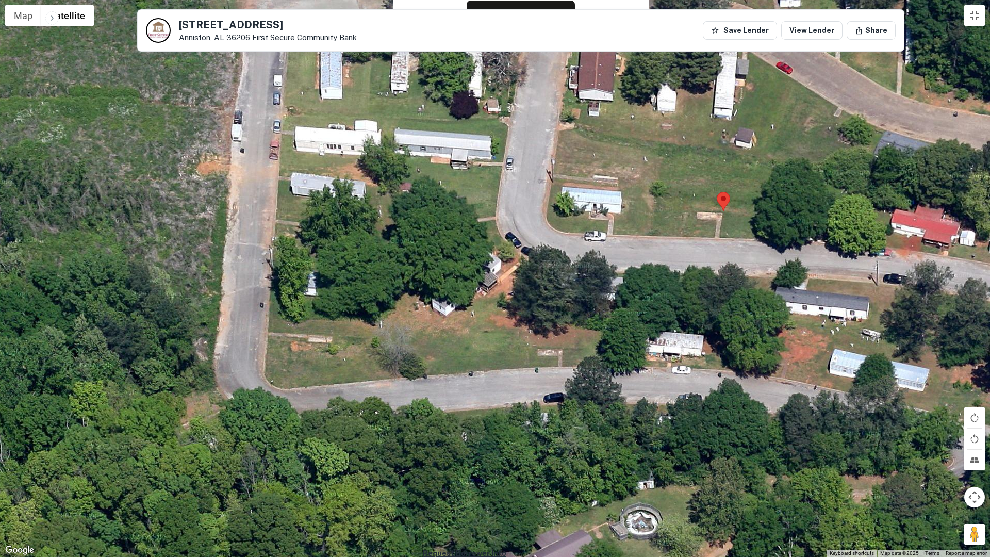
drag, startPoint x: 786, startPoint y: 371, endPoint x: 810, endPoint y: 210, distance: 162.8
click at [810, 210] on div at bounding box center [495, 278] width 990 height 557
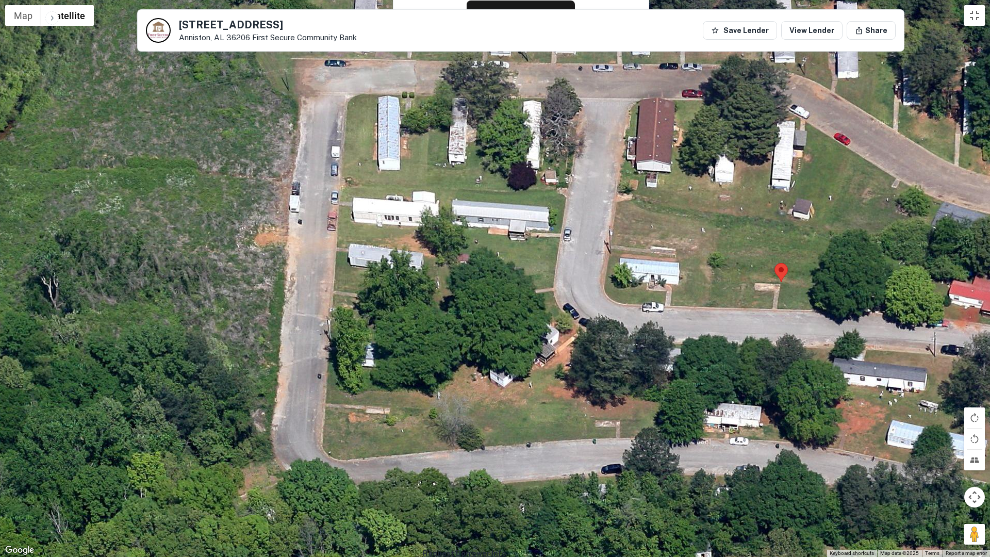
drag, startPoint x: 806, startPoint y: 326, endPoint x: 865, endPoint y: 397, distance: 92.3
click at [865, 397] on div at bounding box center [495, 278] width 990 height 557
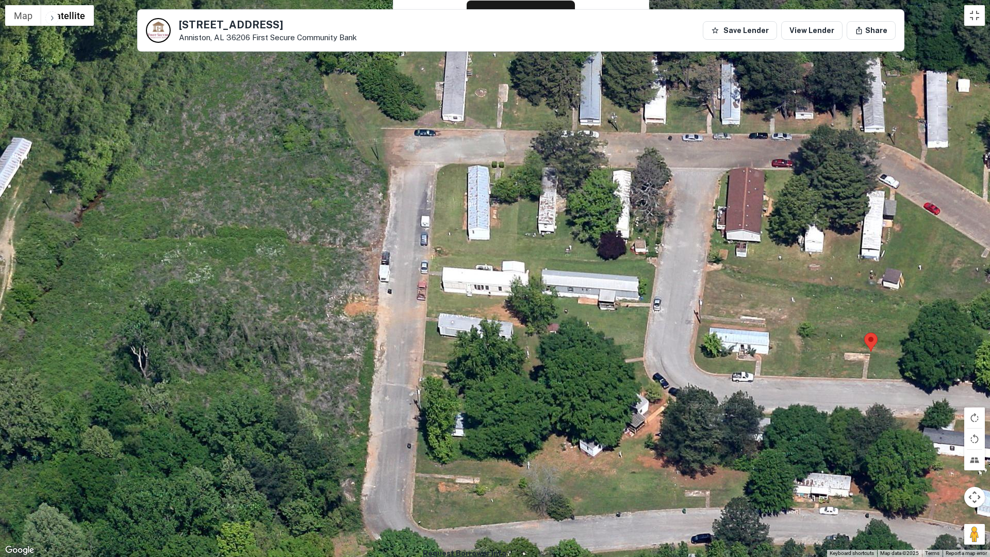
drag, startPoint x: 642, startPoint y: 239, endPoint x: 733, endPoint y: 314, distance: 117.6
click at [733, 314] on div at bounding box center [495, 278] width 990 height 557
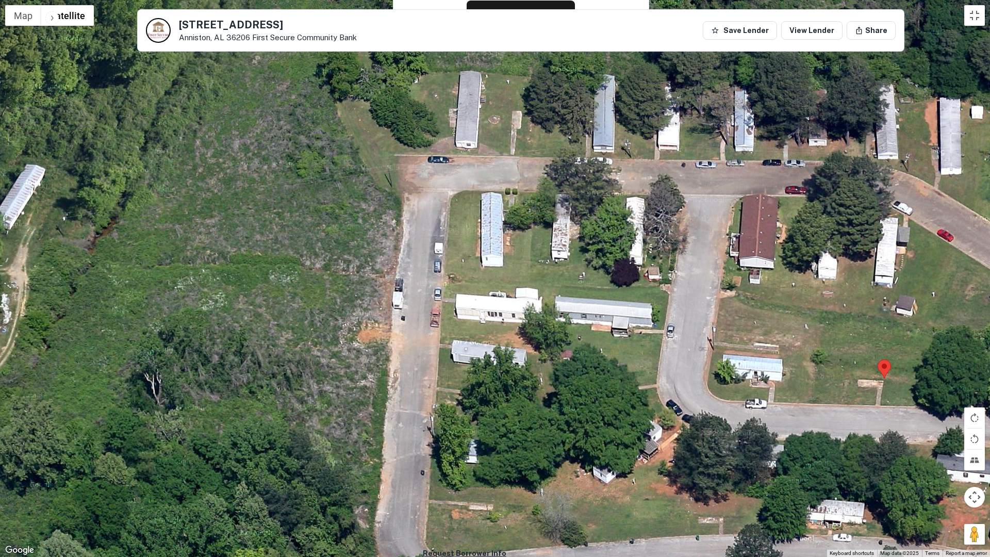
drag, startPoint x: 668, startPoint y: 273, endPoint x: 681, endPoint y: 302, distance: 32.1
click at [681, 302] on div at bounding box center [495, 278] width 990 height 557
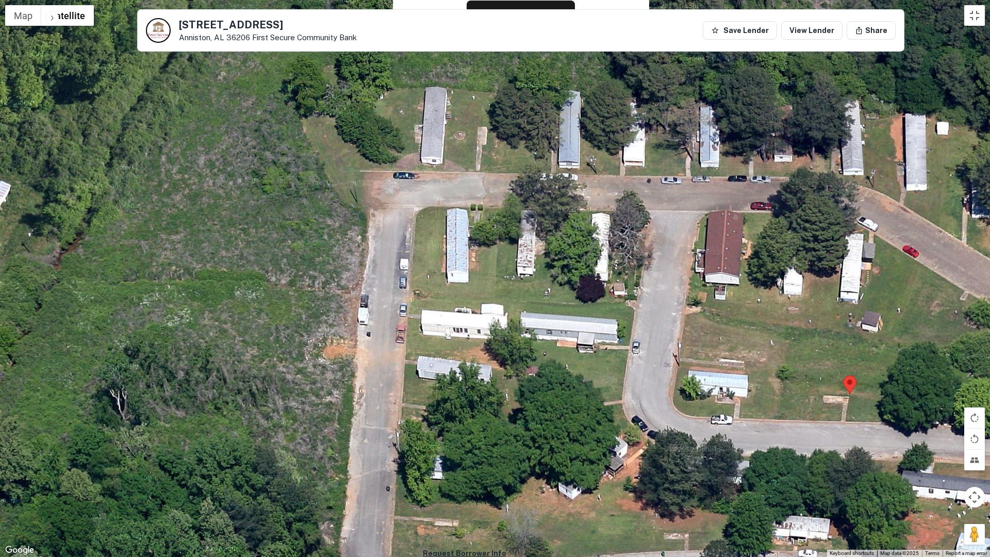
drag, startPoint x: 785, startPoint y: 296, endPoint x: 750, endPoint y: 313, distance: 39.0
click at [750, 313] on div at bounding box center [495, 278] width 990 height 557
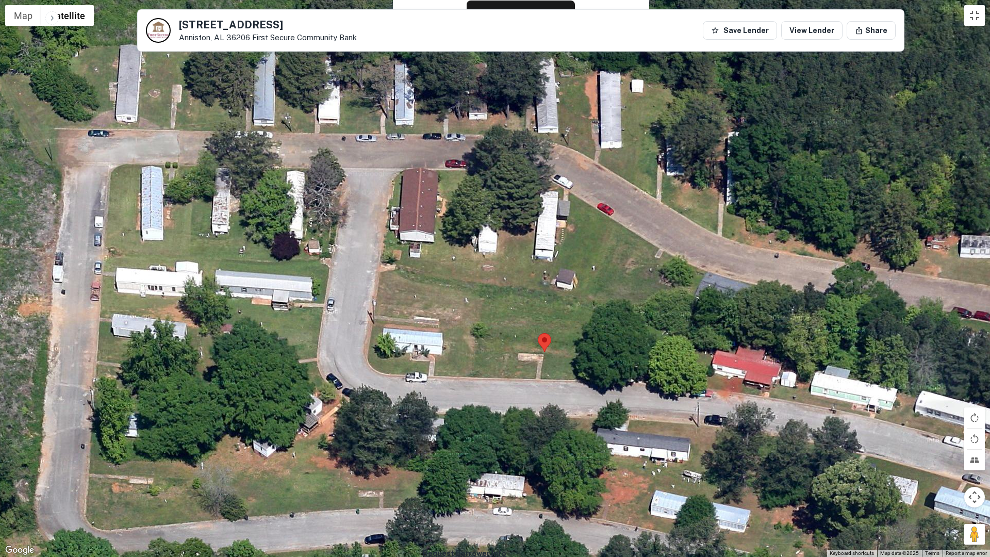
drag, startPoint x: 857, startPoint y: 315, endPoint x: 551, endPoint y: 273, distance: 309.3
click at [551, 273] on div at bounding box center [495, 278] width 990 height 557
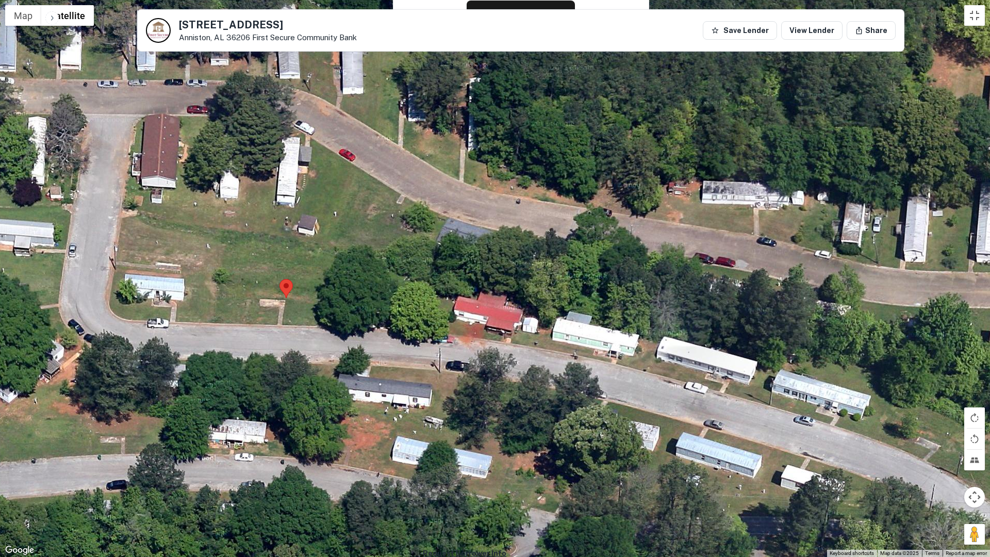
drag, startPoint x: 838, startPoint y: 328, endPoint x: 577, endPoint y: 271, distance: 267.1
click at [577, 271] on div at bounding box center [495, 278] width 990 height 557
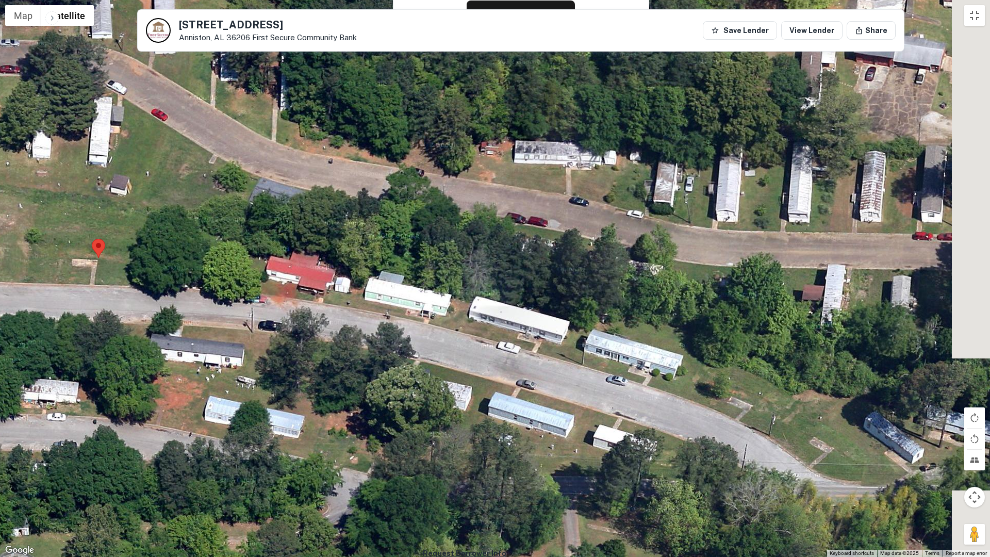
drag, startPoint x: 836, startPoint y: 337, endPoint x: 647, endPoint y: 296, distance: 193.3
click at [647, 296] on div at bounding box center [495, 278] width 990 height 557
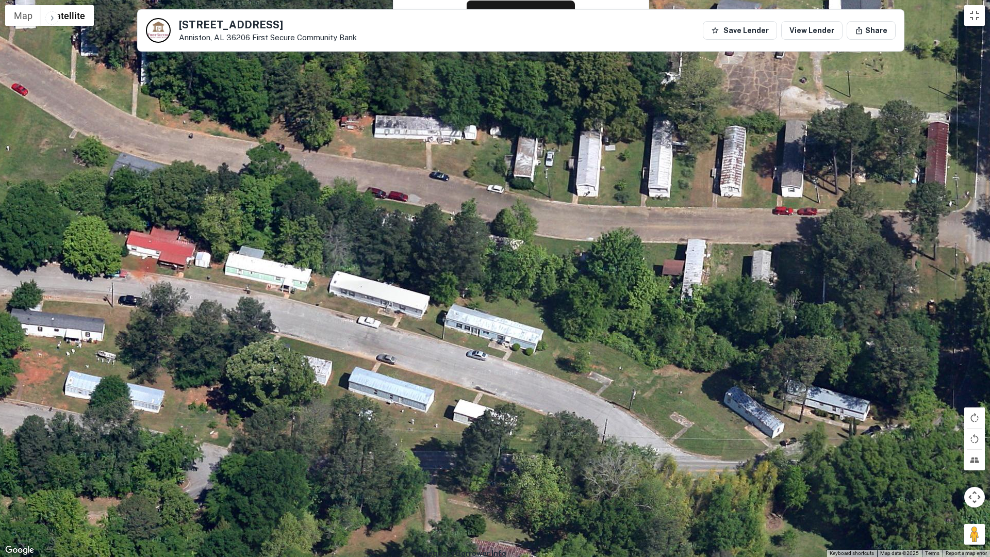
drag, startPoint x: 774, startPoint y: 328, endPoint x: 631, endPoint y: 302, distance: 145.2
click at [631, 302] on div at bounding box center [495, 278] width 990 height 557
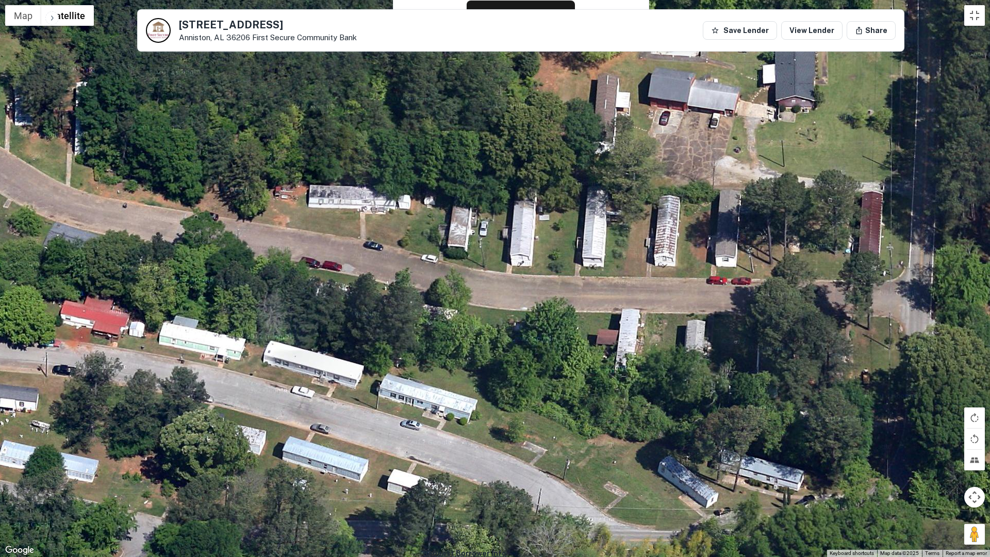
drag, startPoint x: 742, startPoint y: 317, endPoint x: 676, endPoint y: 387, distance: 96.7
click at [676, 387] on div at bounding box center [495, 278] width 990 height 557
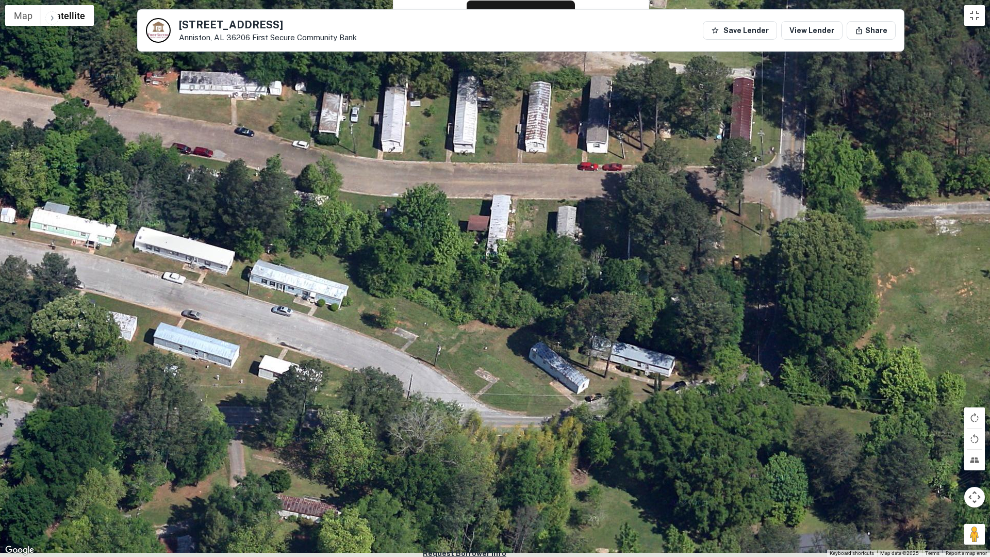
drag, startPoint x: 842, startPoint y: 359, endPoint x: 699, endPoint y: 239, distance: 186.8
click at [699, 239] on div at bounding box center [495, 278] width 990 height 557
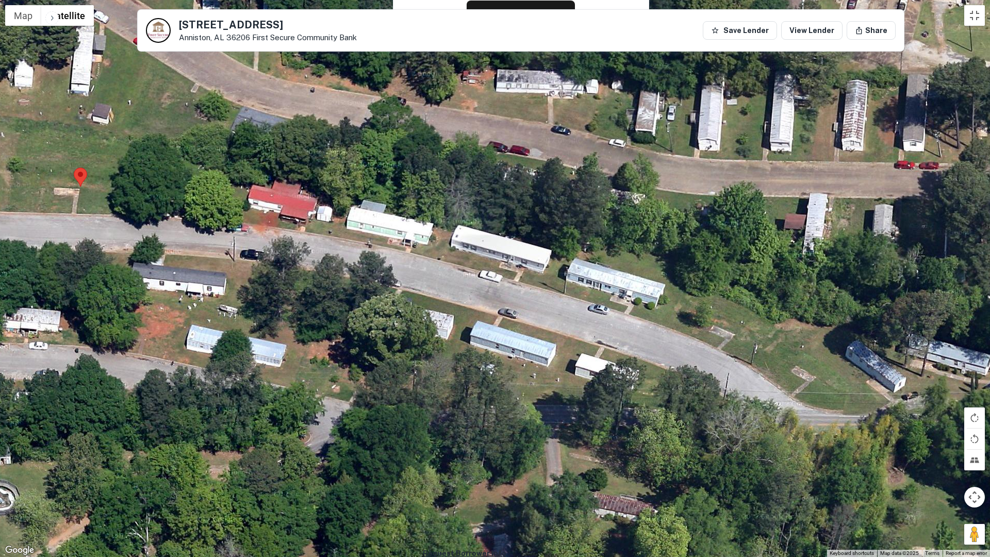
drag, startPoint x: 620, startPoint y: 275, endPoint x: 951, endPoint y: 276, distance: 331.2
click at [951, 276] on div at bounding box center [495, 278] width 990 height 557
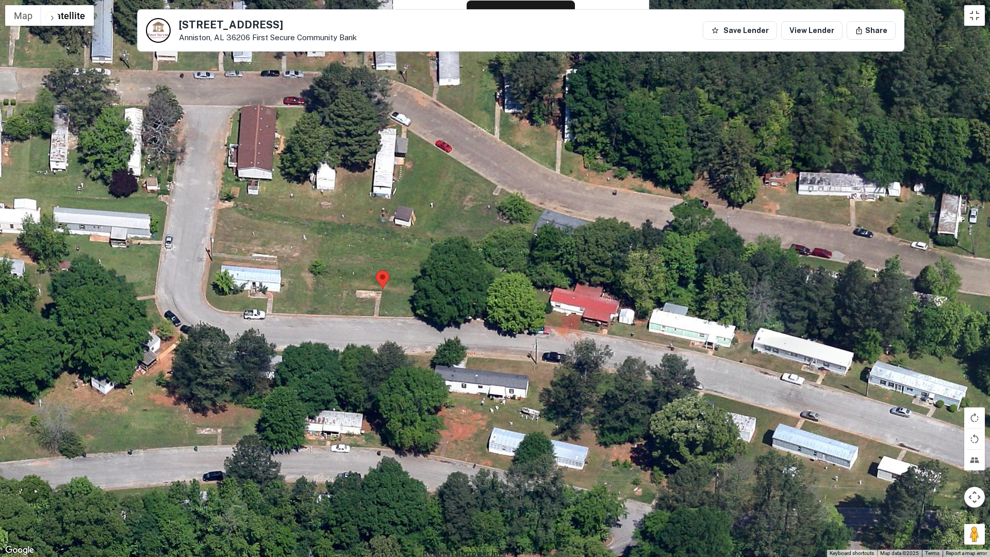
drag, startPoint x: 688, startPoint y: 272, endPoint x: 990, endPoint y: 377, distance: 319.7
click at [970, 377] on div at bounding box center [495, 278] width 990 height 557
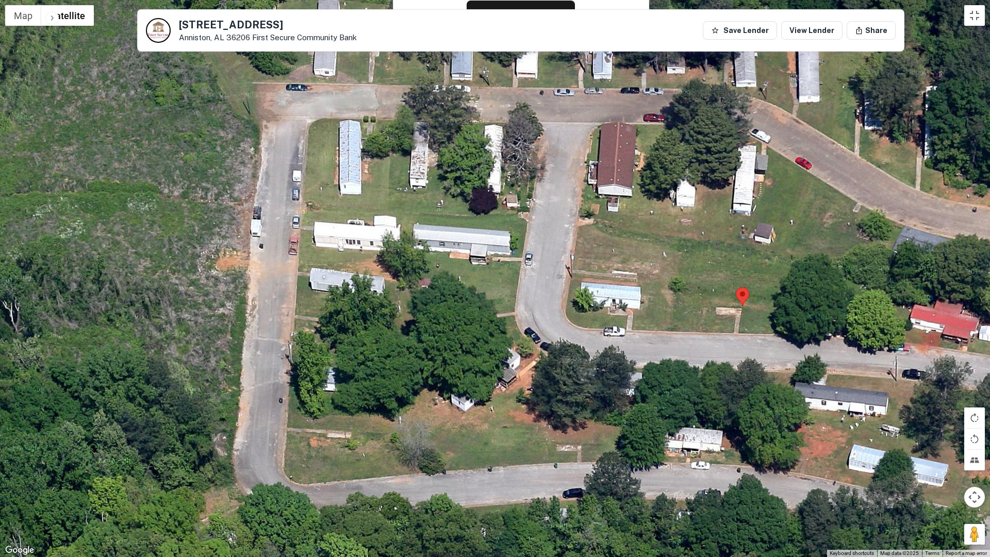
drag, startPoint x: 626, startPoint y: 284, endPoint x: 990, endPoint y: 301, distance: 364.1
click at [970, 301] on div at bounding box center [495, 278] width 990 height 557
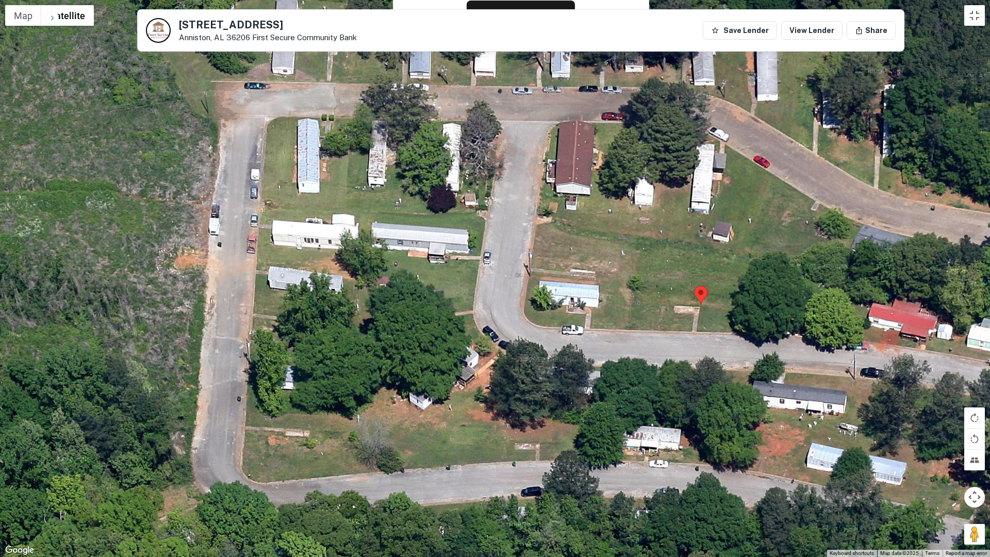
drag, startPoint x: 325, startPoint y: 120, endPoint x: 284, endPoint y: 118, distance: 41.8
click at [284, 118] on div at bounding box center [495, 278] width 990 height 557
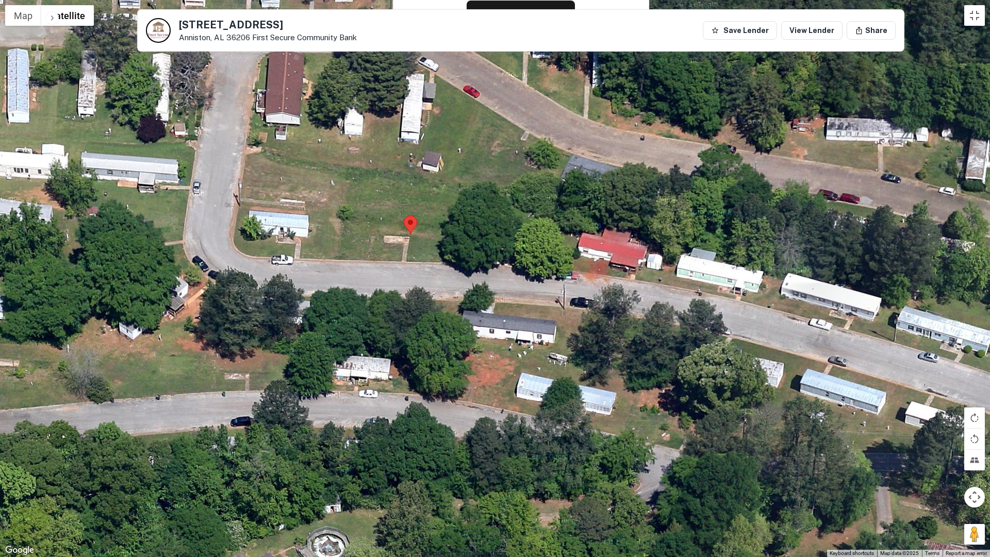
drag, startPoint x: 839, startPoint y: 255, endPoint x: 542, endPoint y: 184, distance: 306.0
click at [542, 184] on div at bounding box center [495, 278] width 990 height 557
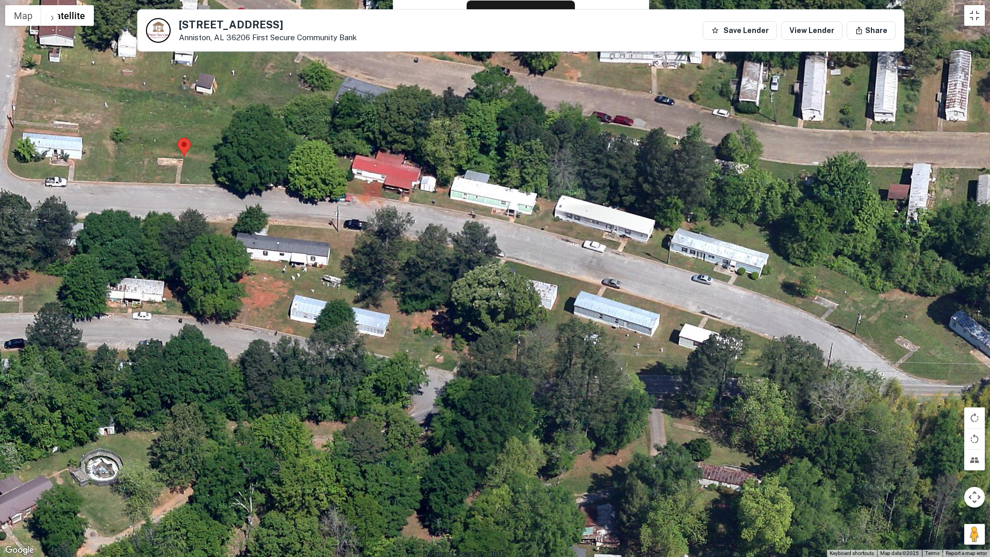
drag, startPoint x: 904, startPoint y: 335, endPoint x: 643, endPoint y: 247, distance: 275.4
click at [643, 247] on div at bounding box center [495, 278] width 990 height 557
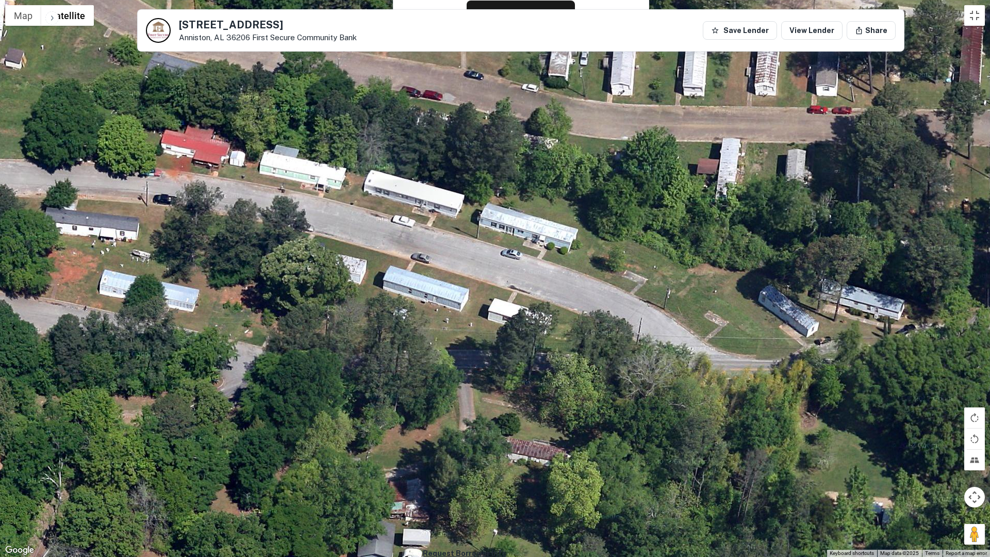
drag, startPoint x: 949, startPoint y: 353, endPoint x: 813, endPoint y: 336, distance: 136.7
click at [813, 336] on div at bounding box center [495, 278] width 990 height 557
click at [718, 332] on div at bounding box center [495, 278] width 990 height 557
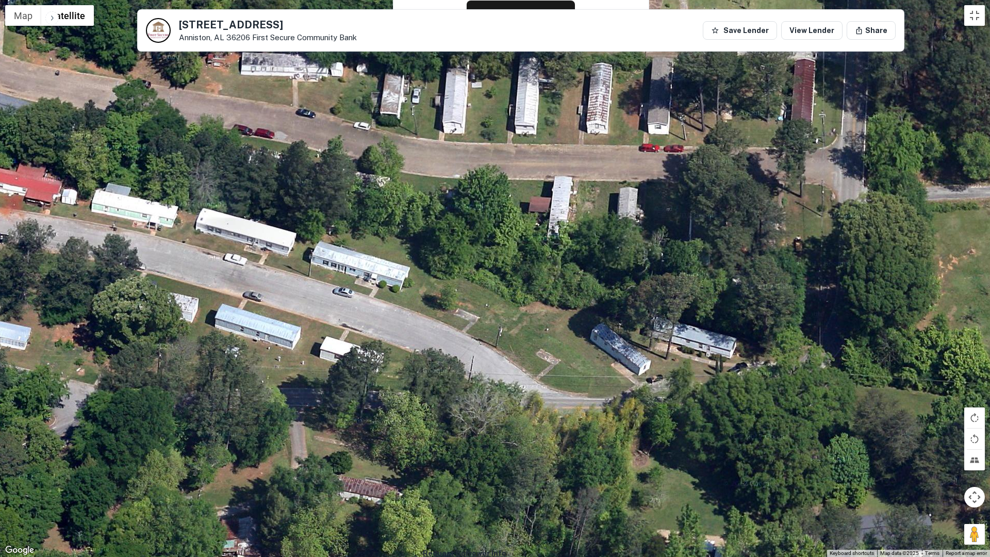
drag, startPoint x: 799, startPoint y: 334, endPoint x: 630, endPoint y: 371, distance: 172.2
click at [630, 371] on div at bounding box center [495, 278] width 990 height 557
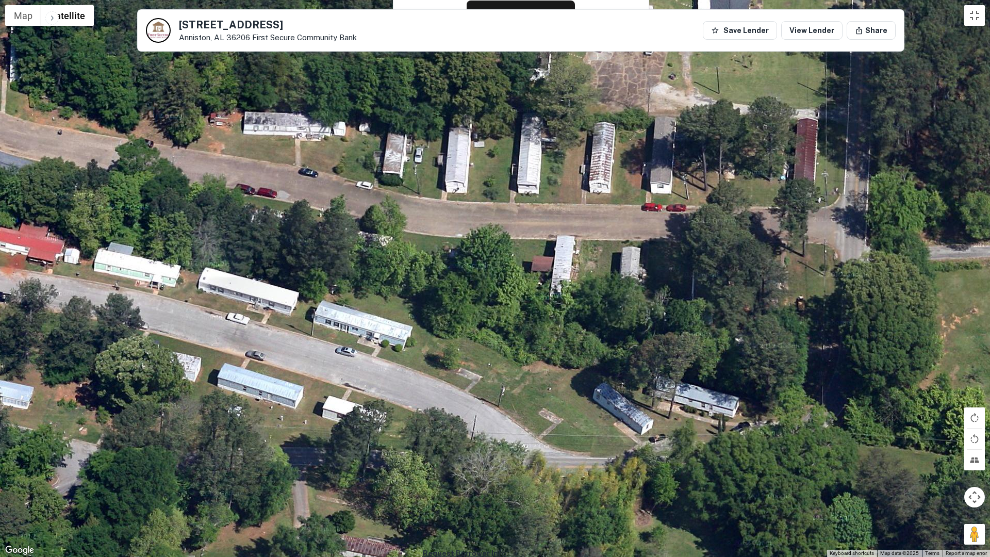
drag, startPoint x: 696, startPoint y: 306, endPoint x: 699, endPoint y: 371, distance: 65.0
click at [699, 371] on div at bounding box center [495, 278] width 990 height 557
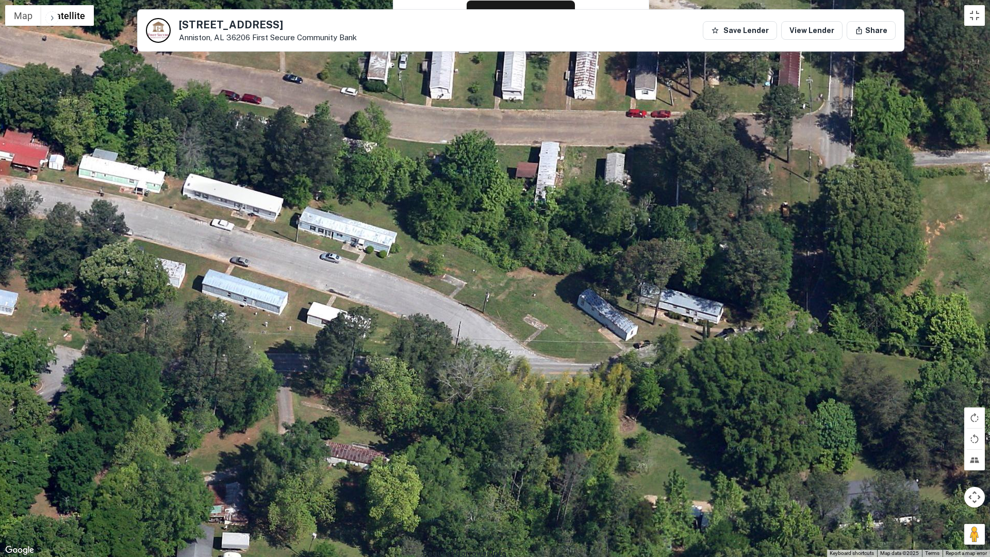
drag, startPoint x: 933, startPoint y: 468, endPoint x: 917, endPoint y: 369, distance: 99.8
click at [917, 369] on div at bounding box center [495, 278] width 990 height 557
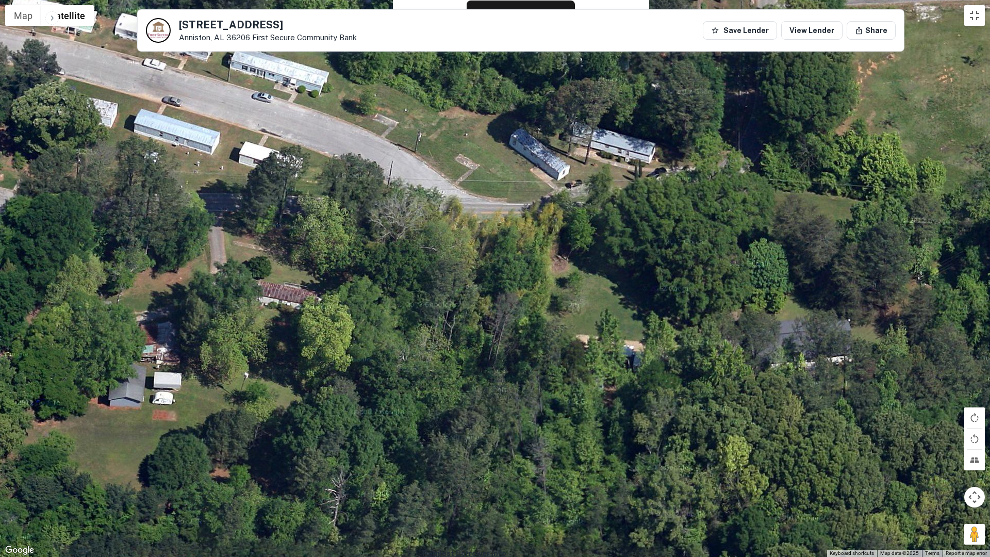
drag, startPoint x: 802, startPoint y: 448, endPoint x: 772, endPoint y: 334, distance: 118.2
click at [772, 334] on div at bounding box center [495, 278] width 990 height 557
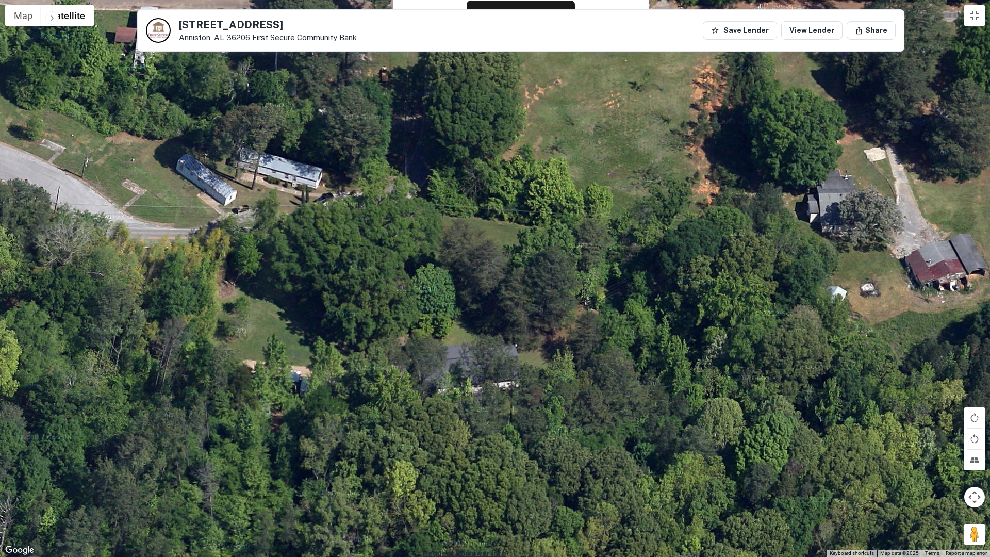
drag, startPoint x: 800, startPoint y: 477, endPoint x: 757, endPoint y: 476, distance: 42.8
click at [464, 484] on div at bounding box center [495, 278] width 990 height 557
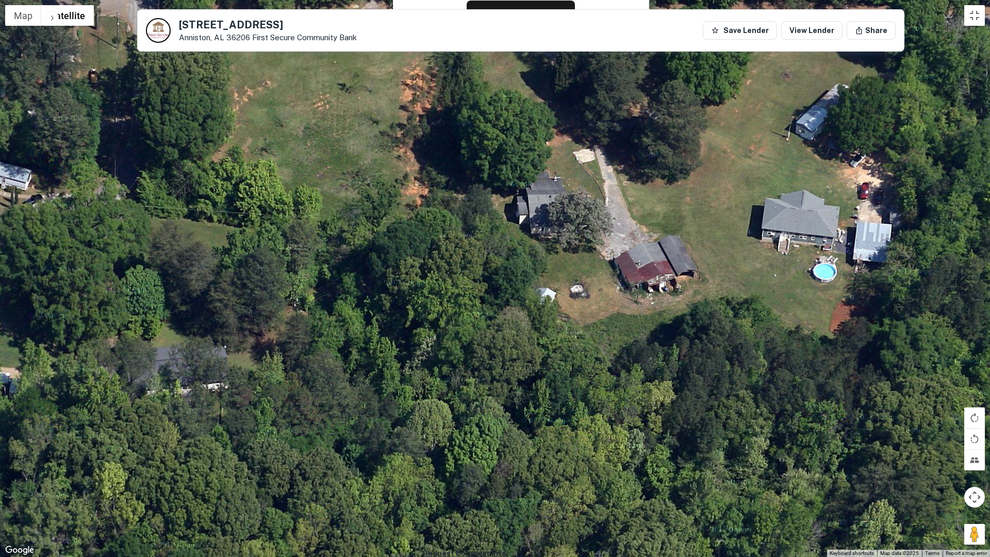
drag, startPoint x: 945, startPoint y: 426, endPoint x: 654, endPoint y: 424, distance: 291.5
click at [654, 424] on div at bounding box center [495, 278] width 990 height 557
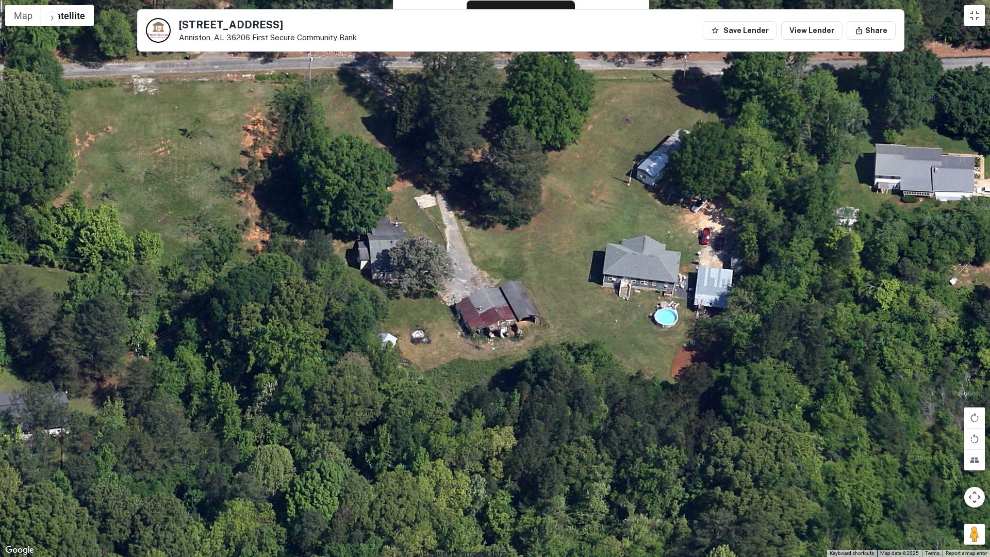
drag, startPoint x: 817, startPoint y: 371, endPoint x: 652, endPoint y: 417, distance: 171.3
click at [652, 417] on div at bounding box center [495, 278] width 990 height 557
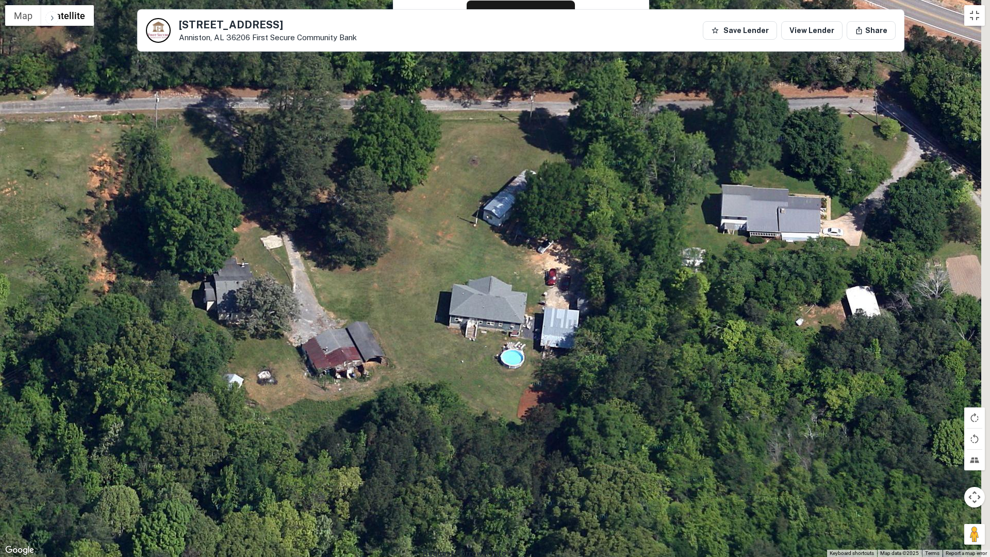
drag, startPoint x: 775, startPoint y: 343, endPoint x: 600, endPoint y: 396, distance: 183.1
click at [600, 396] on div at bounding box center [495, 278] width 990 height 557
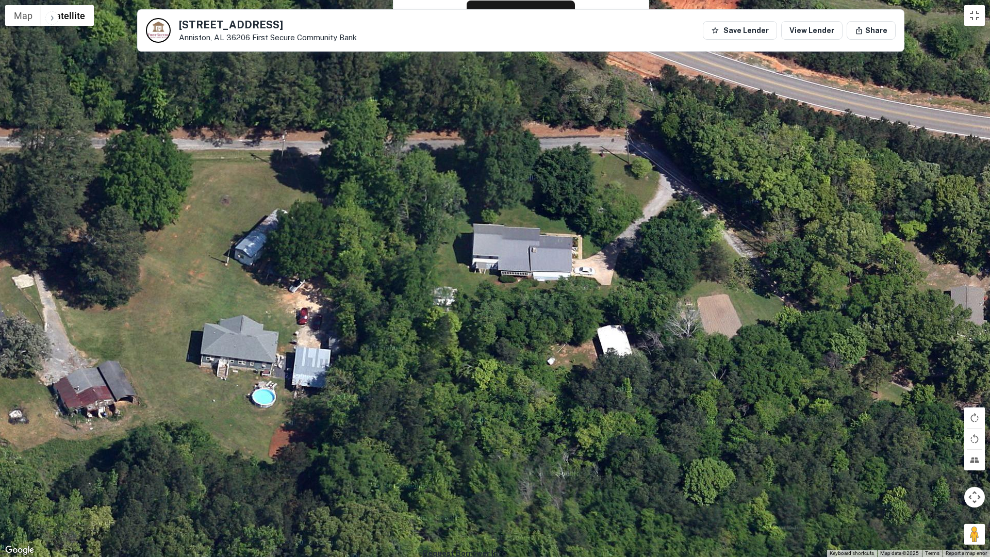
drag, startPoint x: 829, startPoint y: 337, endPoint x: 609, endPoint y: 363, distance: 221.8
click at [609, 363] on div at bounding box center [495, 278] width 990 height 557
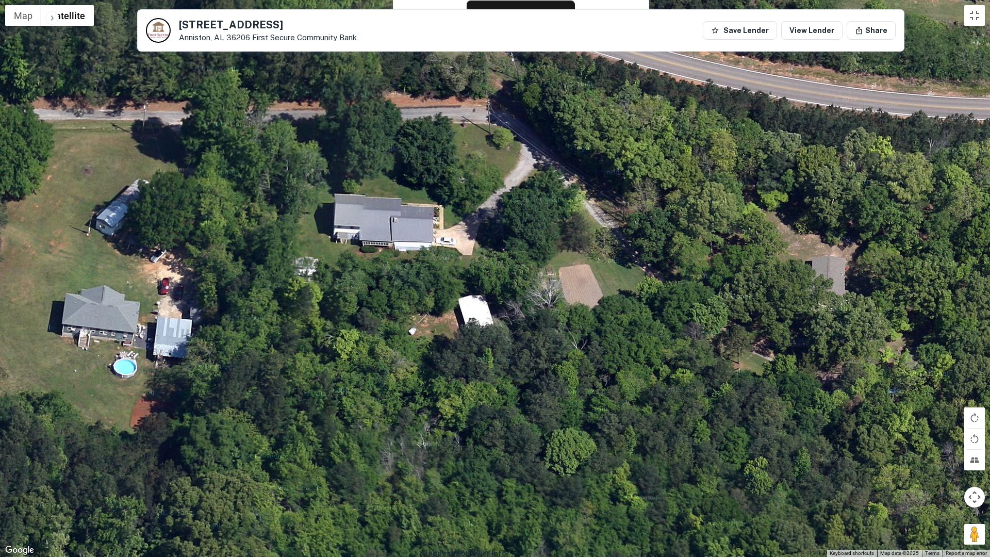
drag, startPoint x: 853, startPoint y: 340, endPoint x: 705, endPoint y: 308, distance: 151.5
click at [705, 308] on div at bounding box center [495, 278] width 990 height 557
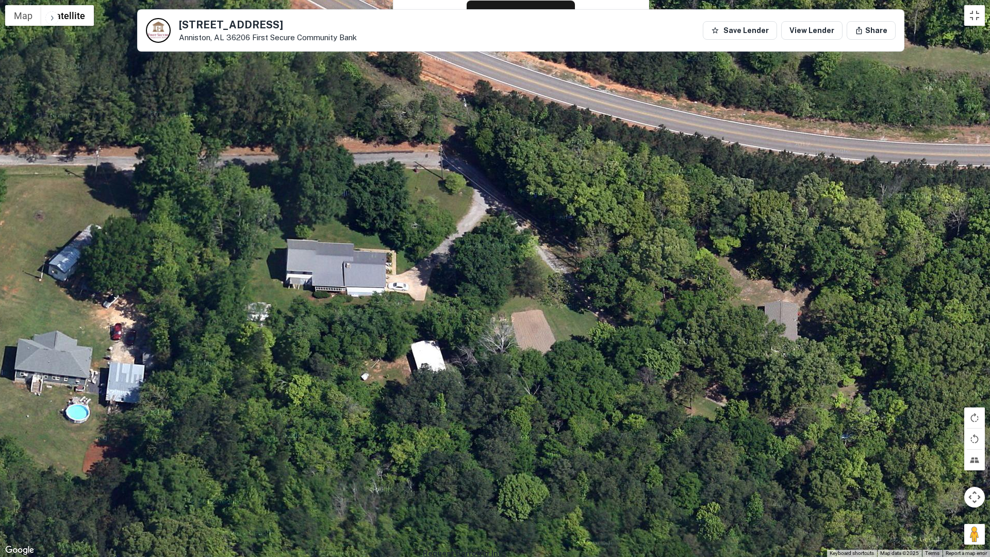
drag, startPoint x: 883, startPoint y: 321, endPoint x: 850, endPoint y: 384, distance: 71.1
click at [850, 384] on div at bounding box center [495, 278] width 990 height 557
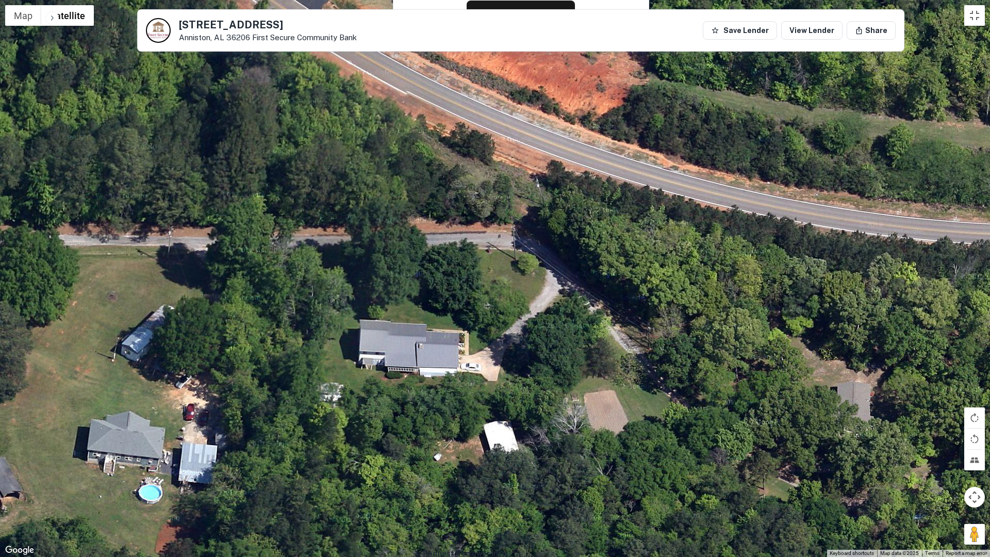
drag, startPoint x: 549, startPoint y: 335, endPoint x: 622, endPoint y: 406, distance: 102.1
click at [622, 406] on div at bounding box center [495, 278] width 990 height 557
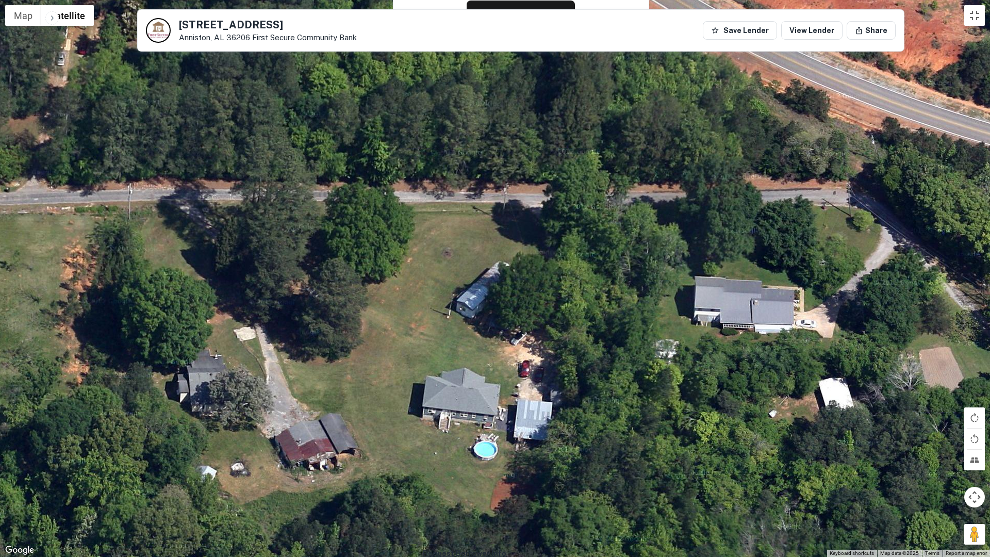
drag, startPoint x: 652, startPoint y: 415, endPoint x: 990, endPoint y: 373, distance: 340.5
click at [970, 373] on div at bounding box center [495, 278] width 990 height 557
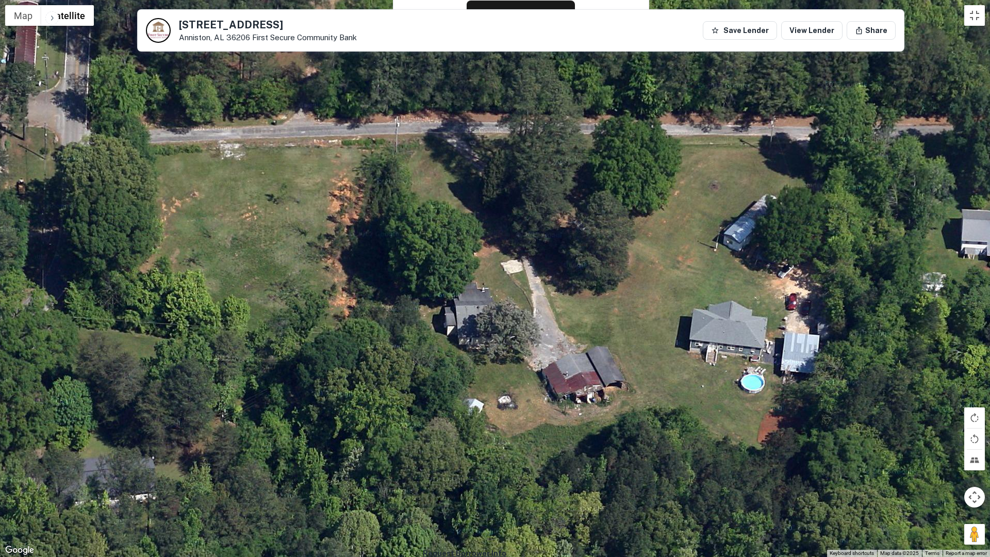
drag, startPoint x: 834, startPoint y: 347, endPoint x: 866, endPoint y: 339, distance: 33.0
click at [866, 339] on div at bounding box center [495, 278] width 990 height 557
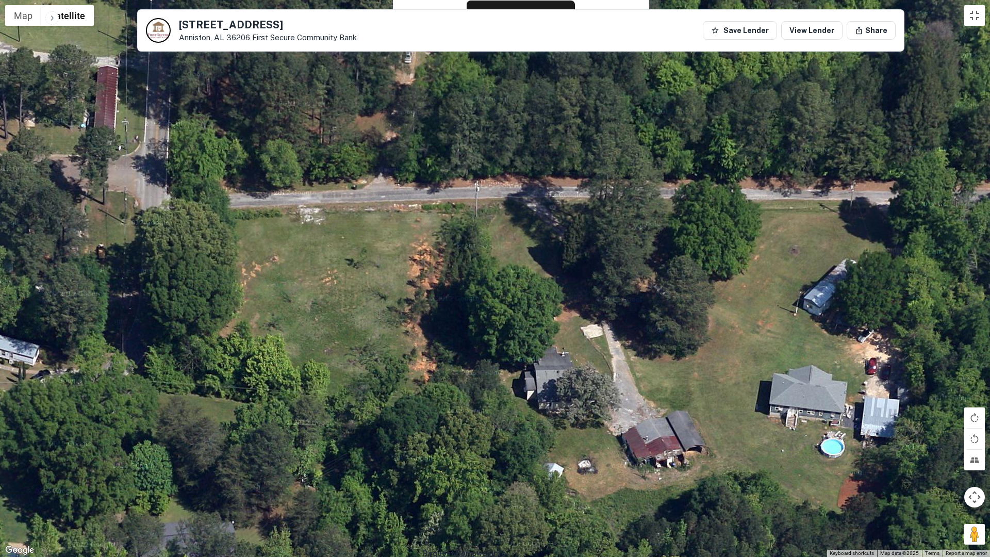
drag, startPoint x: 615, startPoint y: 346, endPoint x: 690, endPoint y: 414, distance: 100.4
click at [690, 414] on div at bounding box center [495, 278] width 990 height 557
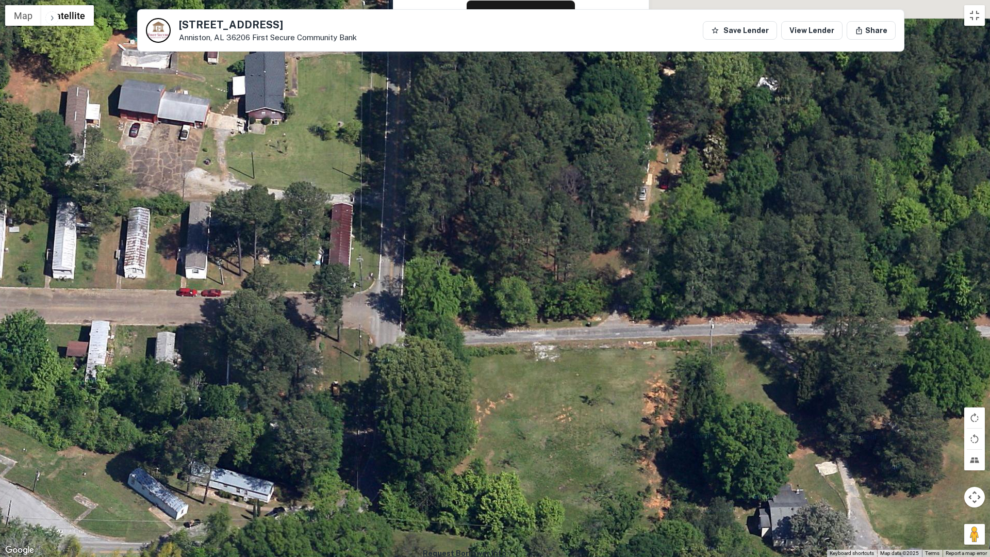
drag, startPoint x: 487, startPoint y: 323, endPoint x: 725, endPoint y: 463, distance: 275.8
click at [725, 463] on div at bounding box center [495, 278] width 990 height 557
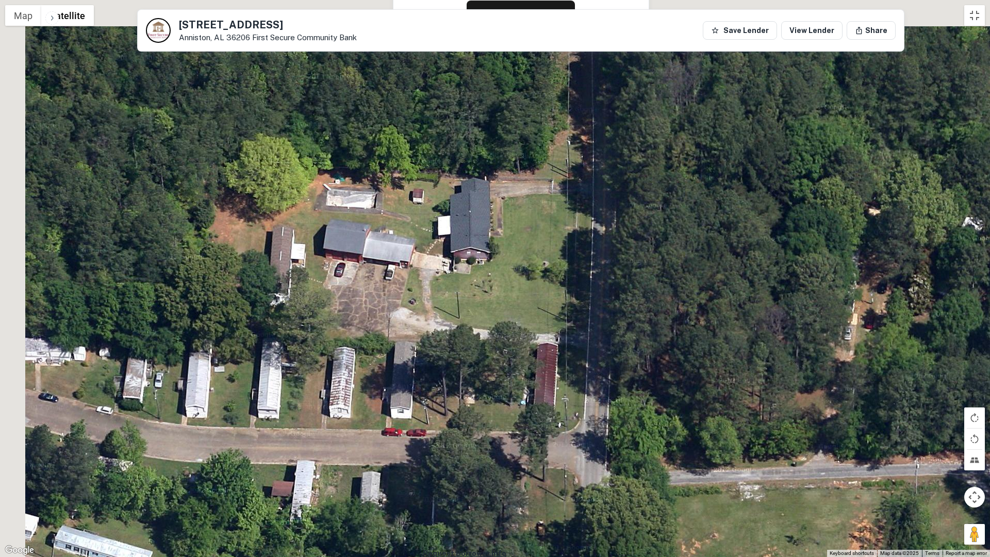
drag, startPoint x: 610, startPoint y: 406, endPoint x: 813, endPoint y: 547, distance: 247.3
click at [813, 484] on div at bounding box center [495, 278] width 990 height 557
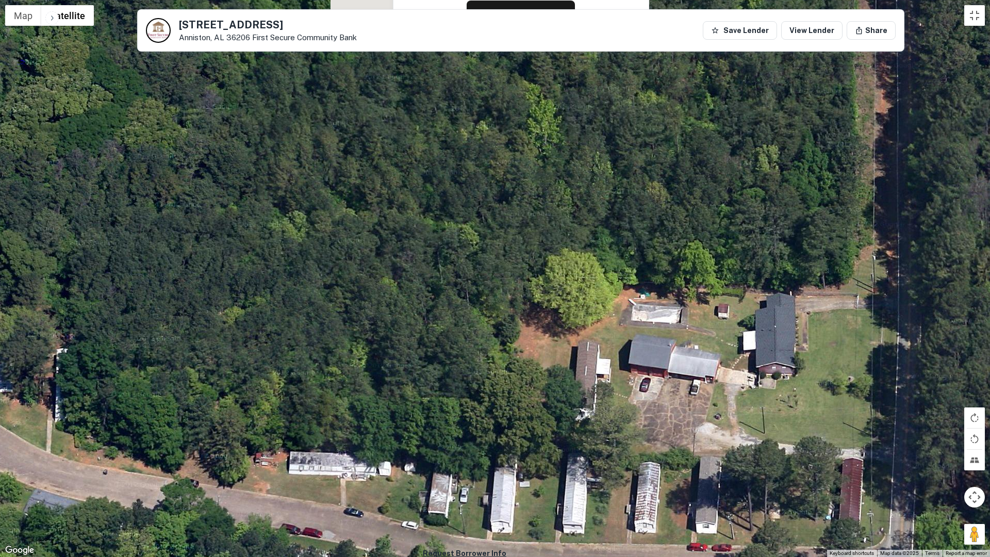
drag, startPoint x: 512, startPoint y: 320, endPoint x: 818, endPoint y: 436, distance: 326.9
click at [818, 436] on div at bounding box center [495, 278] width 990 height 557
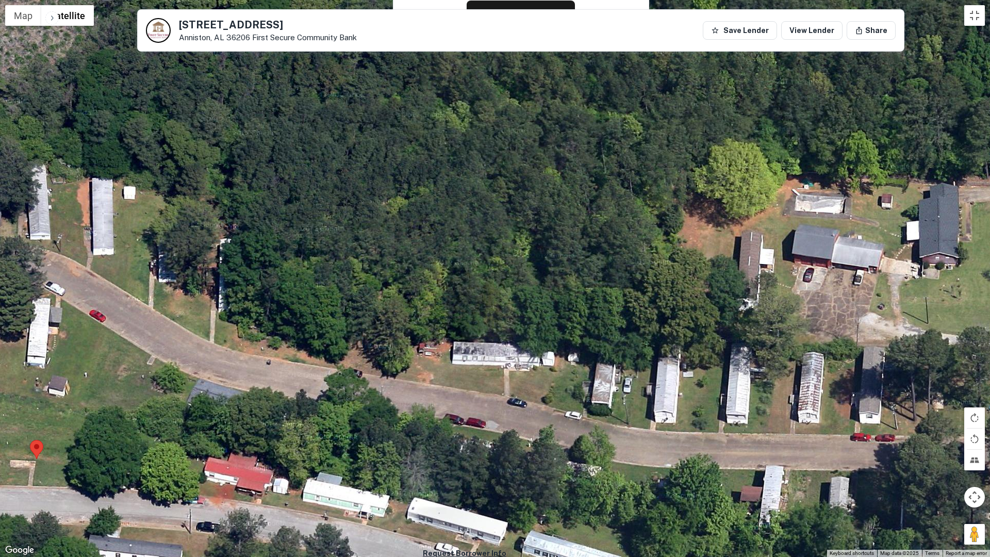
drag, startPoint x: 578, startPoint y: 363, endPoint x: 752, endPoint y: 244, distance: 210.8
click at [752, 244] on div at bounding box center [495, 278] width 990 height 557
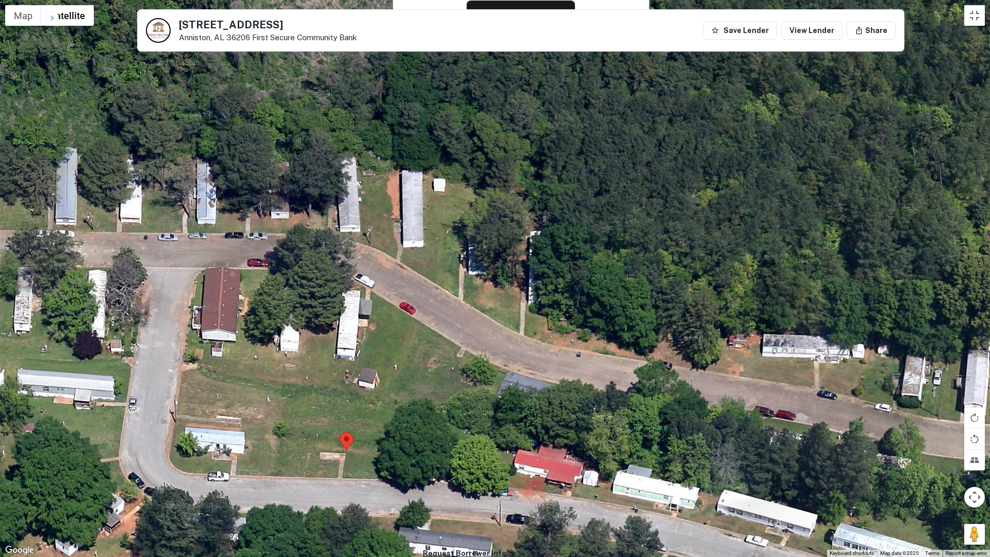
drag, startPoint x: 621, startPoint y: 346, endPoint x: 924, endPoint y: 346, distance: 302.8
click at [924, 346] on div at bounding box center [495, 278] width 990 height 557
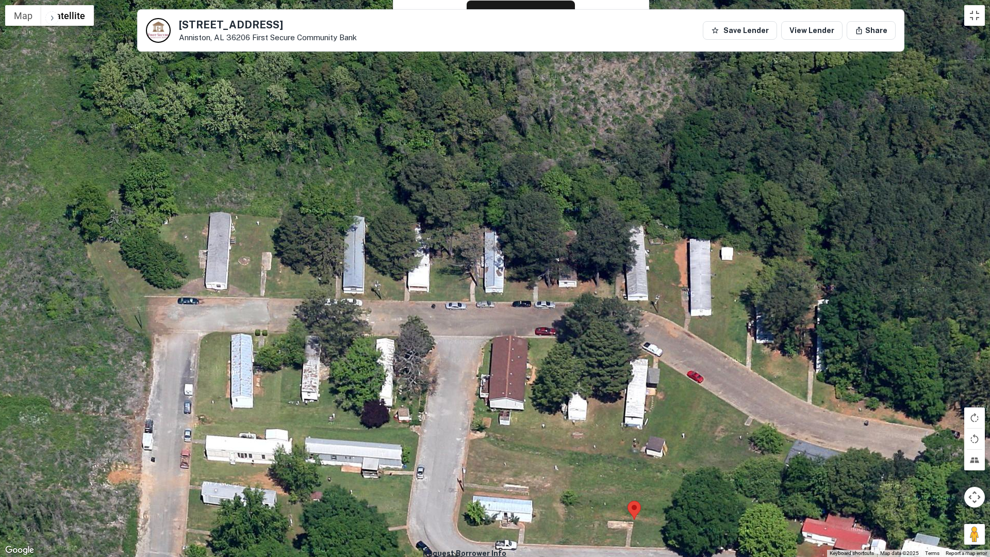
drag, startPoint x: 474, startPoint y: 335, endPoint x: 726, endPoint y: 385, distance: 256.8
click at [726, 385] on div at bounding box center [495, 278] width 990 height 557
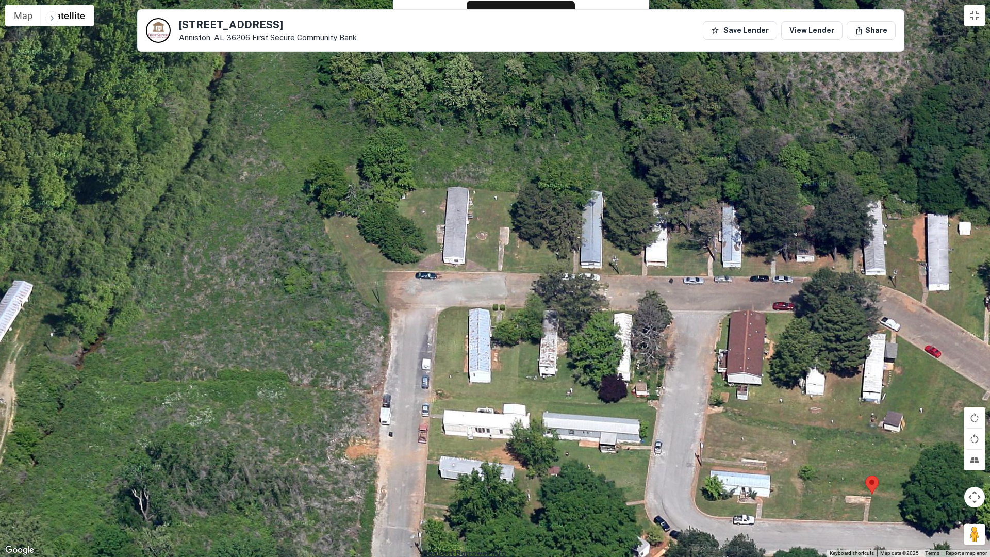
drag, startPoint x: 343, startPoint y: 327, endPoint x: 588, endPoint y: 301, distance: 246.4
click at [588, 301] on div at bounding box center [495, 278] width 990 height 557
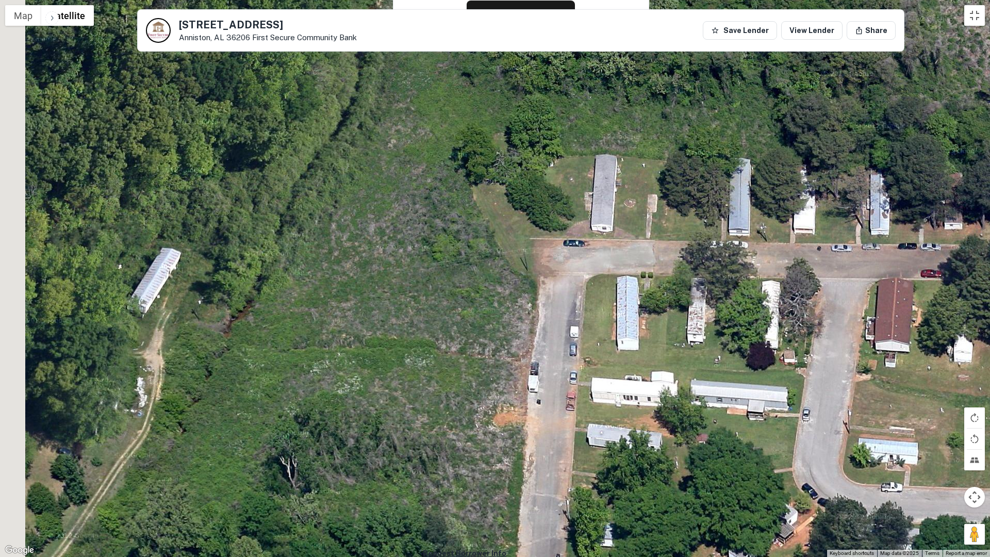
drag, startPoint x: 408, startPoint y: 274, endPoint x: 568, endPoint y: 235, distance: 164.8
click at [568, 235] on div at bounding box center [495, 278] width 990 height 557
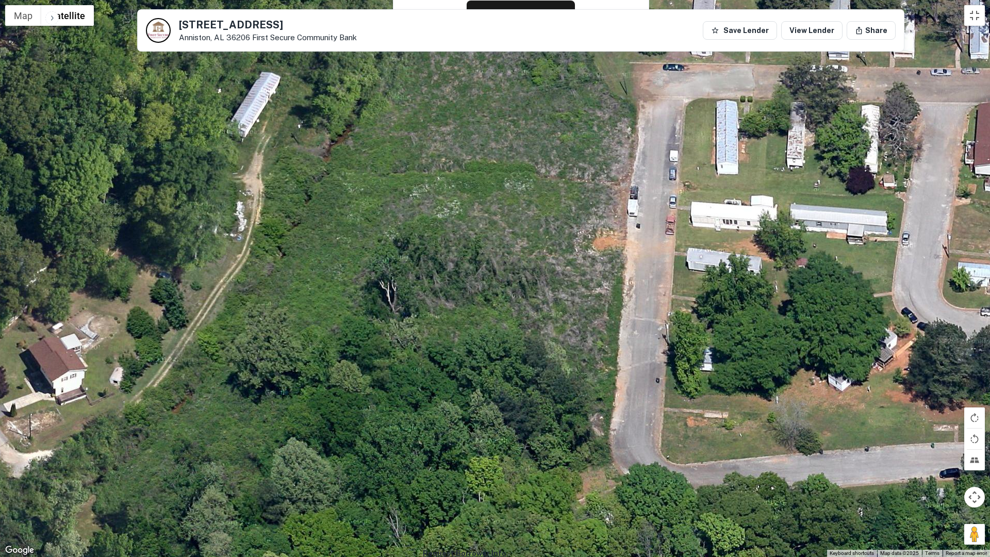
drag, startPoint x: 476, startPoint y: 397, endPoint x: 543, endPoint y: 231, distance: 179.6
click at [543, 231] on div at bounding box center [495, 278] width 990 height 557
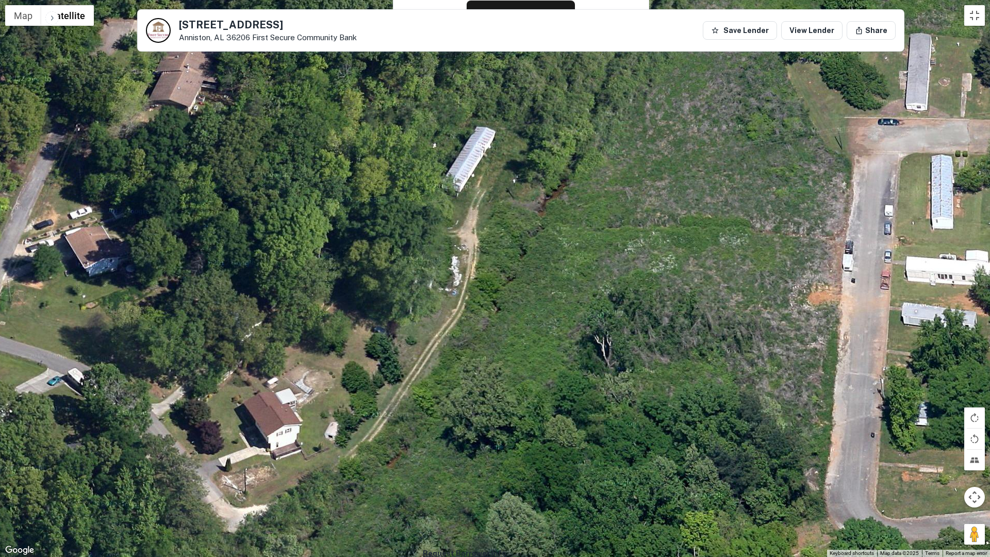
drag, startPoint x: 492, startPoint y: 245, endPoint x: 618, endPoint y: 255, distance: 126.8
click at [706, 299] on div at bounding box center [495, 278] width 990 height 557
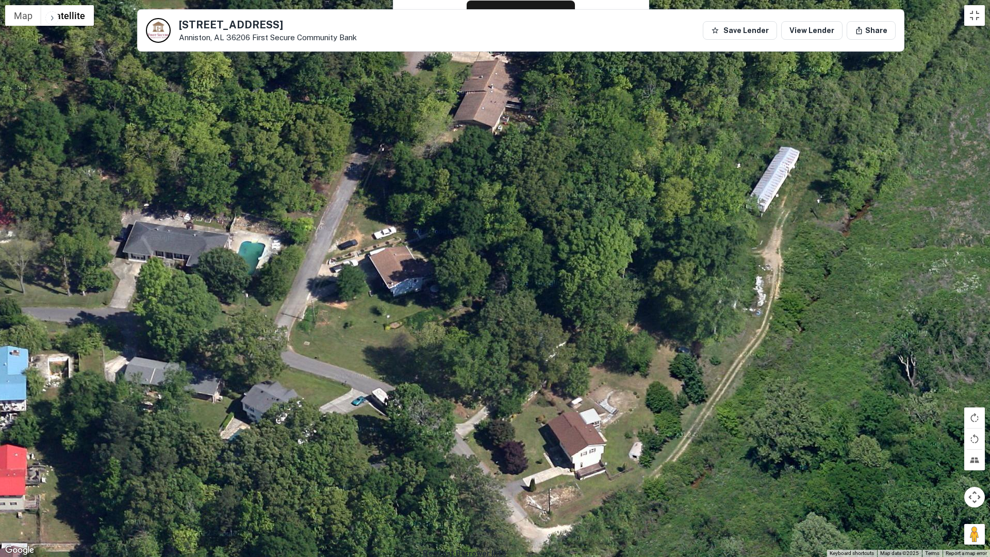
drag, startPoint x: 439, startPoint y: 332, endPoint x: 744, endPoint y: 353, distance: 305.6
click at [744, 353] on div at bounding box center [495, 278] width 990 height 557
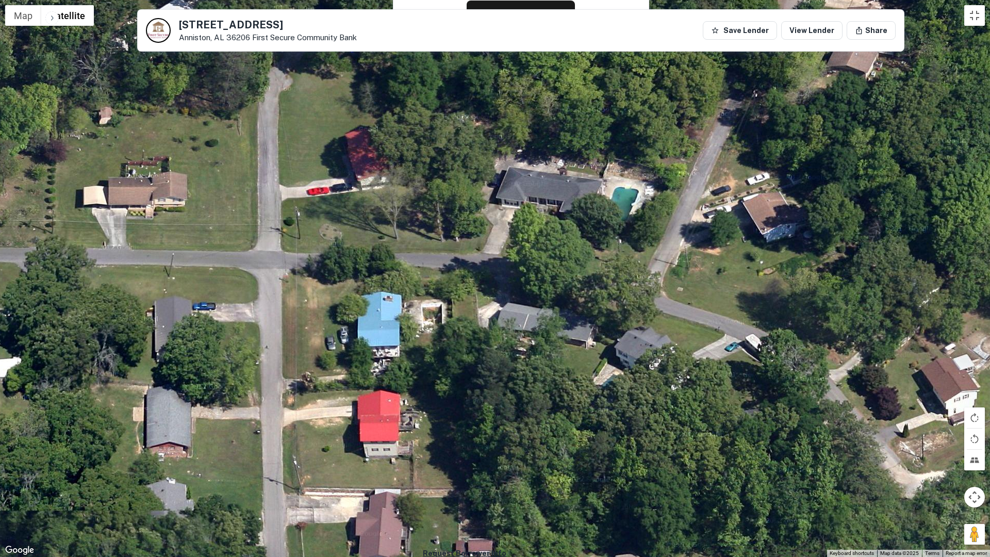
drag, startPoint x: 445, startPoint y: 271, endPoint x: 820, endPoint y: 215, distance: 379.2
click at [820, 215] on div at bounding box center [495, 278] width 990 height 557
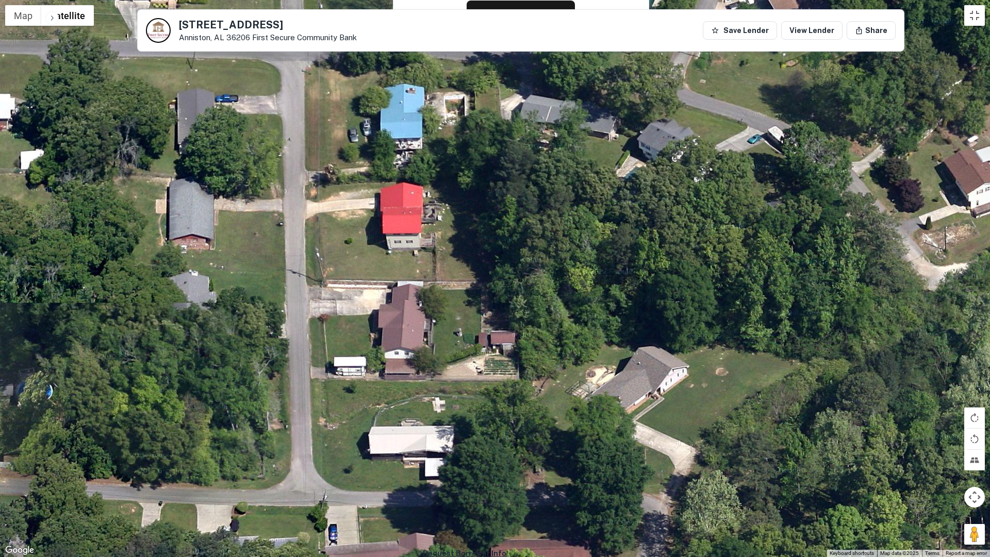
drag, startPoint x: 673, startPoint y: 332, endPoint x: 696, endPoint y: 117, distance: 216.3
click at [696, 117] on div at bounding box center [495, 278] width 990 height 557
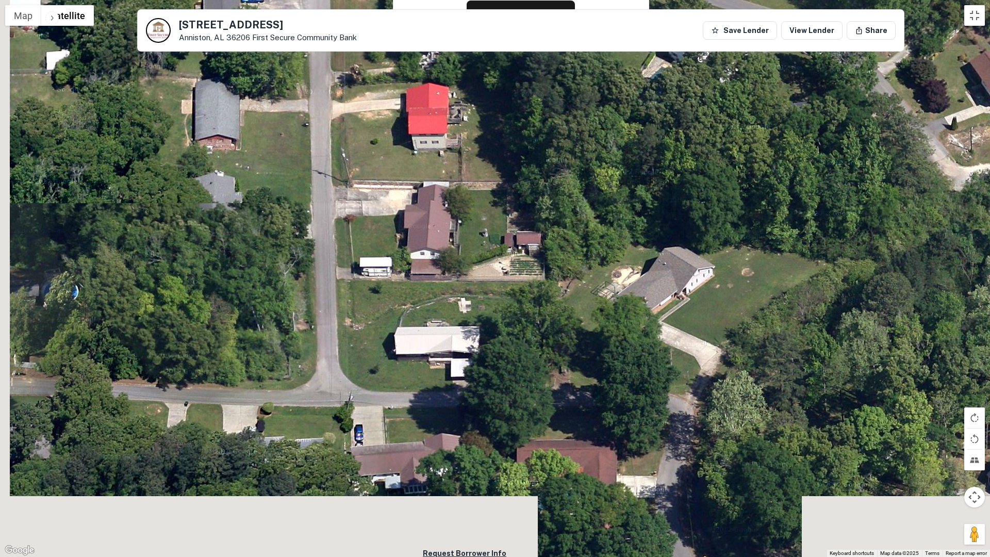
drag, startPoint x: 666, startPoint y: 269, endPoint x: 692, endPoint y: 169, distance: 103.8
click at [692, 169] on div at bounding box center [495, 278] width 990 height 557
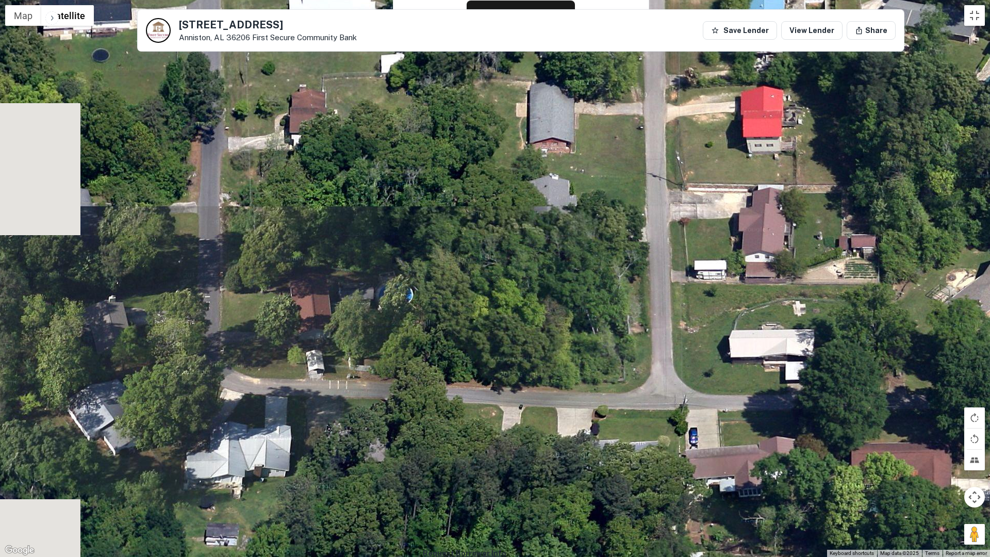
drag, startPoint x: 523, startPoint y: 238, endPoint x: 860, endPoint y: 241, distance: 337.4
click at [860, 241] on div at bounding box center [495, 278] width 990 height 557
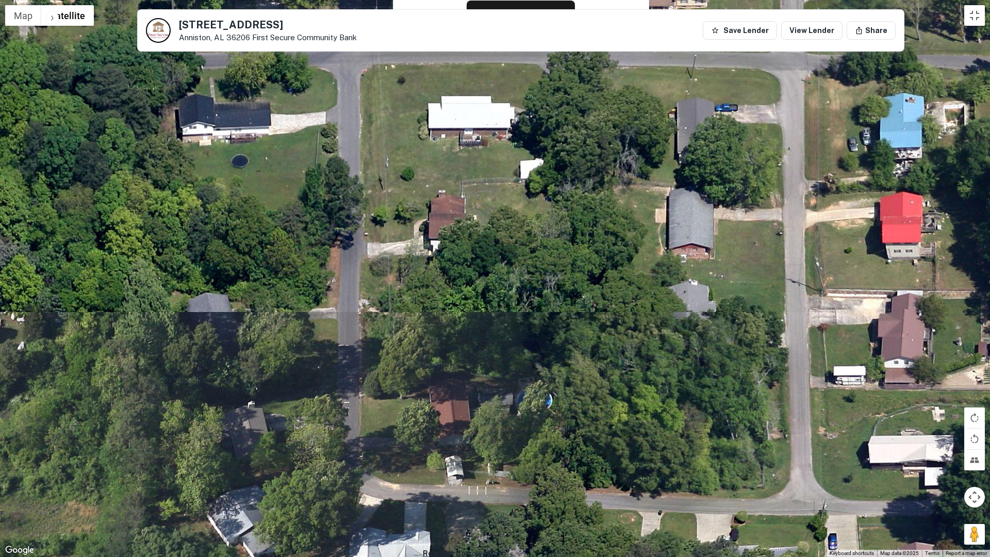
drag, startPoint x: 615, startPoint y: 200, endPoint x: 760, endPoint y: 313, distance: 183.7
click at [761, 314] on div at bounding box center [495, 278] width 990 height 557
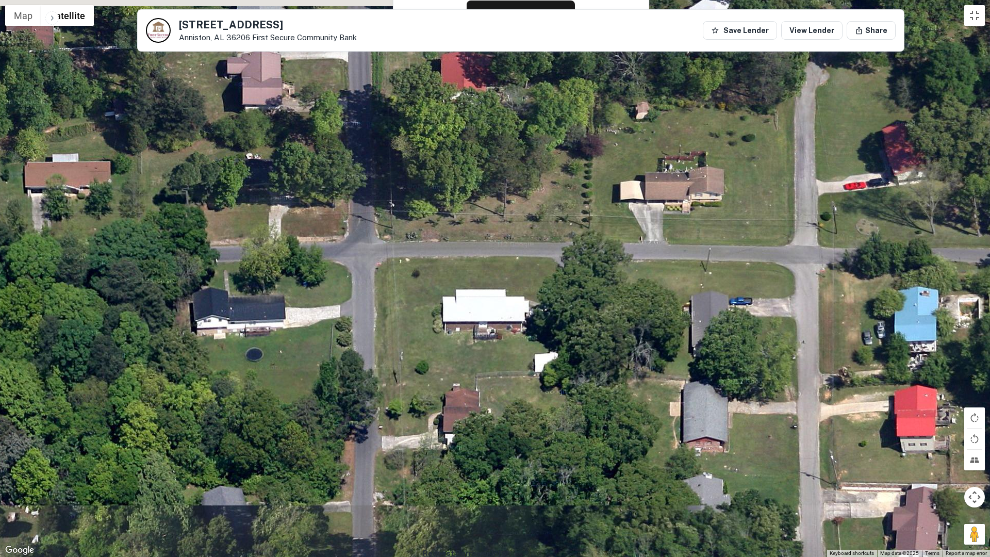
drag, startPoint x: 622, startPoint y: 113, endPoint x: 637, endPoint y: 314, distance: 201.3
click at [637, 314] on div at bounding box center [495, 278] width 990 height 557
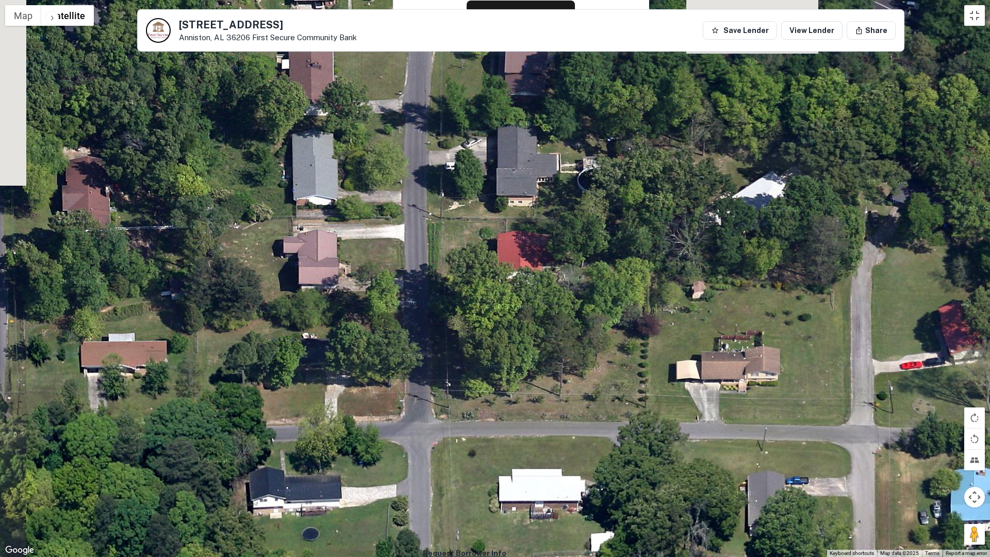
drag, startPoint x: 719, startPoint y: 149, endPoint x: 775, endPoint y: 332, distance: 192.1
click at [775, 332] on div at bounding box center [495, 278] width 990 height 557
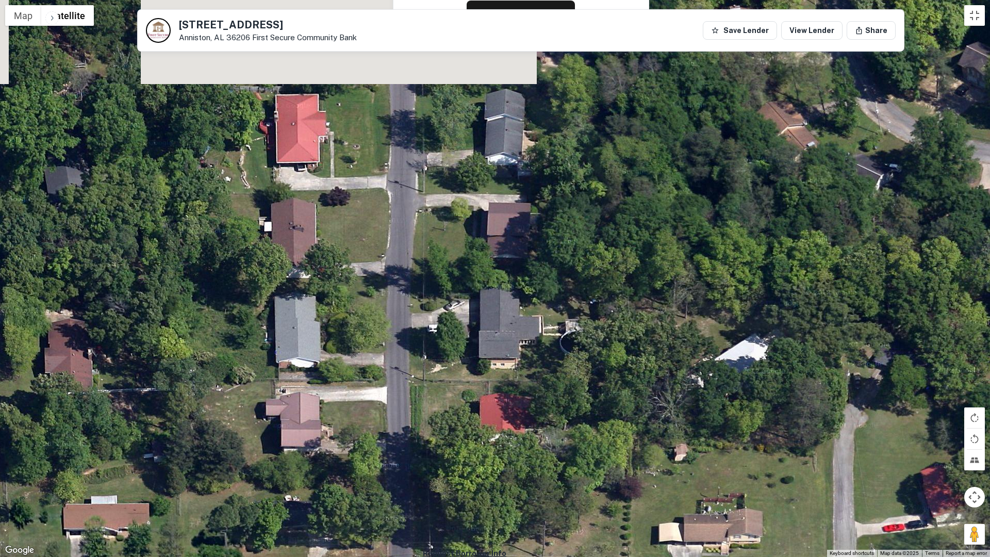
drag, startPoint x: 667, startPoint y: 161, endPoint x: 648, endPoint y: 332, distance: 171.3
click at [648, 332] on div at bounding box center [495, 278] width 990 height 557
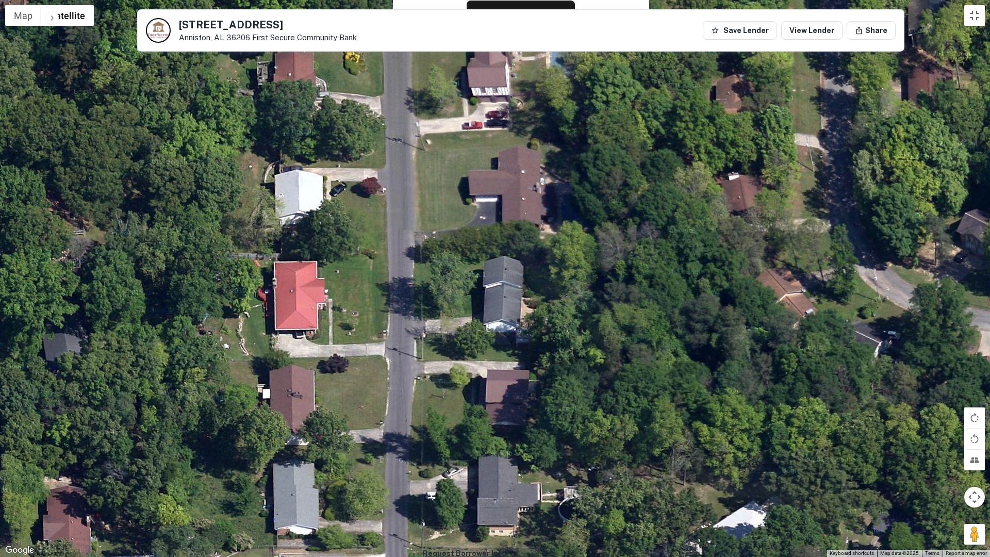
drag
click at [689, 354] on div at bounding box center [495, 278] width 990 height 557
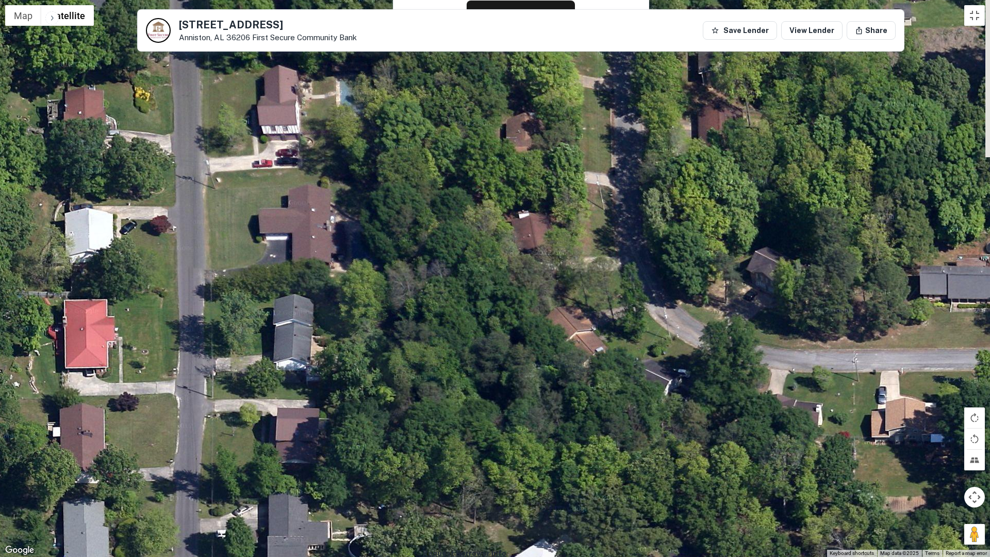
click at [517, 276] on div at bounding box center [495, 278] width 990 height 557
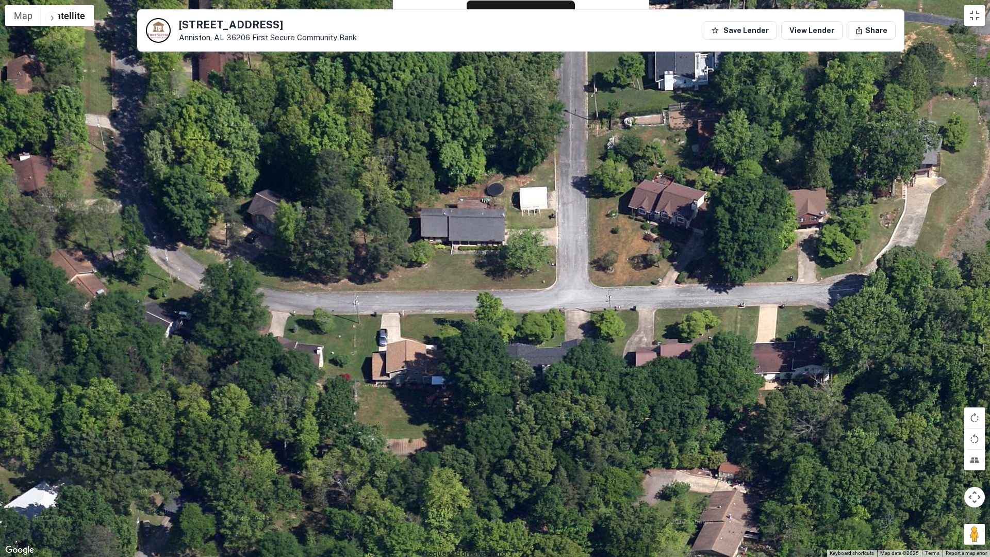
click at [276, 242] on div at bounding box center [495, 278] width 990 height 557
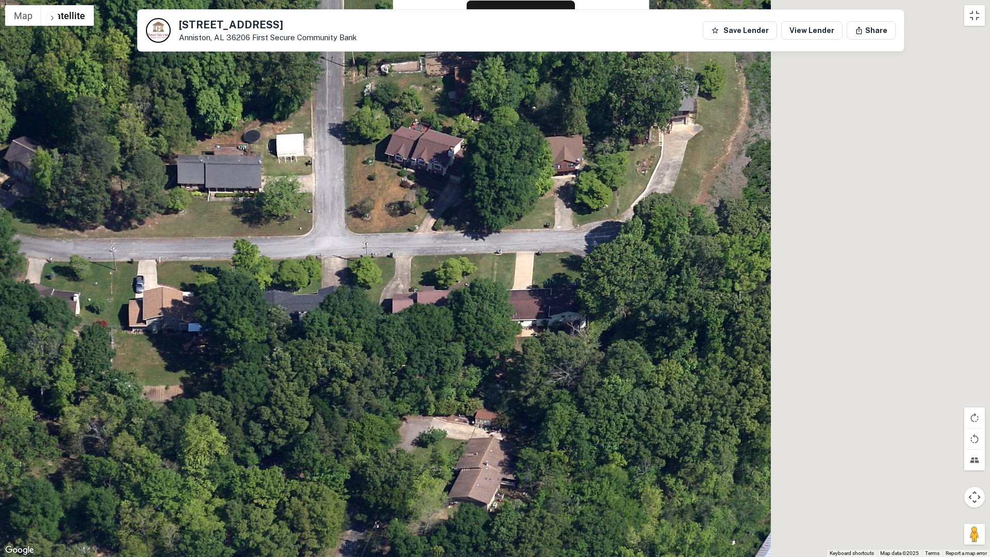
click at [336, 238] on div at bounding box center [495, 278] width 990 height 557
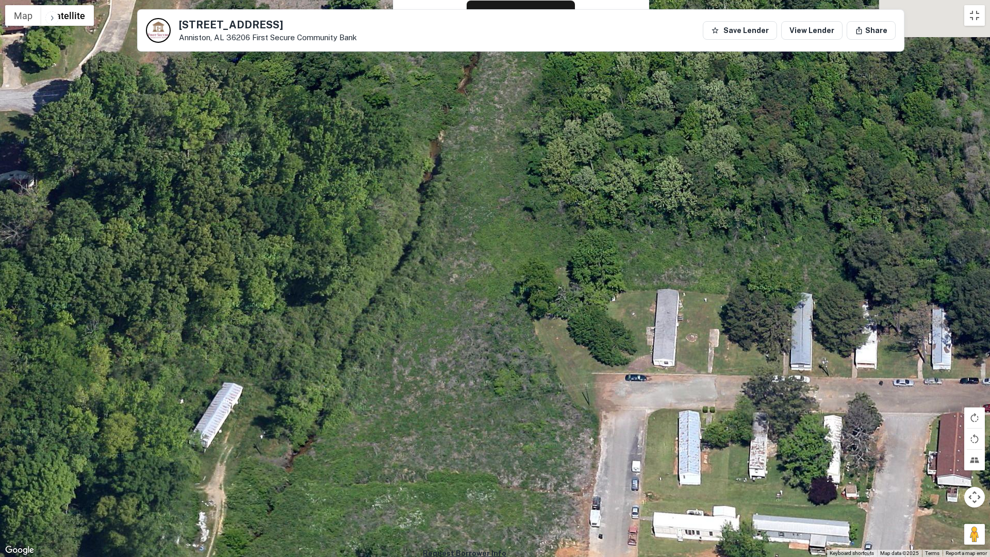
click at [323, 177] on div at bounding box center [495, 278] width 990 height 557
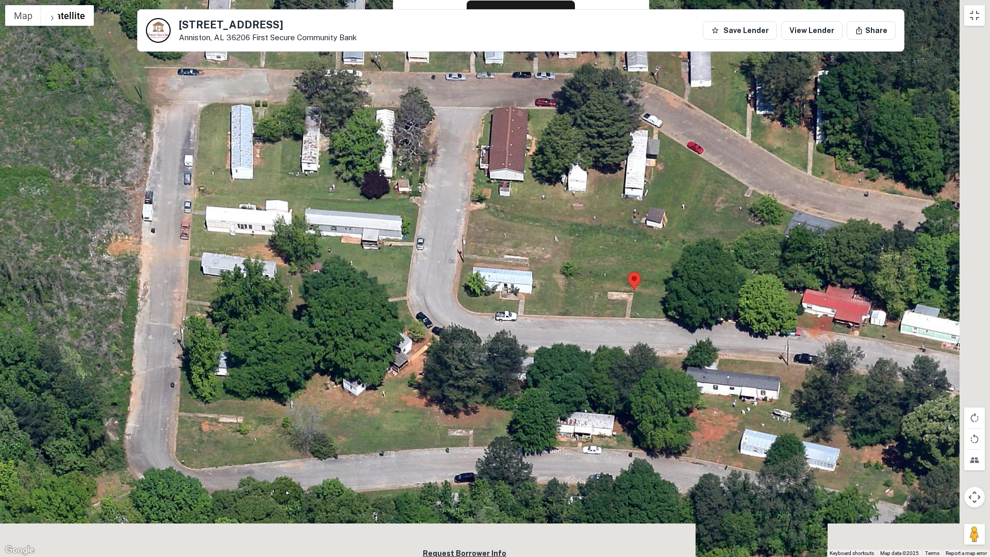
click at [362, 0] on div at bounding box center [495, 278] width 990 height 557
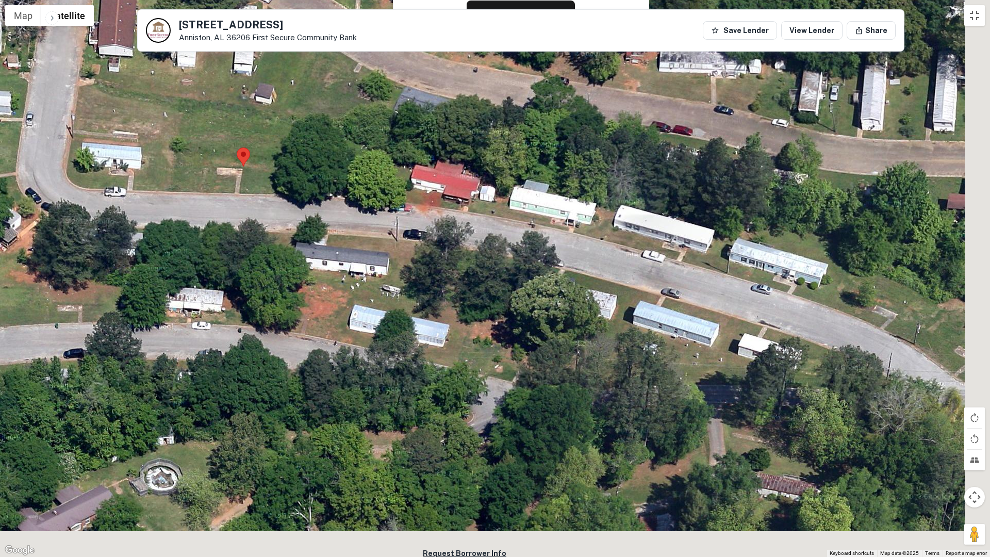
click at [458, 128] on div at bounding box center [495, 278] width 990 height 557
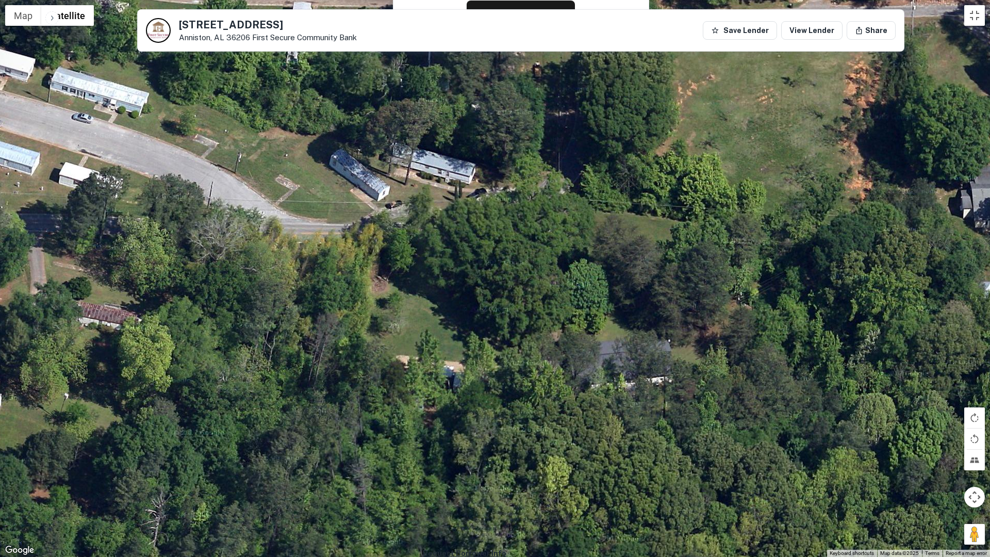
click at [312, 222] on div at bounding box center [495, 278] width 990 height 557
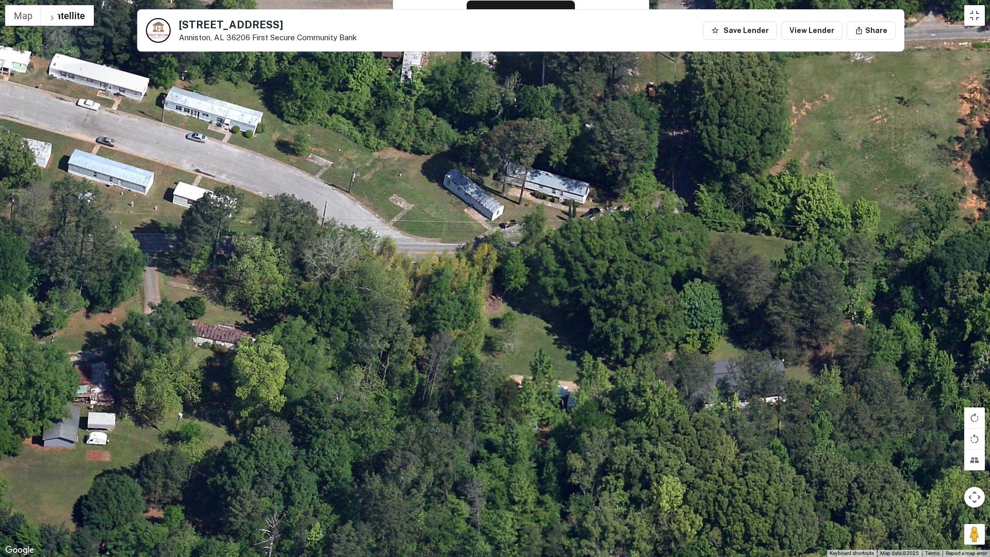
click at [732, 258] on div at bounding box center [495, 278] width 990 height 557
click at [970, 19] on button "Toggle fullscreen view" at bounding box center [975, 15] width 21 height 21
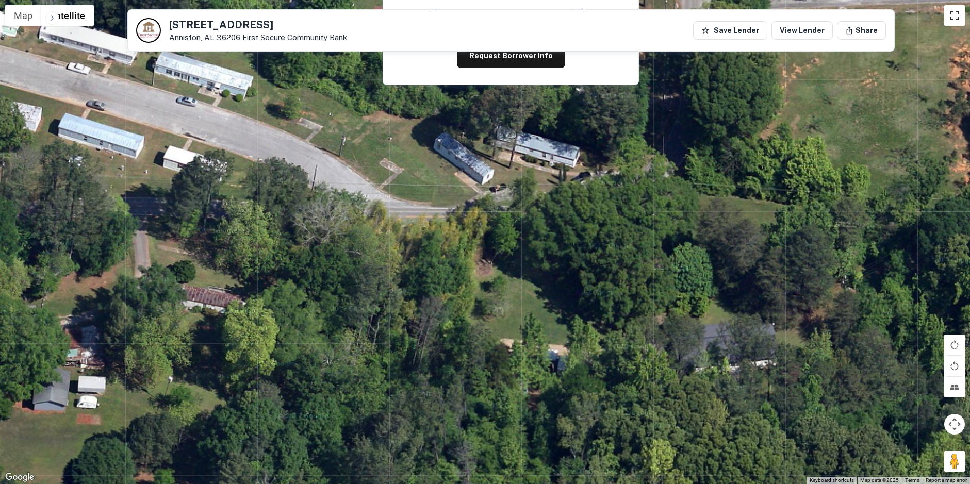
scroll to position [155, 0]
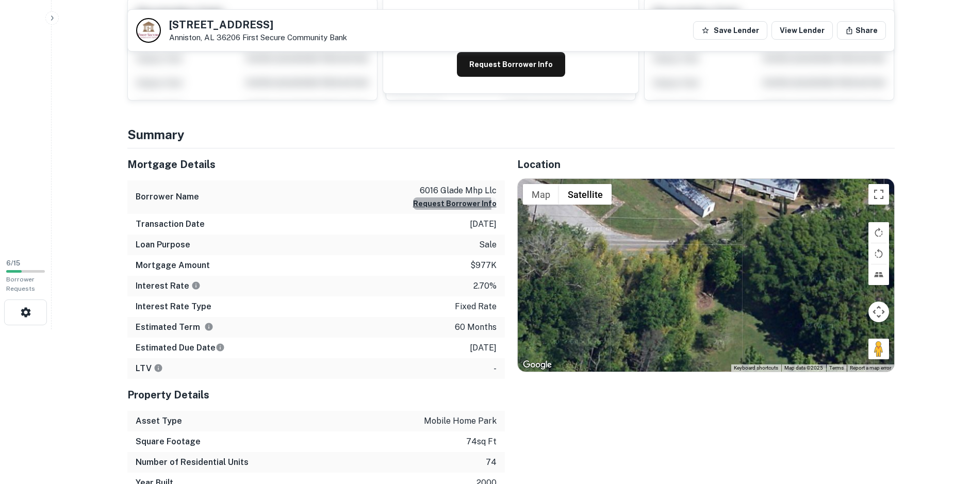
click at [451, 205] on button "Request Borrower Info" at bounding box center [455, 204] width 84 height 12
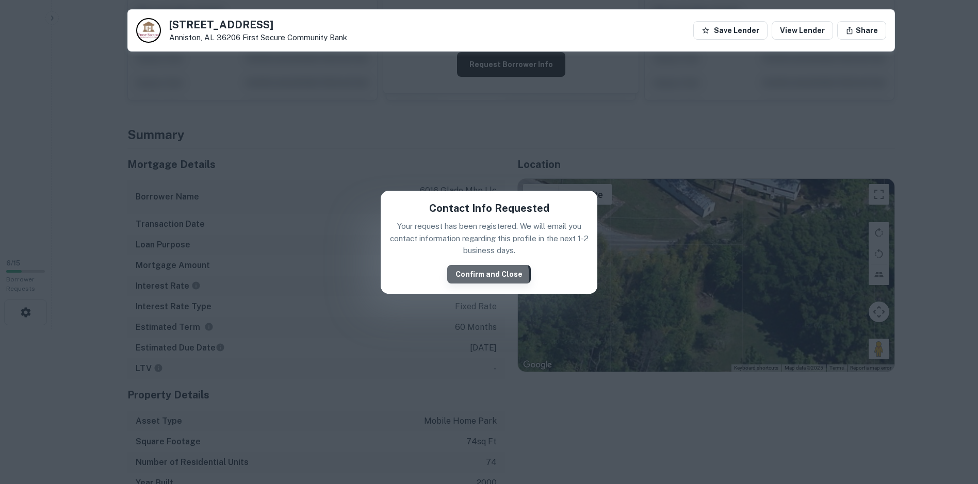
click at [470, 278] on button "Confirm and Close" at bounding box center [489, 274] width 84 height 19
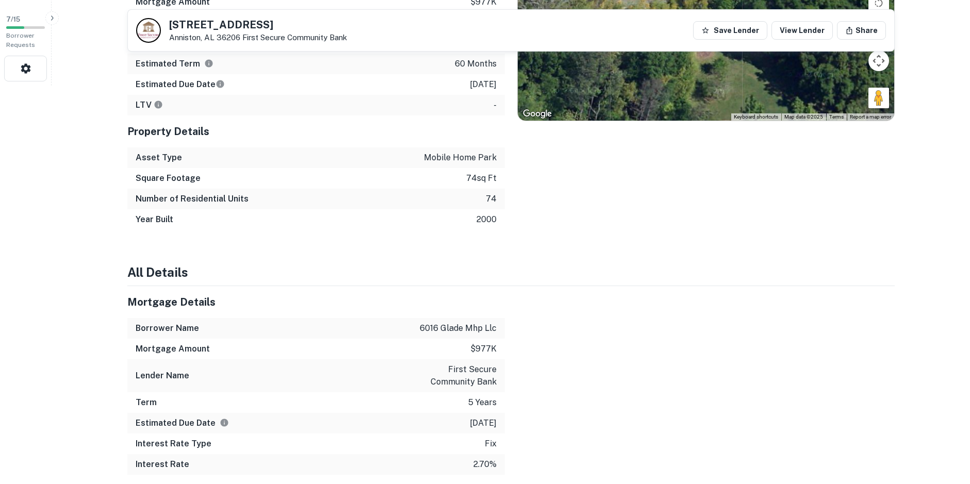
scroll to position [1027, 0]
